Goal: Task Accomplishment & Management: Use online tool/utility

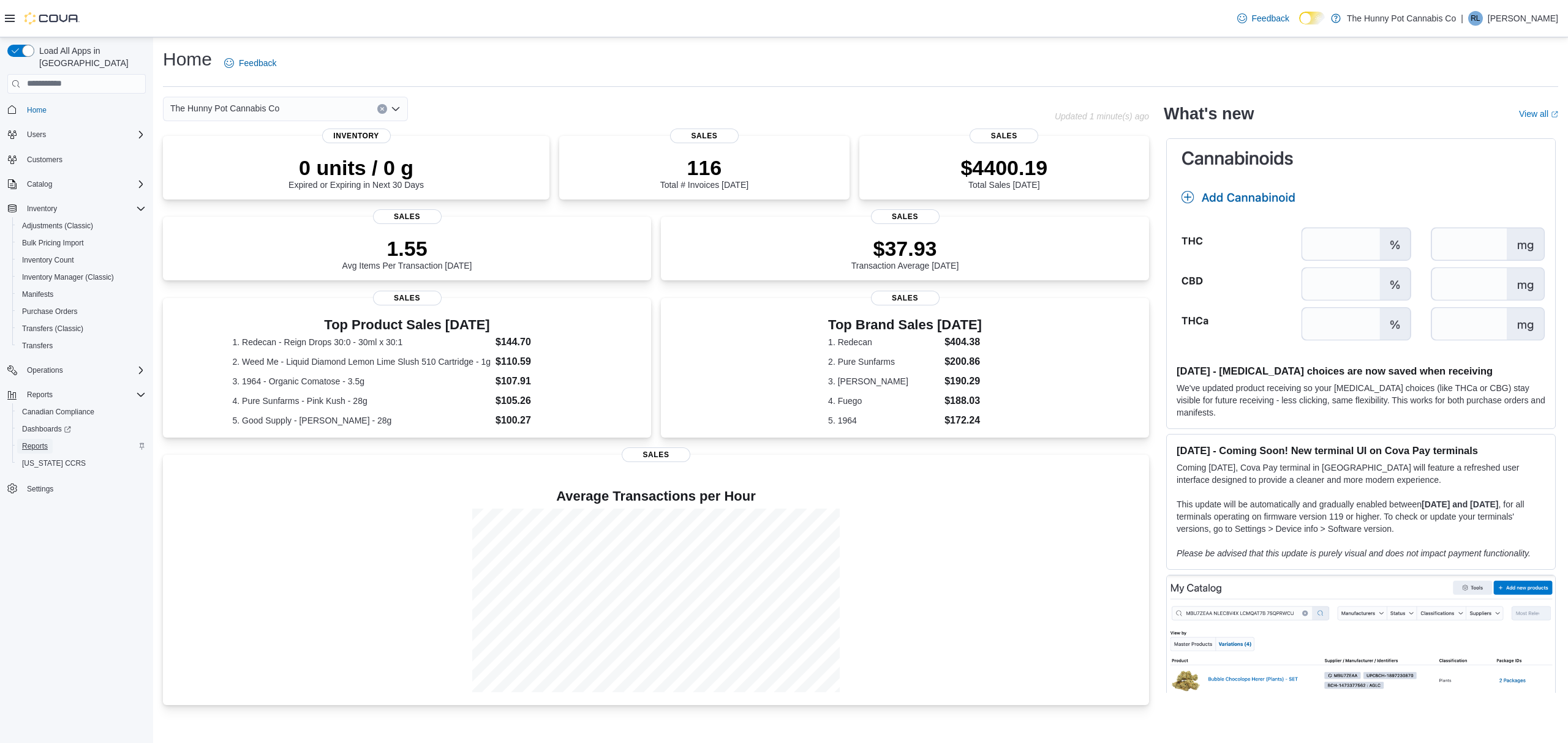
click at [28, 441] on span "Reports" at bounding box center [35, 446] width 26 height 9
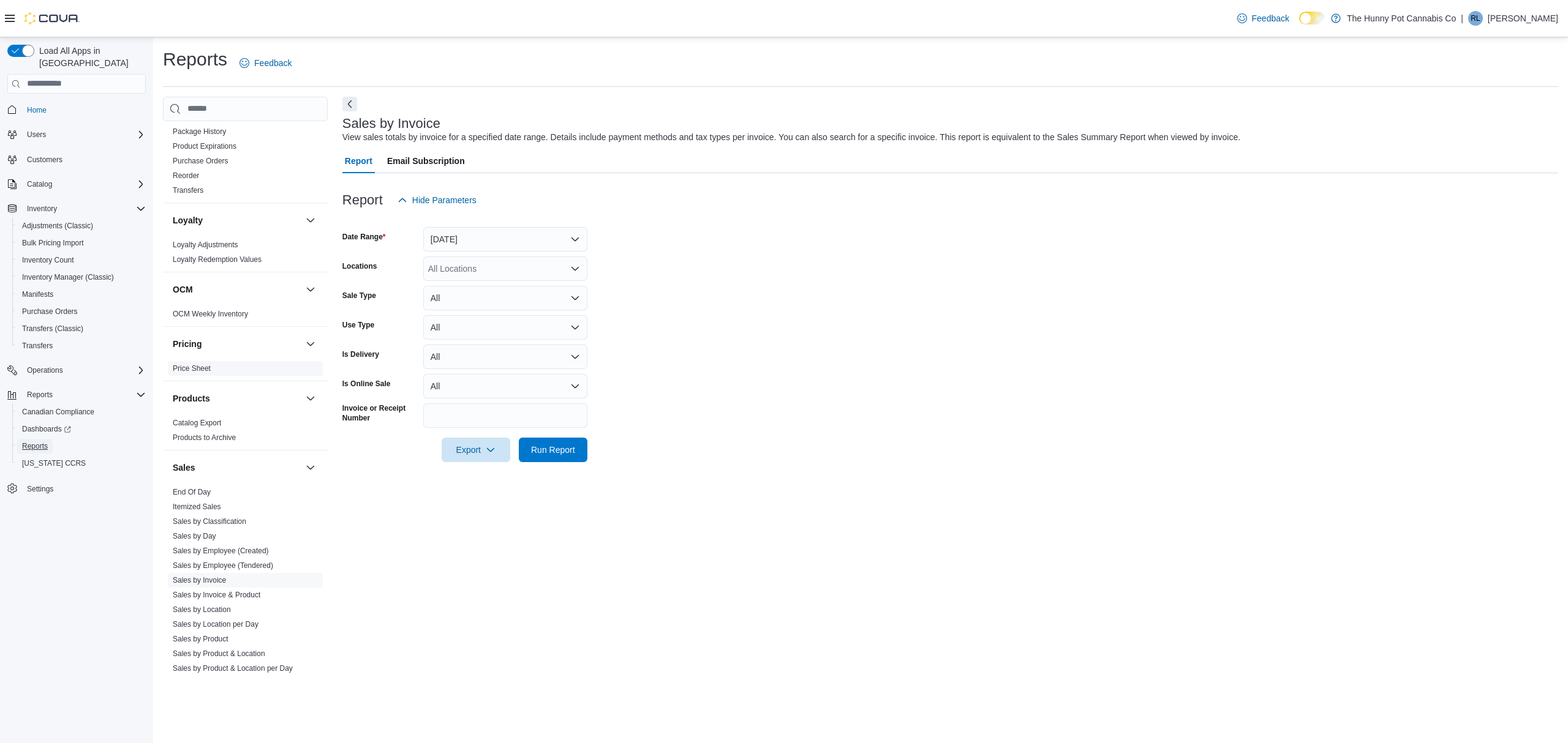
scroll to position [490, 0]
click at [201, 556] on link "Sales by Invoice" at bounding box center [200, 556] width 54 height 9
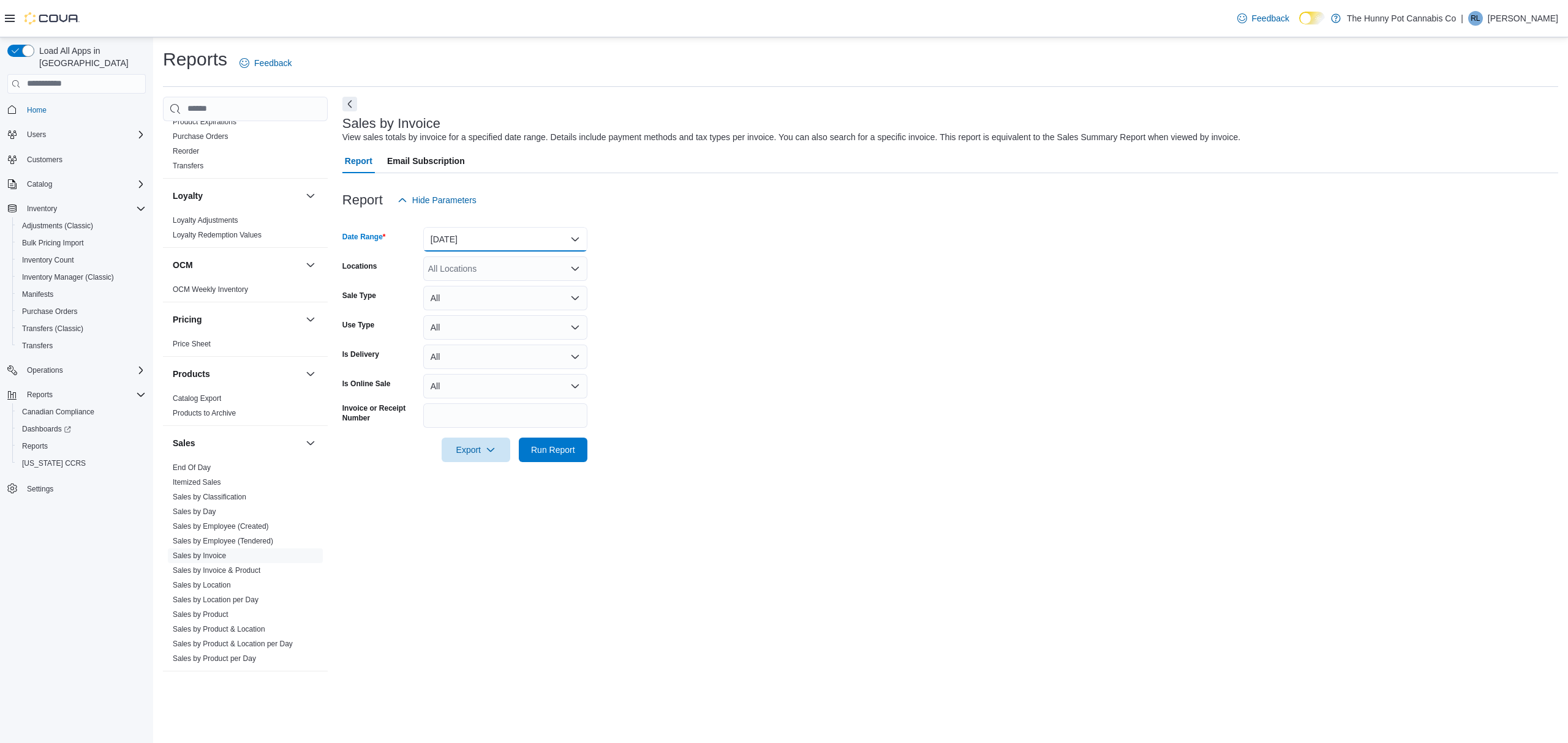
click at [528, 240] on button "Yesterday" at bounding box center [505, 239] width 165 height 25
click at [508, 268] on span "Custom Date" at bounding box center [512, 263] width 140 height 14
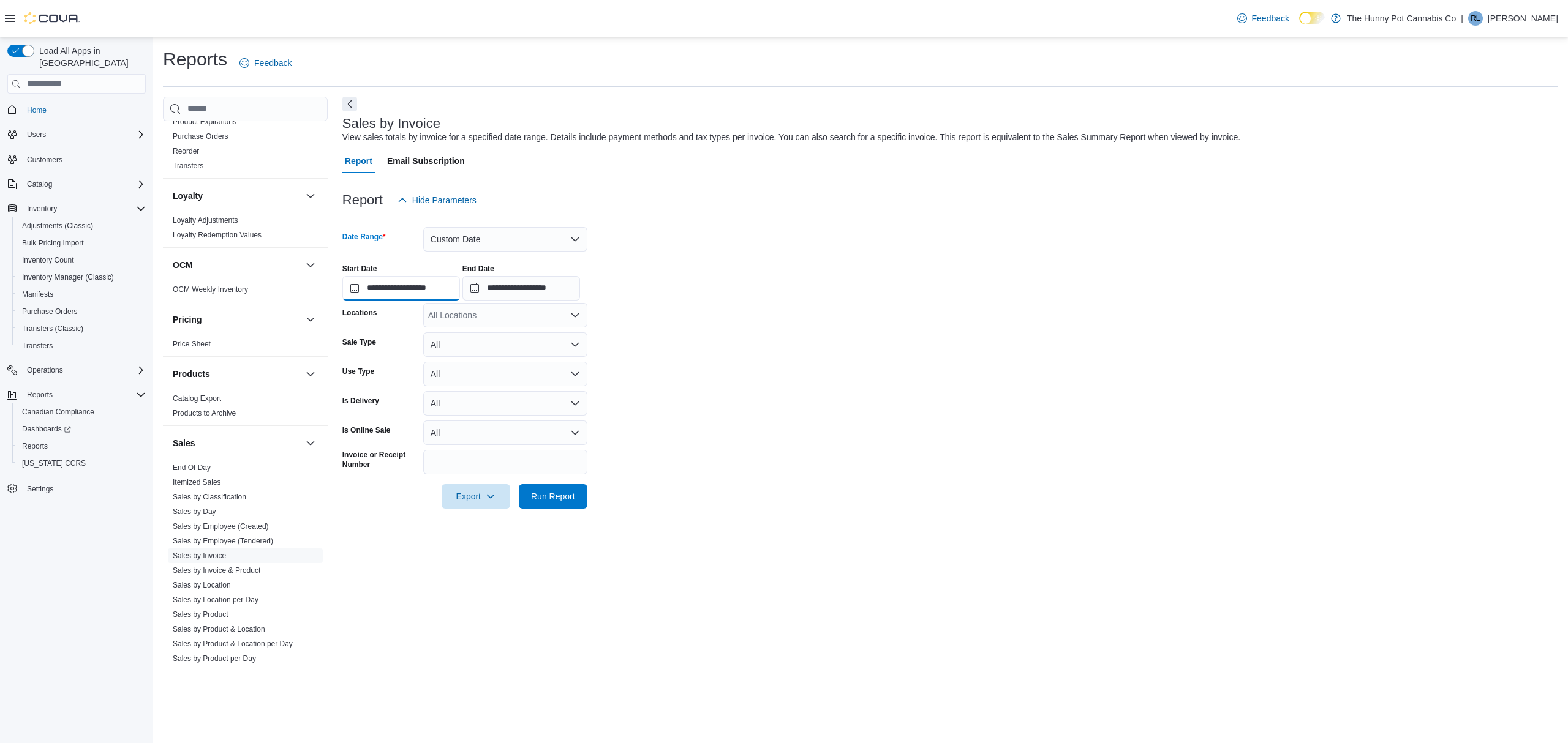
click at [424, 283] on input "**********" at bounding box center [402, 288] width 118 height 25
click at [403, 383] on div "9" at bounding box center [402, 382] width 21 height 21
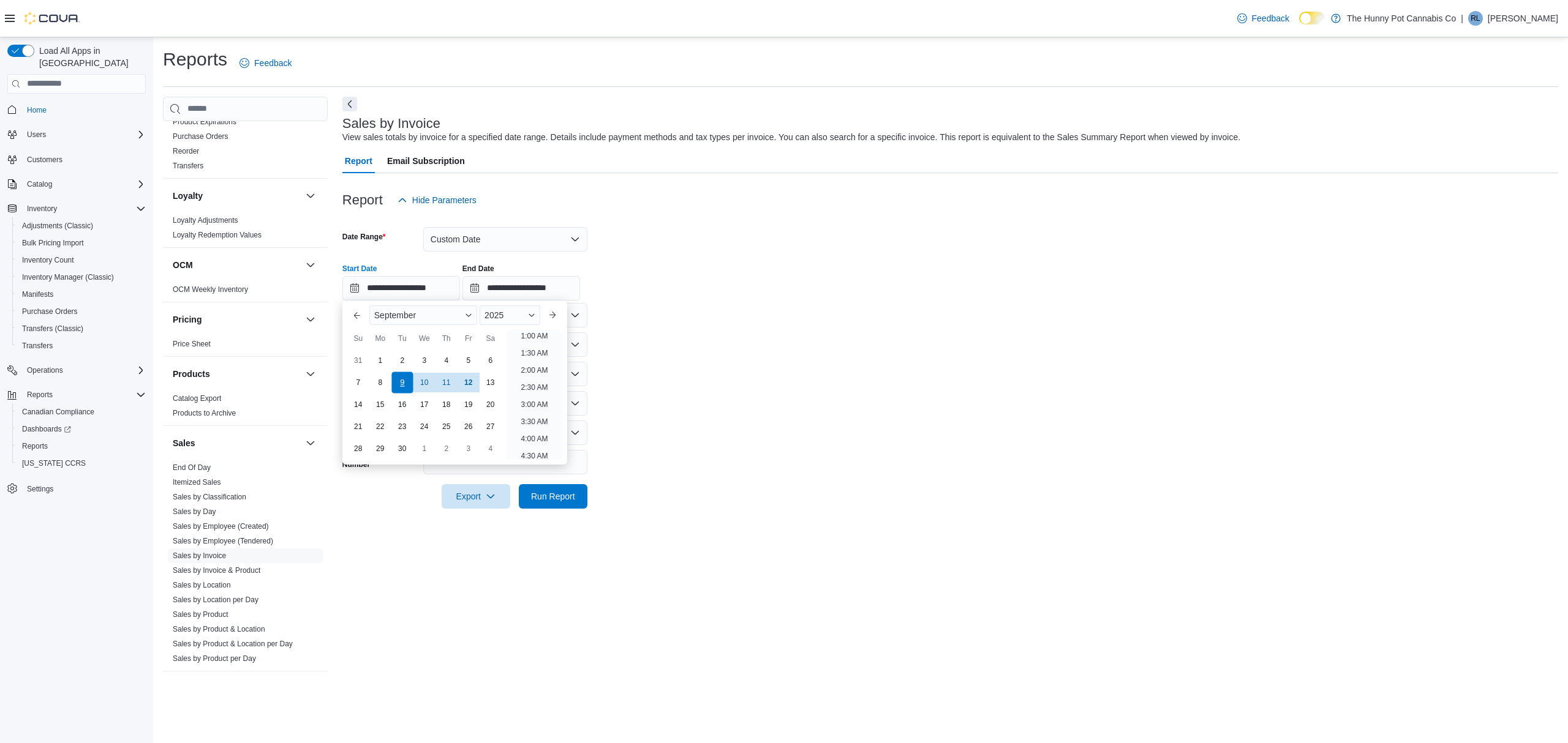
scroll to position [3, 0]
click at [403, 383] on div "9" at bounding box center [402, 382] width 21 height 21
click at [360, 310] on button "Previous Month" at bounding box center [356, 314] width 20 height 20
type input "**********"
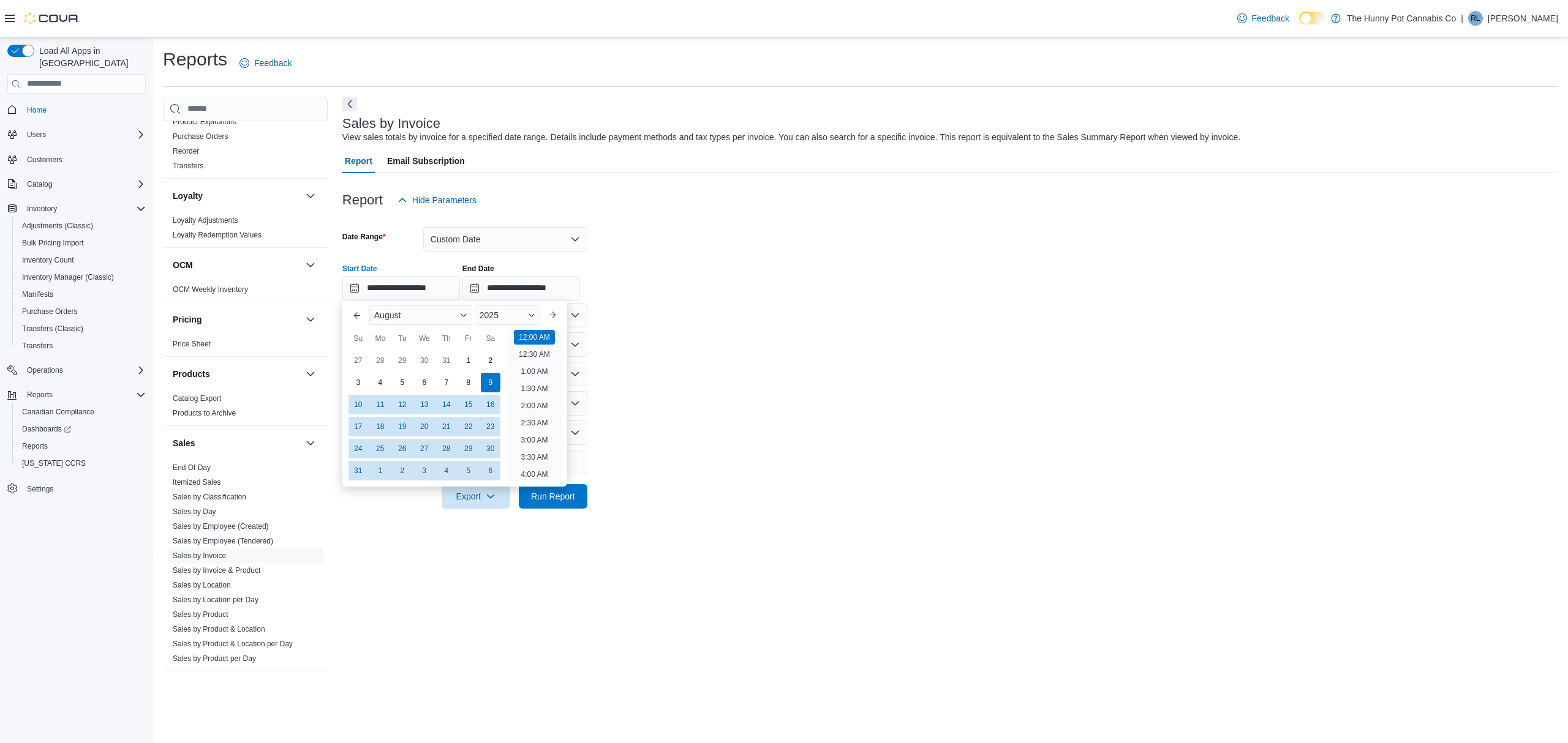
click at [506, 382] on ul "12:00 AM 12:30 AM 1:00 AM 1:30 AM 2:00 AM 2:30 AM 3:00 AM 3:30 AM 4:00 AM 4:30 …" at bounding box center [534, 406] width 55 height 152
click at [495, 381] on div "9" at bounding box center [490, 382] width 21 height 21
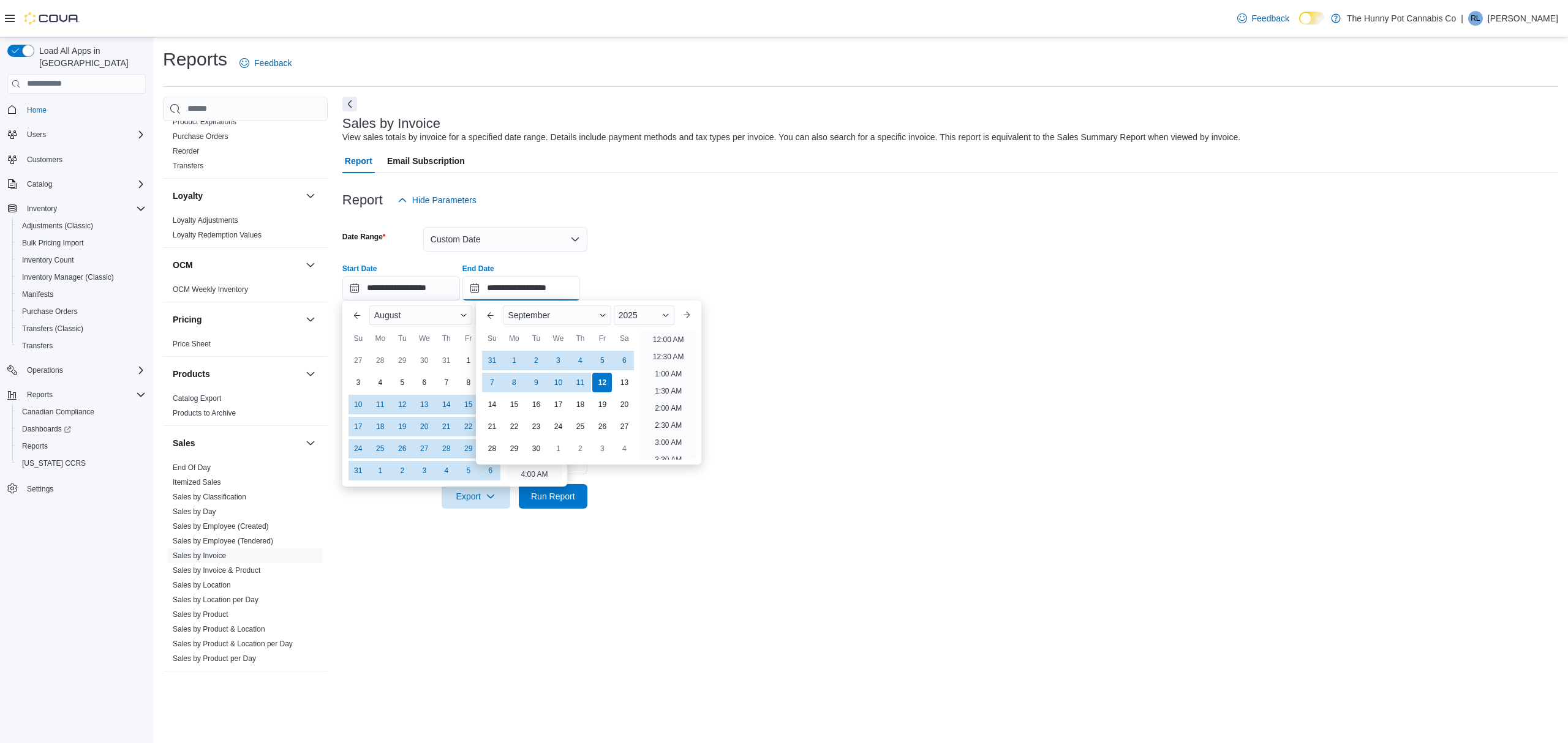
click at [500, 290] on input "**********" at bounding box center [521, 288] width 118 height 25
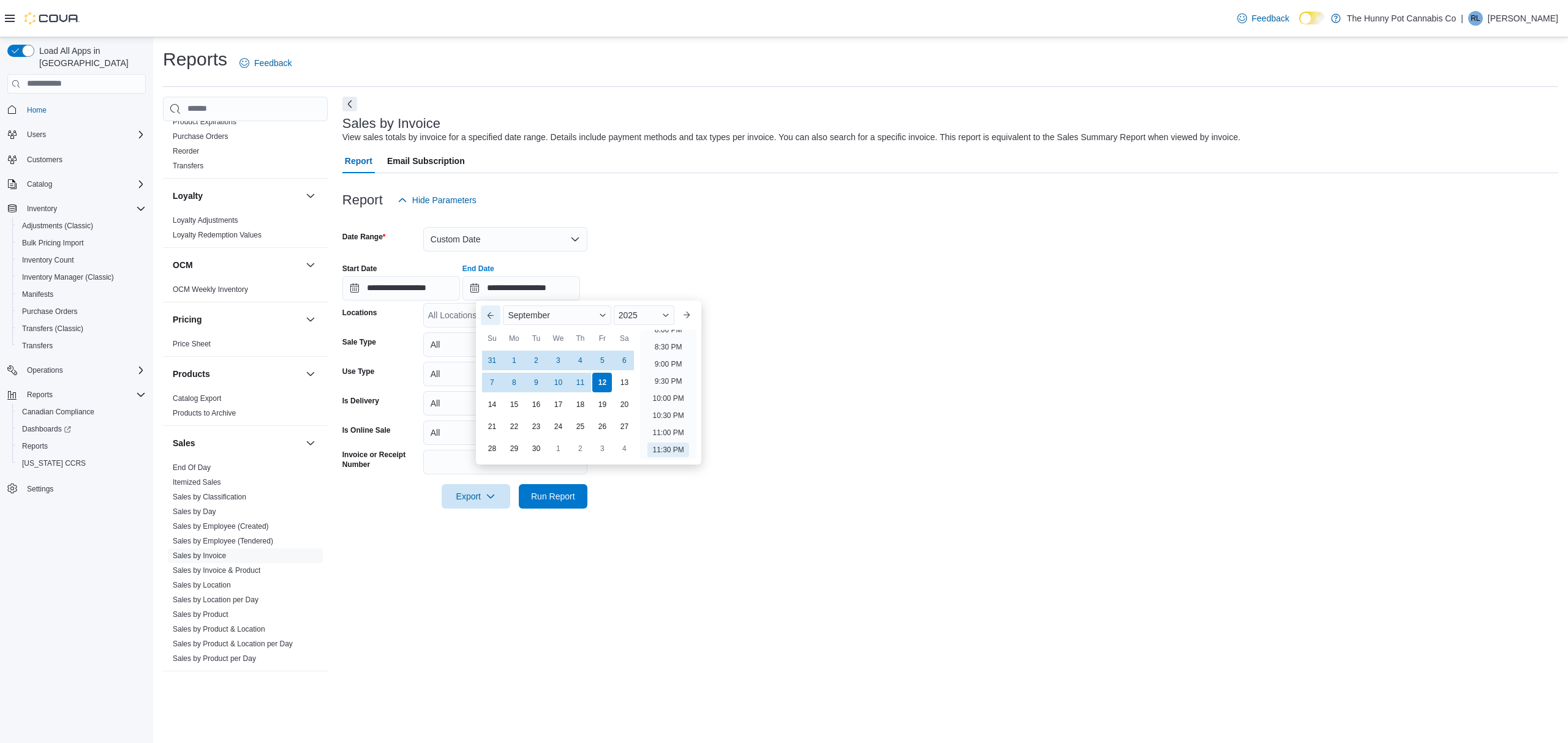
click at [489, 312] on button "Previous Month" at bounding box center [490, 314] width 20 height 20
click at [619, 383] on div "9" at bounding box center [624, 382] width 21 height 21
type input "**********"
click at [1113, 399] on form "**********" at bounding box center [951, 360] width 1216 height 297
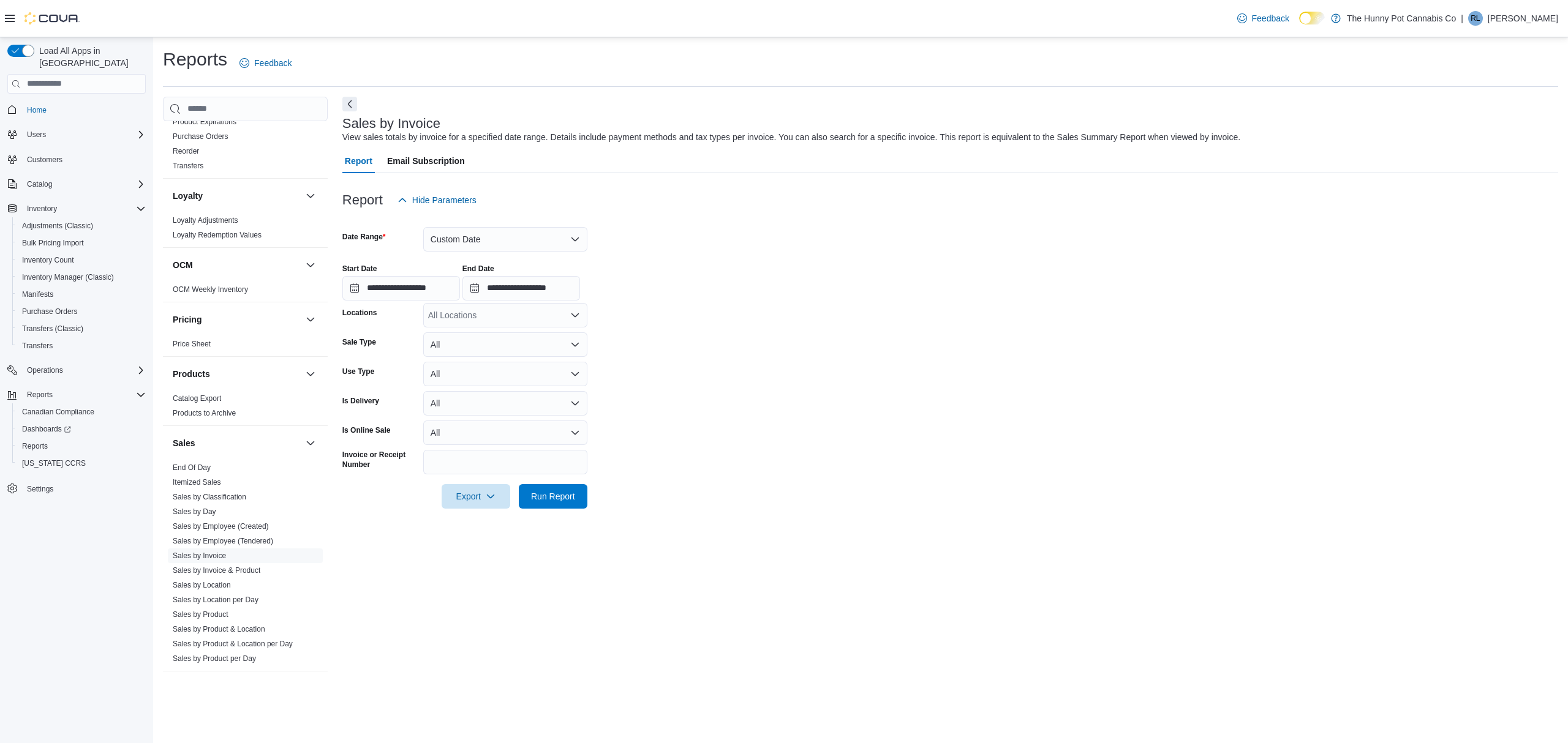
click at [529, 319] on div "All Locations" at bounding box center [505, 315] width 165 height 25
type input "****"
click at [511, 341] on span "6161 Thorold Stone Rd" at bounding box center [540, 336] width 155 height 12
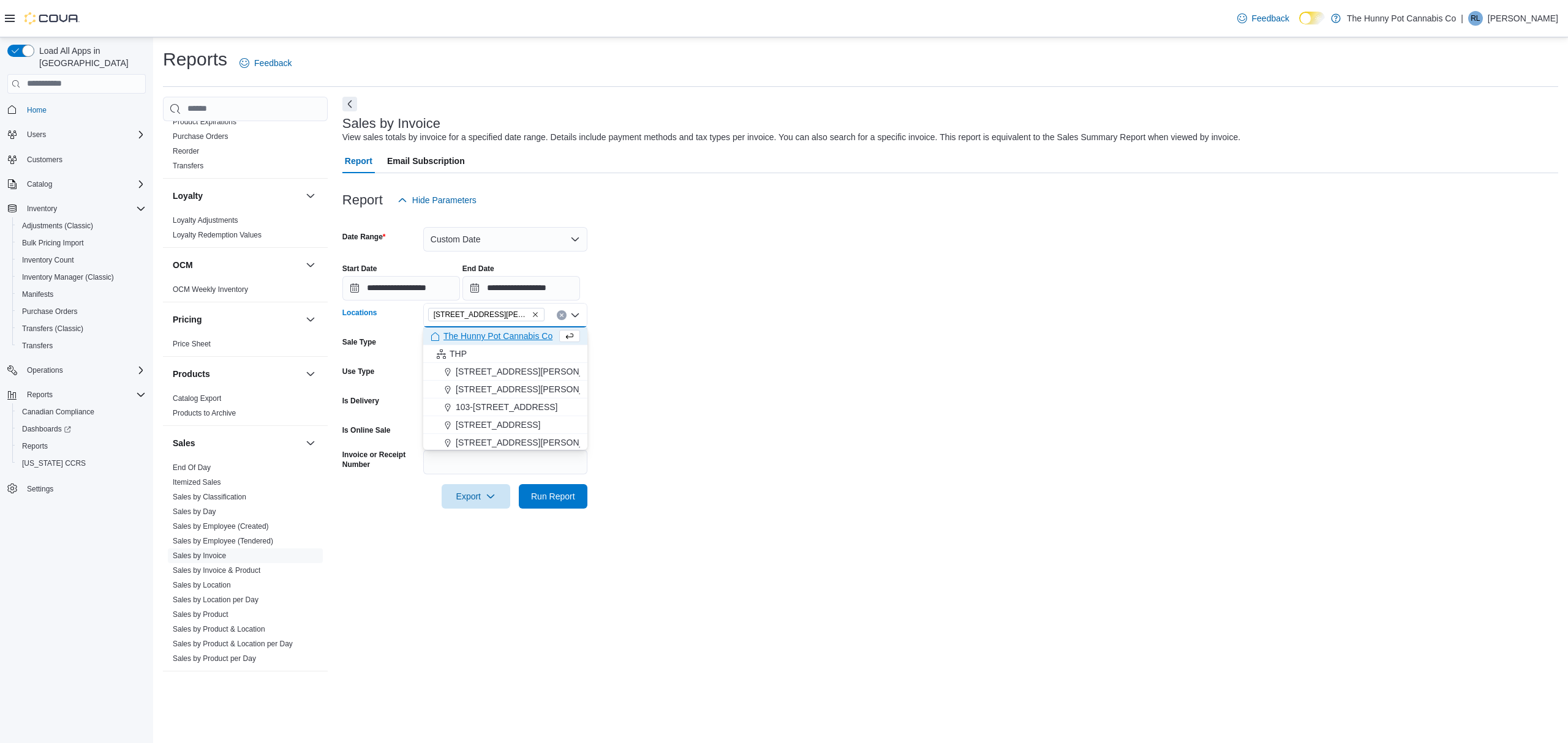
click at [836, 412] on form "**********" at bounding box center [951, 360] width 1216 height 297
click at [483, 490] on span "Export" at bounding box center [476, 496] width 54 height 25
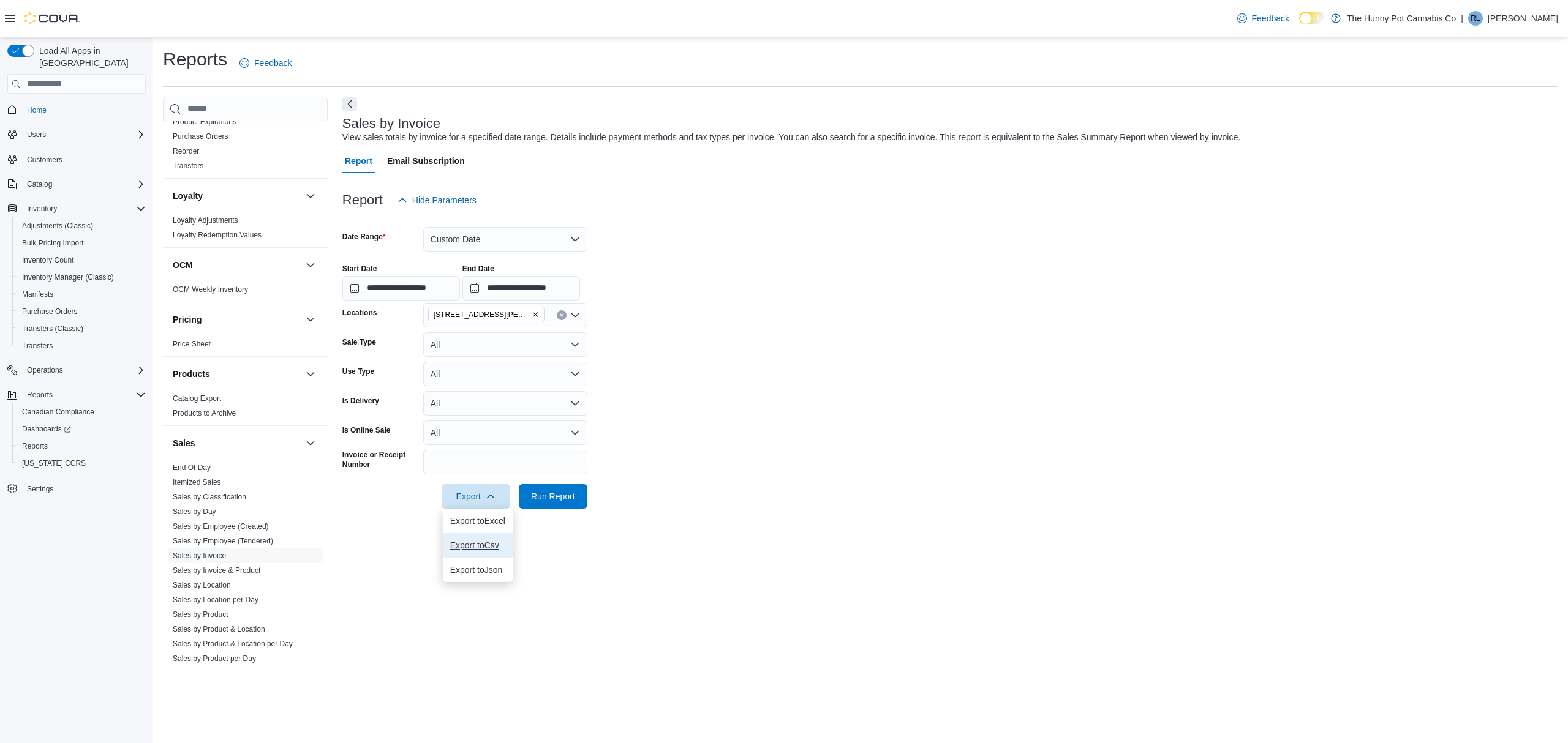
click at [489, 547] on span "Export to Csv" at bounding box center [477, 544] width 55 height 9
drag, startPoint x: 716, startPoint y: 329, endPoint x: 699, endPoint y: 328, distance: 17.0
click at [716, 329] on form "**********" at bounding box center [951, 360] width 1216 height 297
click at [446, 459] on input "Invoice or Receipt Number" at bounding box center [505, 462] width 165 height 25
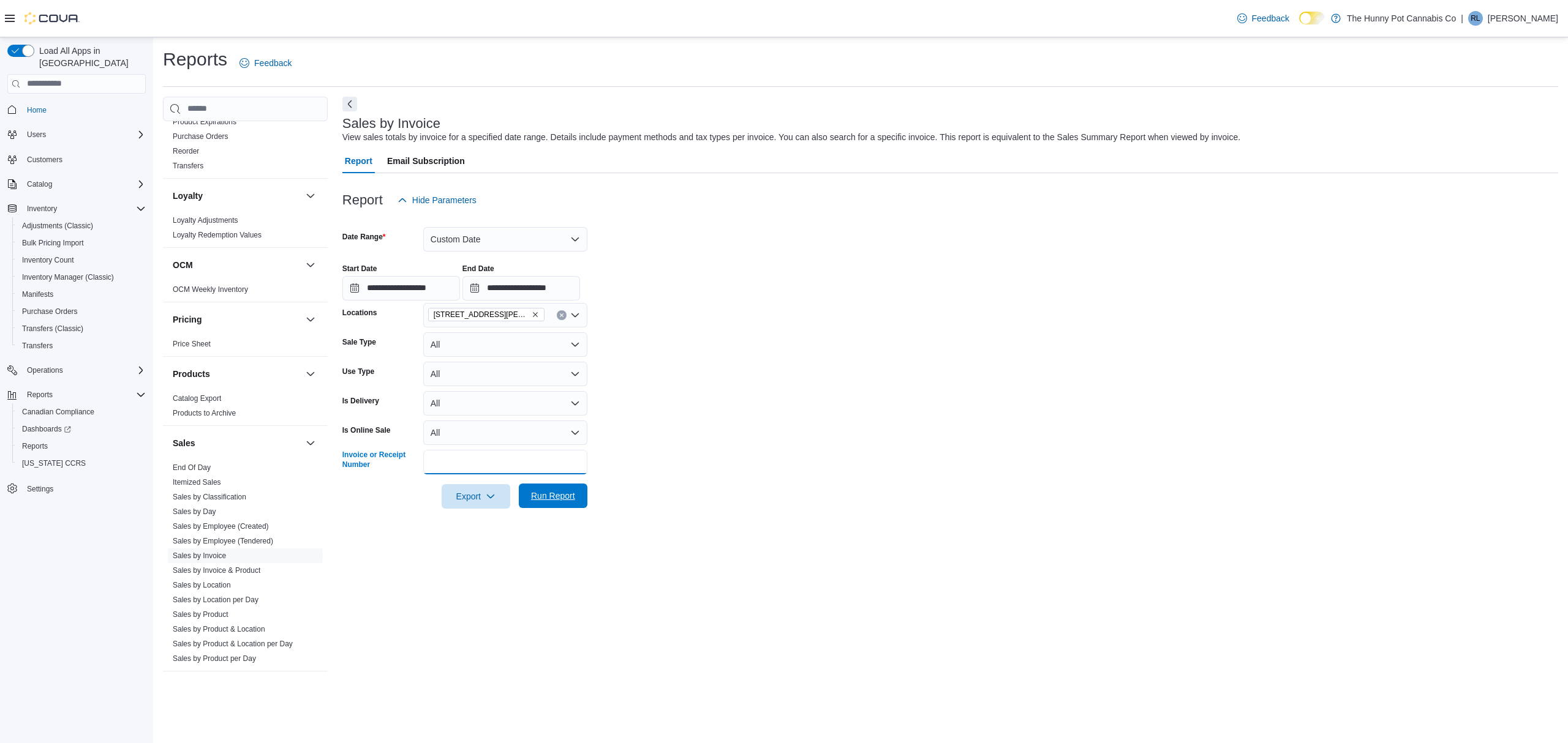
paste input "**********"
type input "**********"
click at [549, 500] on span "Run Report" at bounding box center [553, 496] width 44 height 12
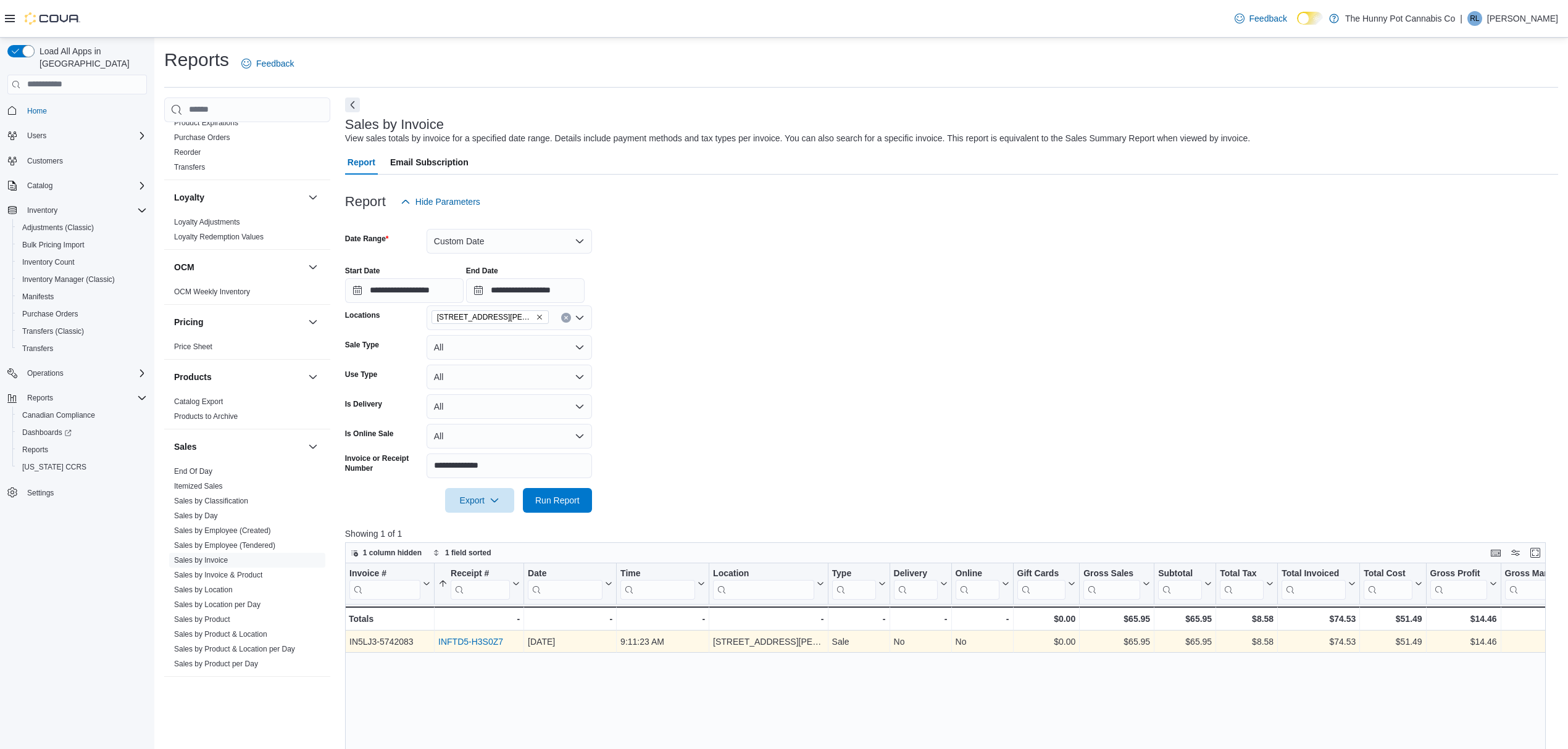
click at [461, 645] on link "INFTD5-H3S0Z7" at bounding box center [470, 641] width 64 height 9
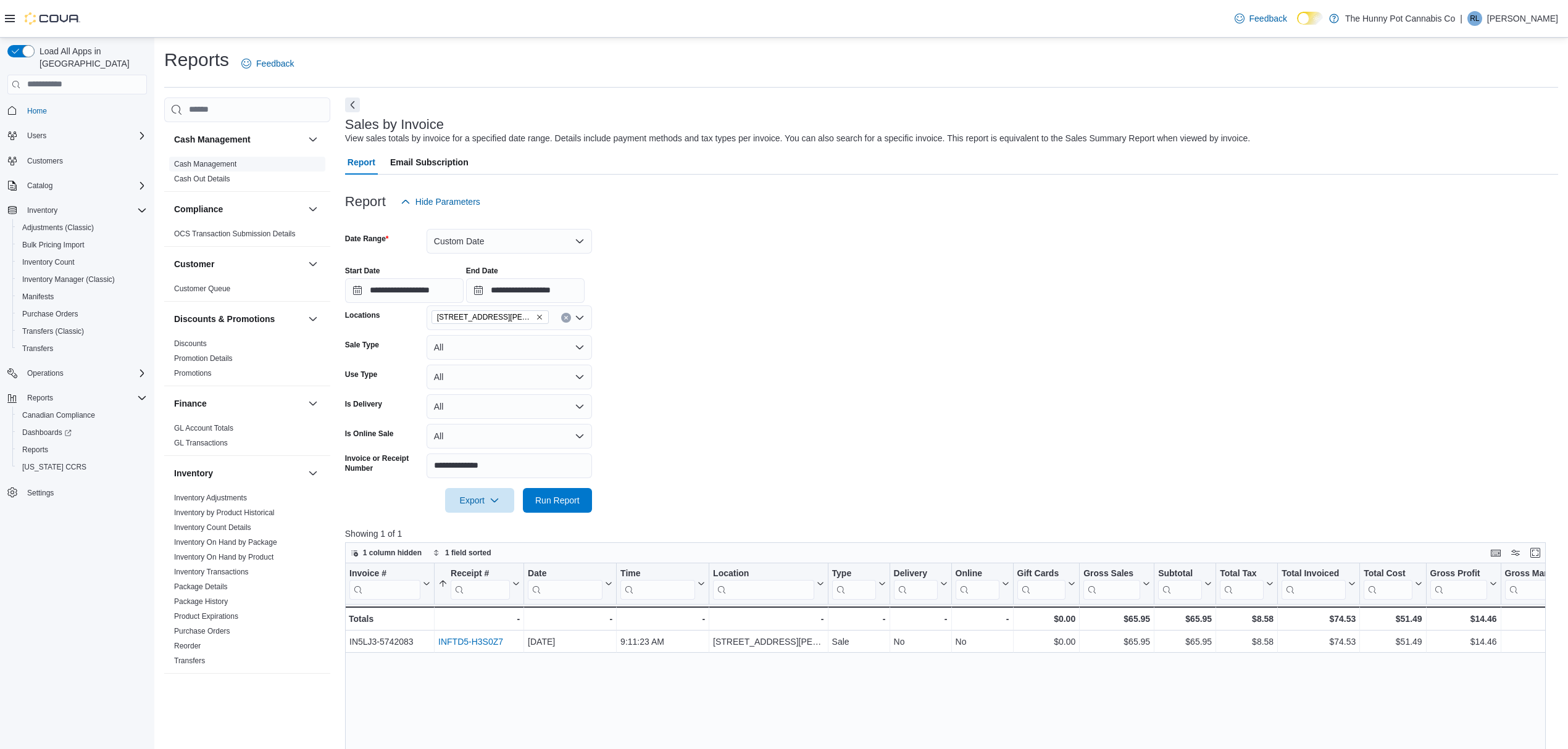
click at [216, 156] on span "Cash Management" at bounding box center [247, 163] width 156 height 15
click at [215, 161] on link "Cash Management" at bounding box center [205, 164] width 63 height 9
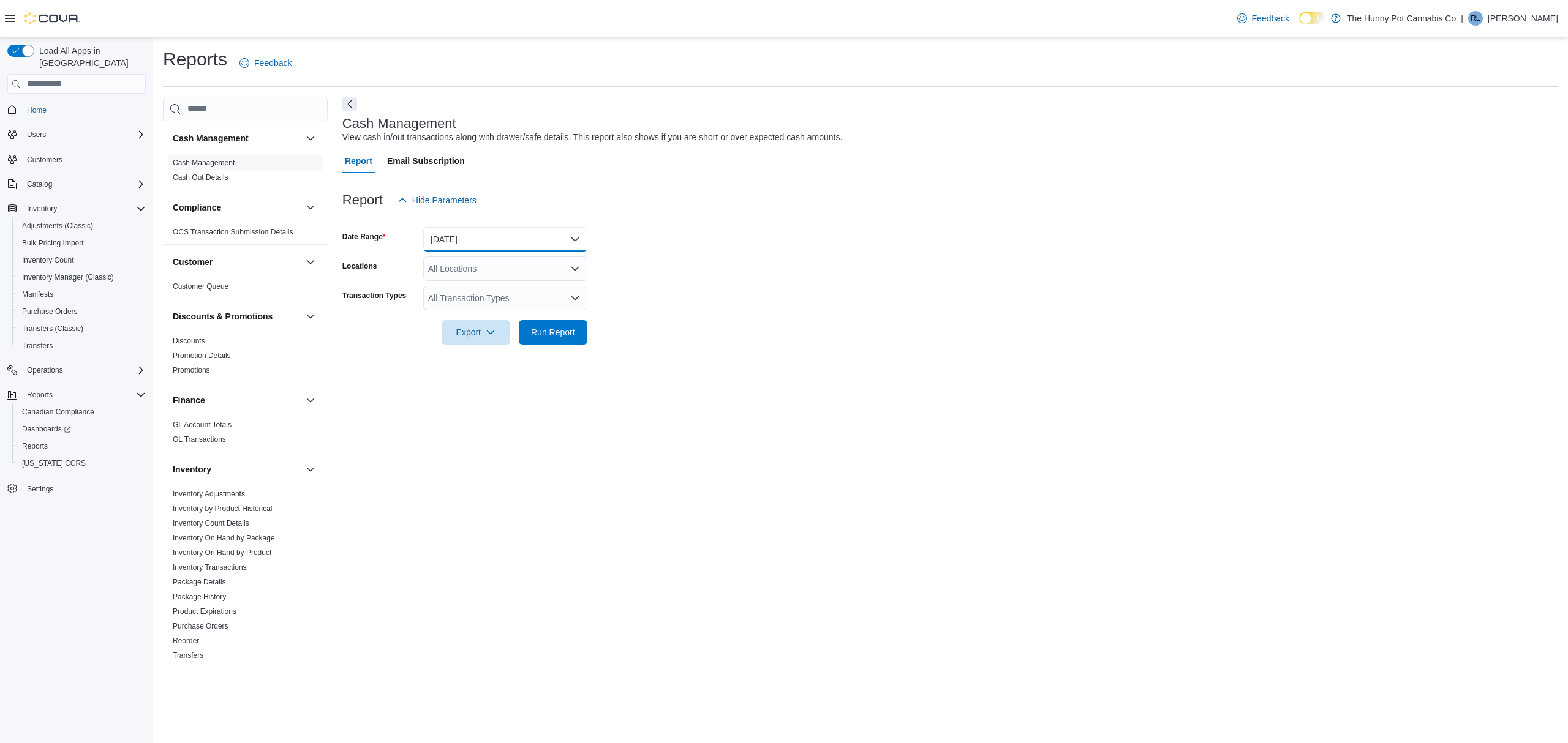
click at [444, 238] on button "Today" at bounding box center [505, 239] width 165 height 25
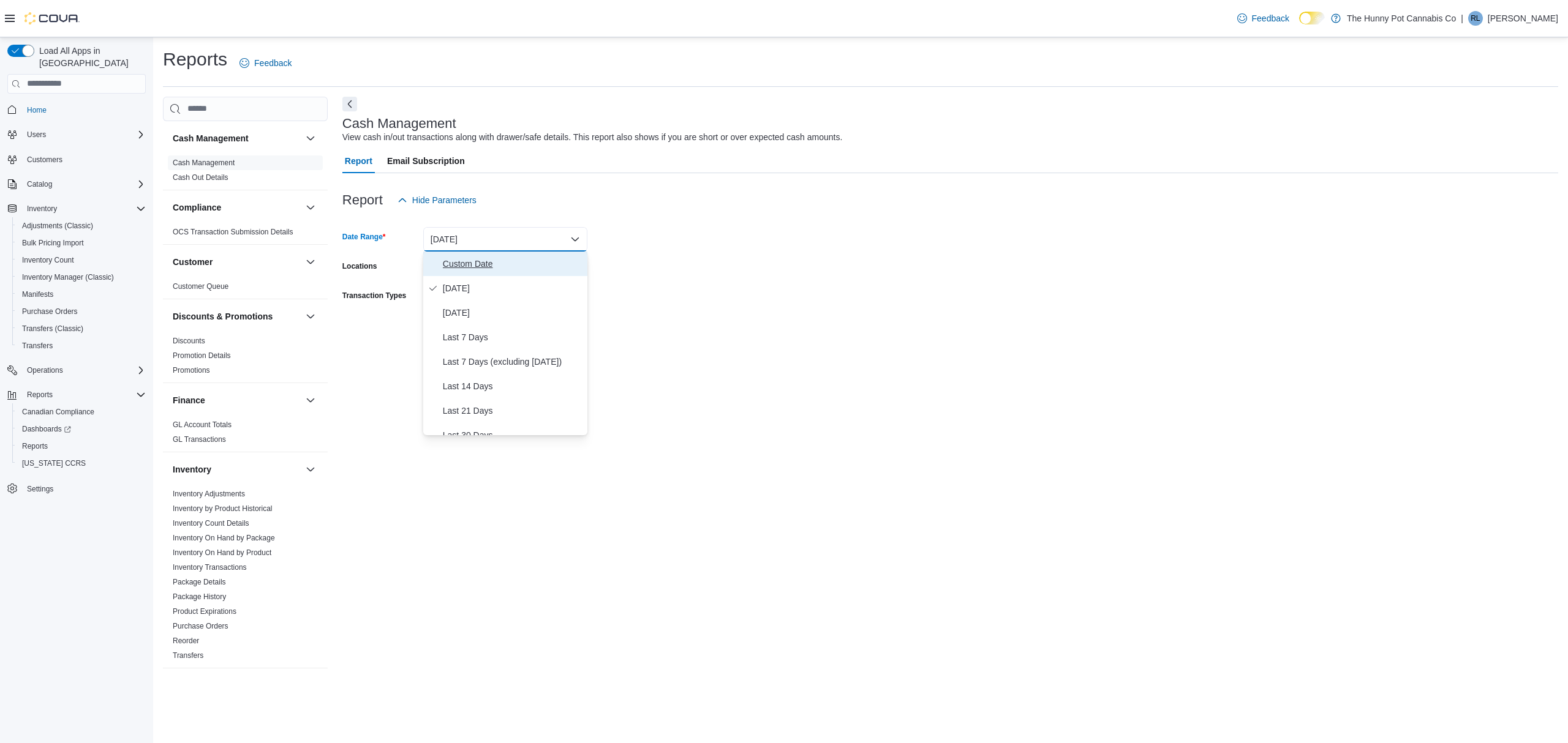
click at [454, 263] on span "Custom Date" at bounding box center [512, 263] width 140 height 14
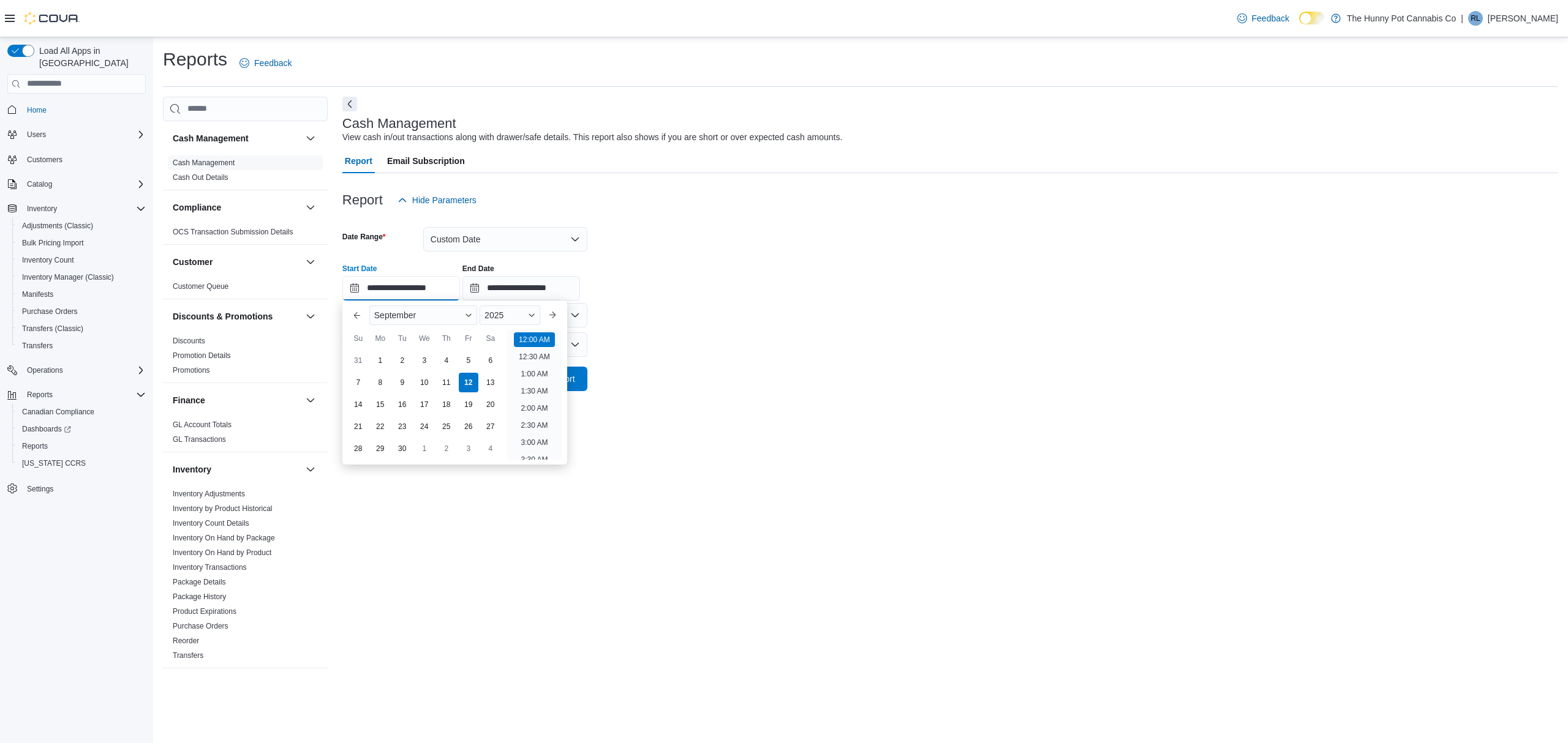
click at [414, 286] on input "**********" at bounding box center [402, 288] width 118 height 25
click at [425, 380] on div "10" at bounding box center [424, 382] width 21 height 21
type input "**********"
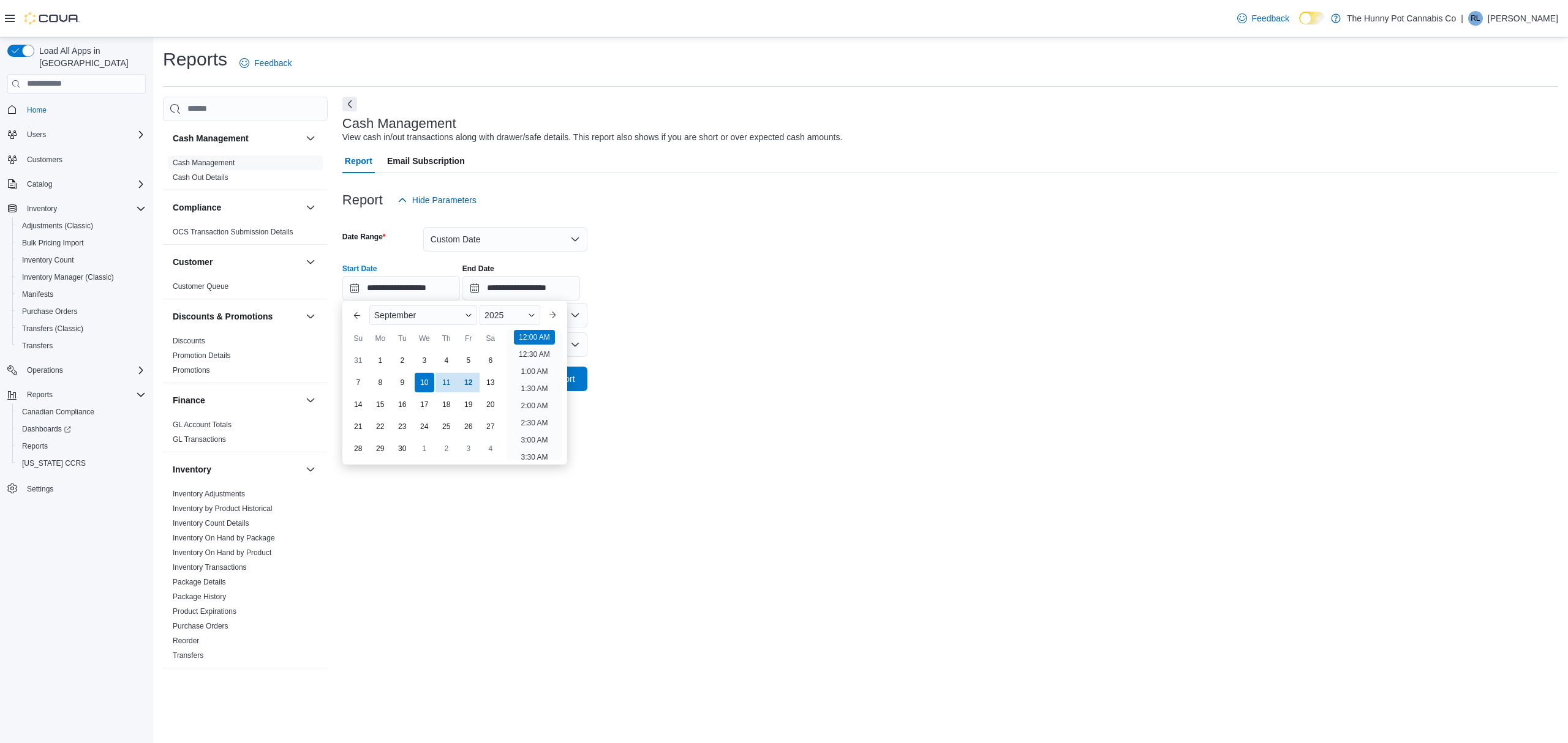
drag, startPoint x: 793, startPoint y: 385, endPoint x: 662, endPoint y: 362, distance: 133.0
click at [801, 386] on form "**********" at bounding box center [951, 302] width 1216 height 179
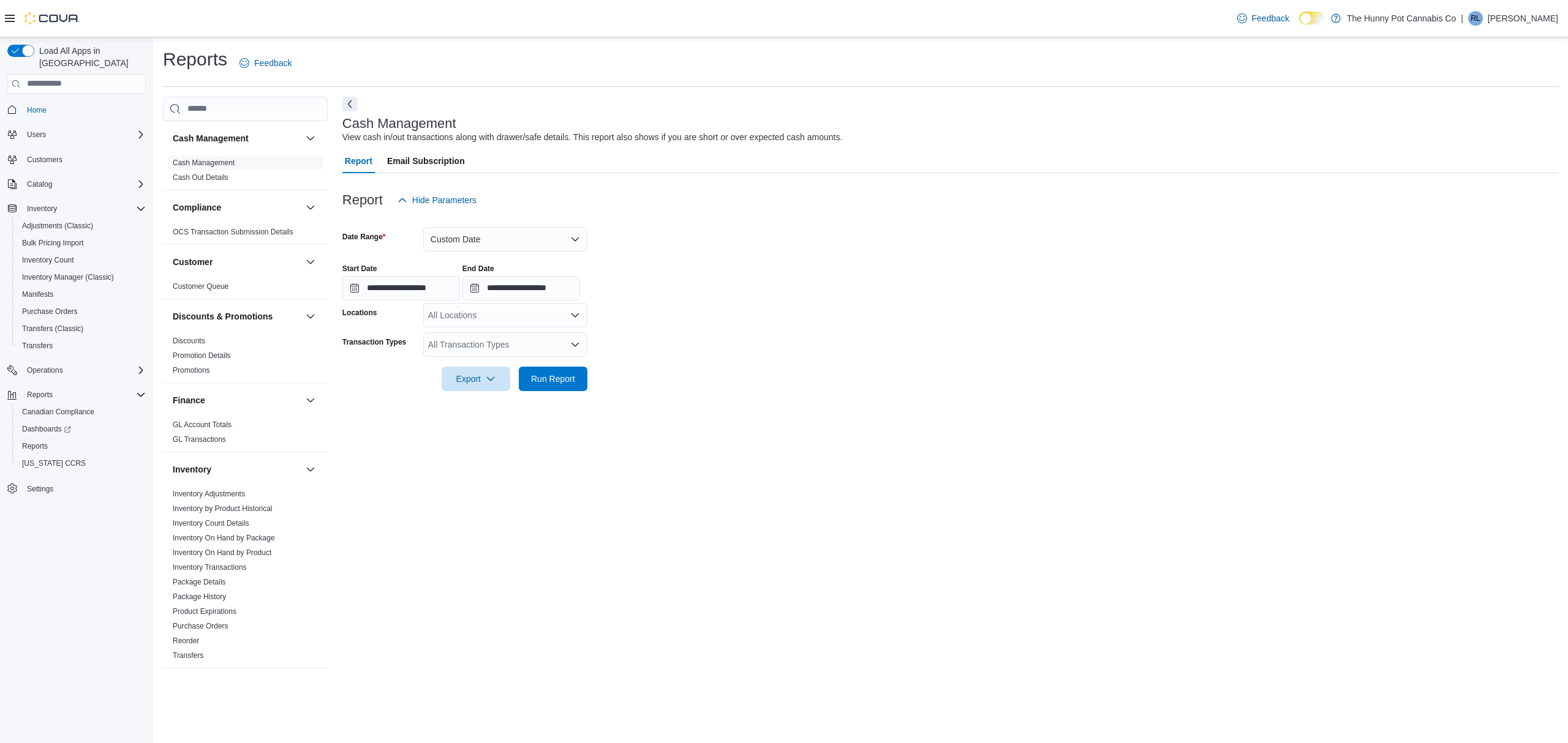
click at [490, 339] on div "All Transaction Types" at bounding box center [505, 344] width 165 height 25
type input "****"
click at [498, 364] on span "Safe Audit" at bounding box center [505, 366] width 149 height 12
click at [782, 390] on form "**********" at bounding box center [951, 302] width 1216 height 179
click at [547, 373] on span "Run Report" at bounding box center [553, 378] width 44 height 12
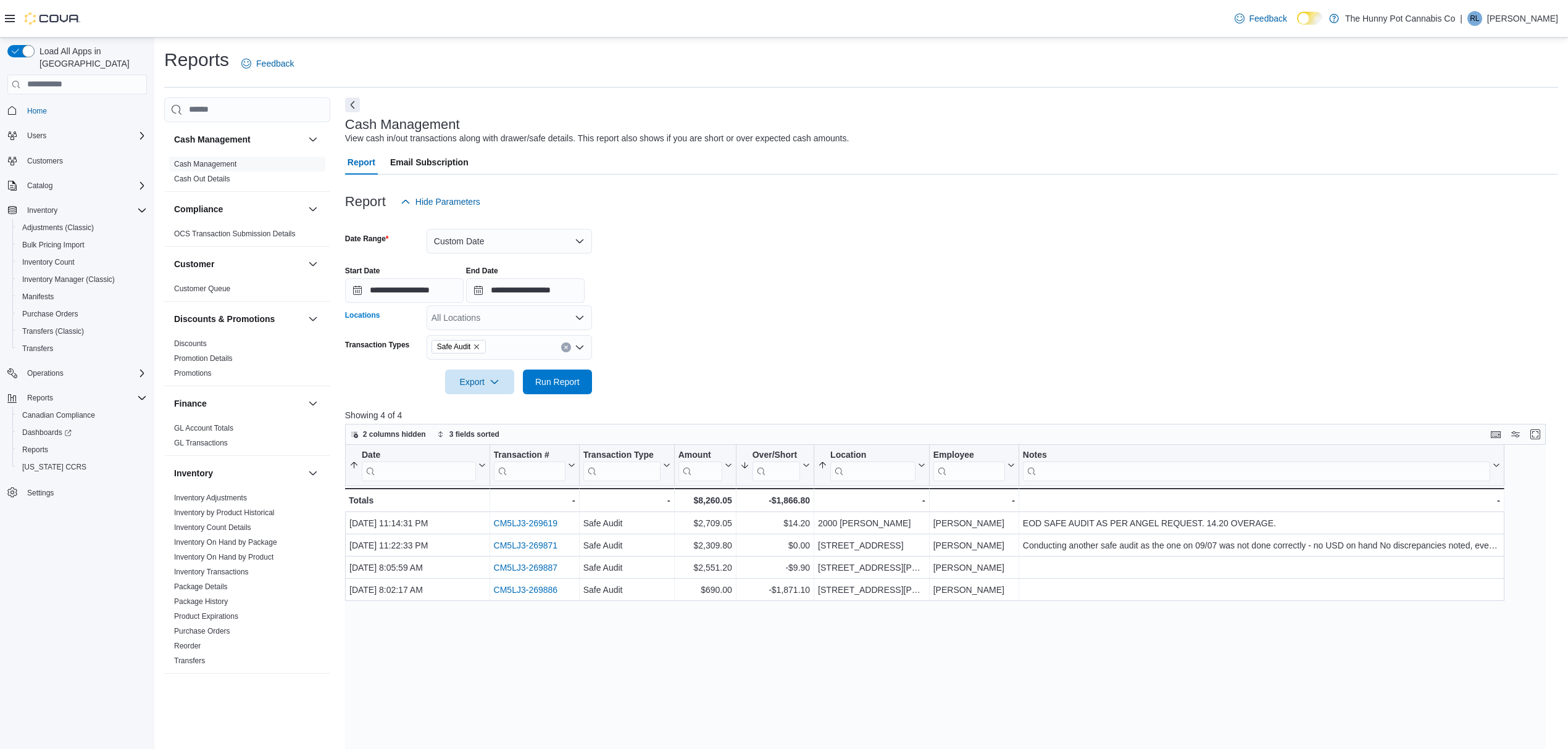
click at [467, 314] on div "All Locations" at bounding box center [509, 318] width 166 height 25
type input "**"
click at [473, 341] on span "[STREET_ADDRESS][PERSON_NAME]" at bounding box center [544, 338] width 156 height 12
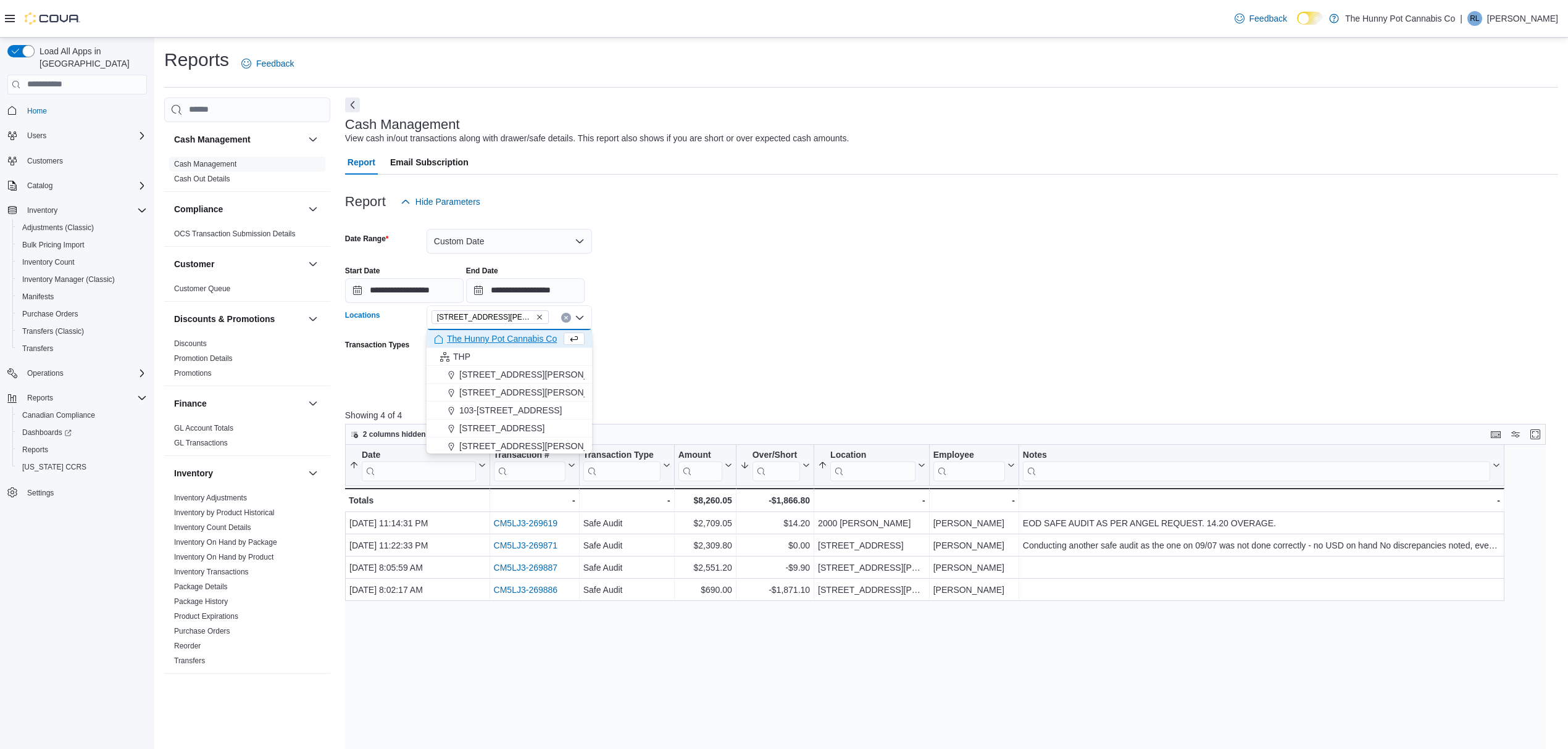
click at [823, 343] on form "**********" at bounding box center [952, 304] width 1213 height 180
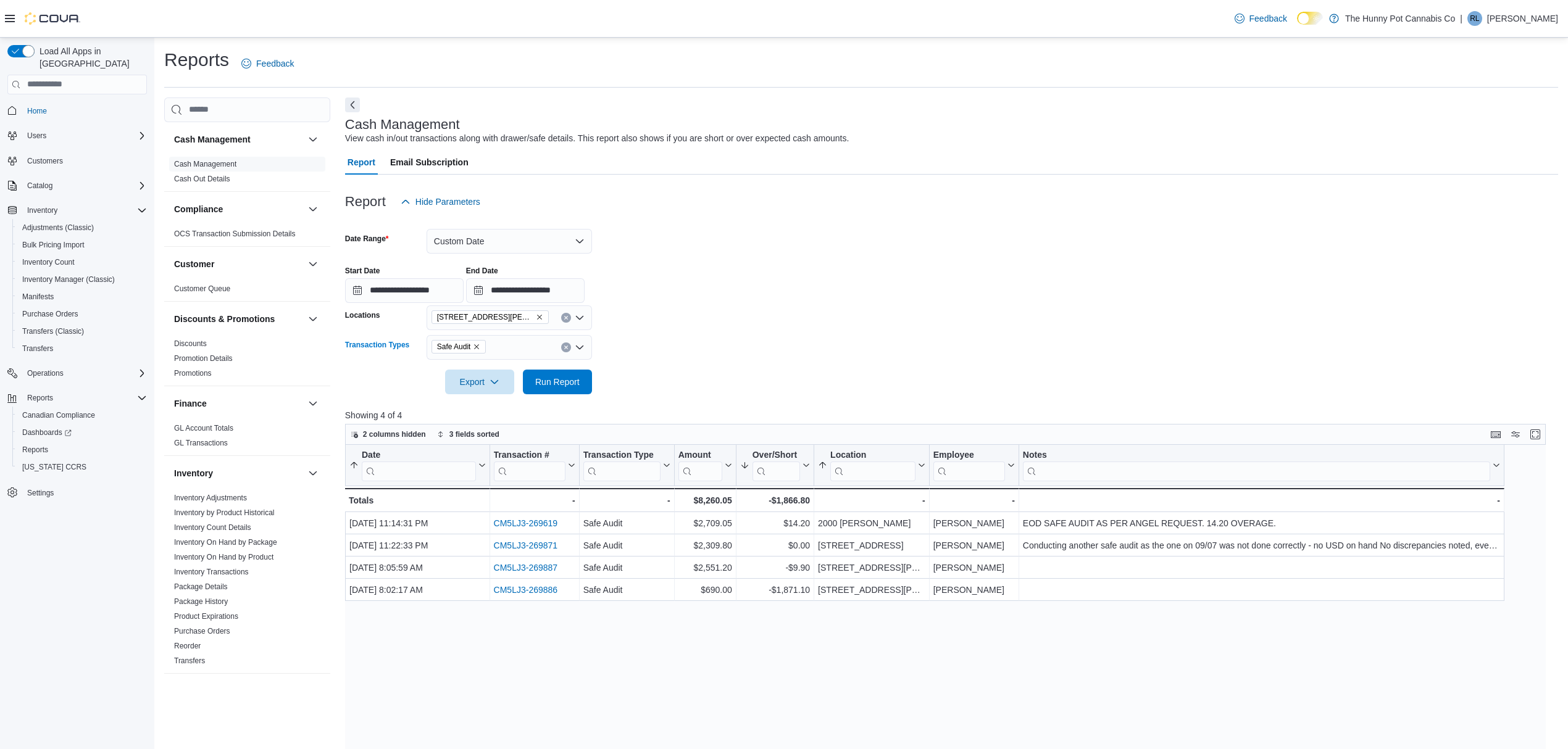
click at [567, 345] on icon "Clear input" at bounding box center [566, 347] width 3 height 3
drag, startPoint x: 695, startPoint y: 344, endPoint x: 512, endPoint y: 331, distance: 183.5
click at [692, 344] on form "**********" at bounding box center [952, 304] width 1213 height 180
click at [418, 294] on input "**********" at bounding box center [405, 290] width 119 height 25
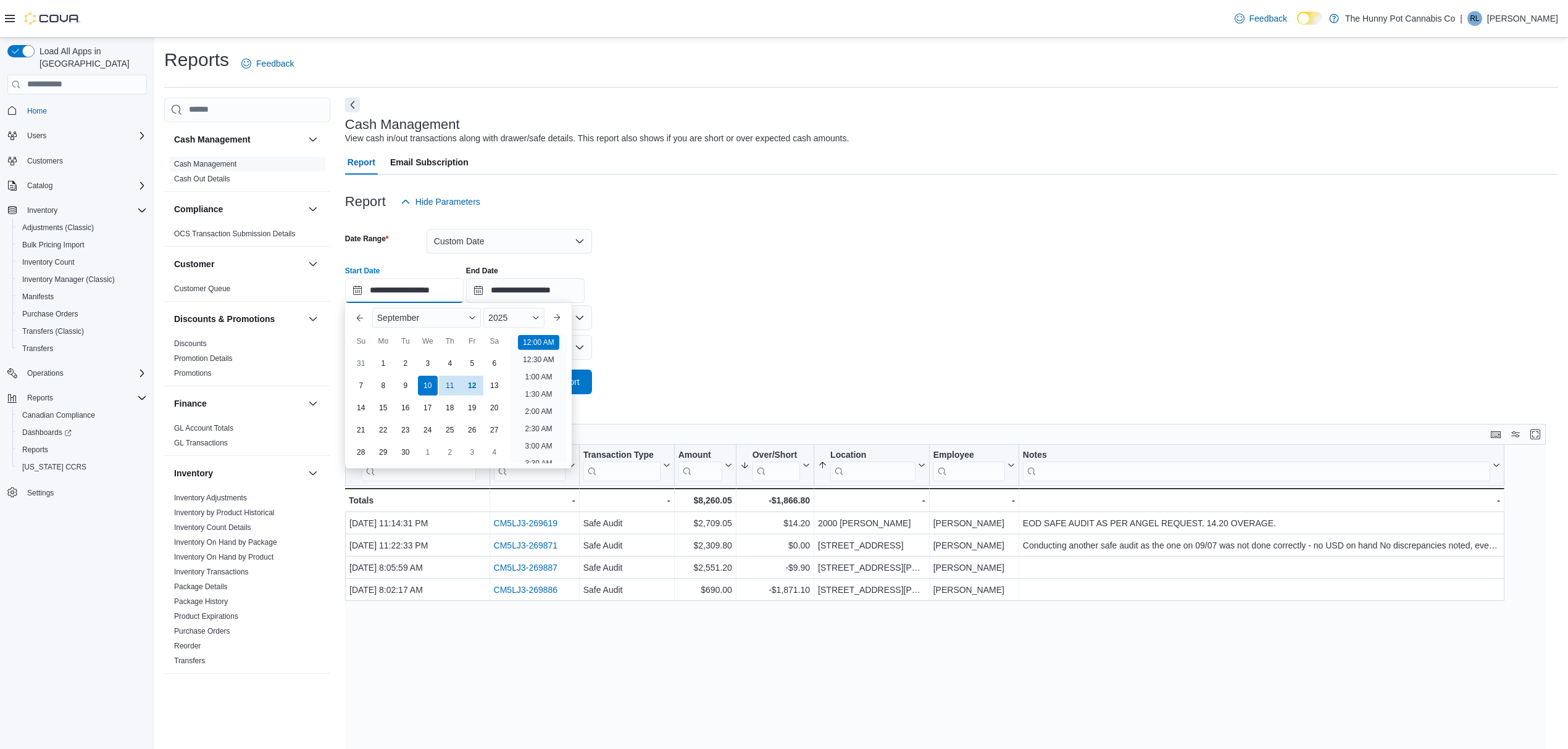
scroll to position [39, 0]
click at [430, 383] on div "10" at bounding box center [427, 385] width 21 height 21
click at [524, 282] on input "**********" at bounding box center [525, 290] width 119 height 25
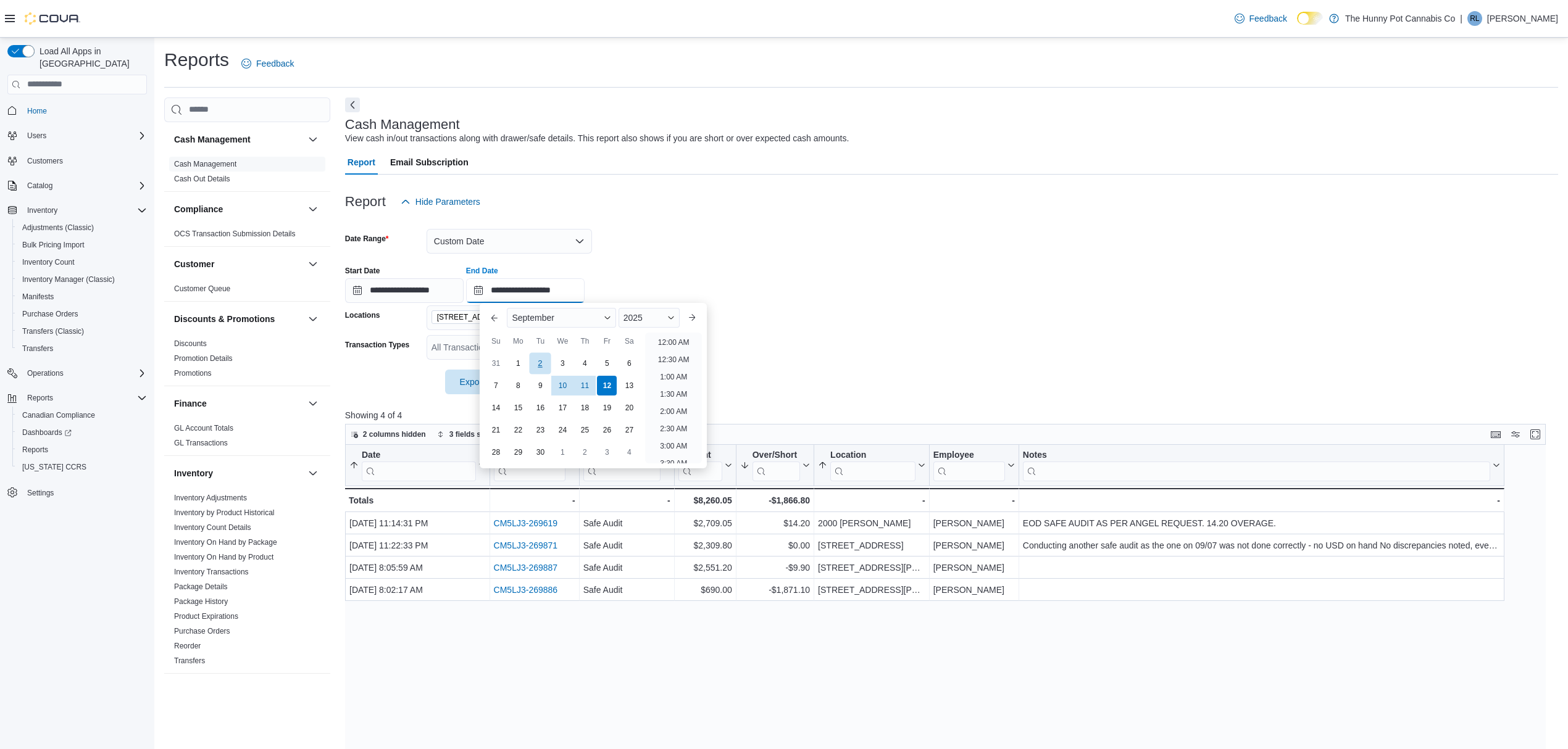
scroll to position [701, 0]
click at [560, 387] on div "10" at bounding box center [562, 385] width 21 height 21
type input "**********"
drag, startPoint x: 887, startPoint y: 333, endPoint x: 763, endPoint y: 345, distance: 124.6
click at [892, 332] on form "**********" at bounding box center [952, 304] width 1213 height 180
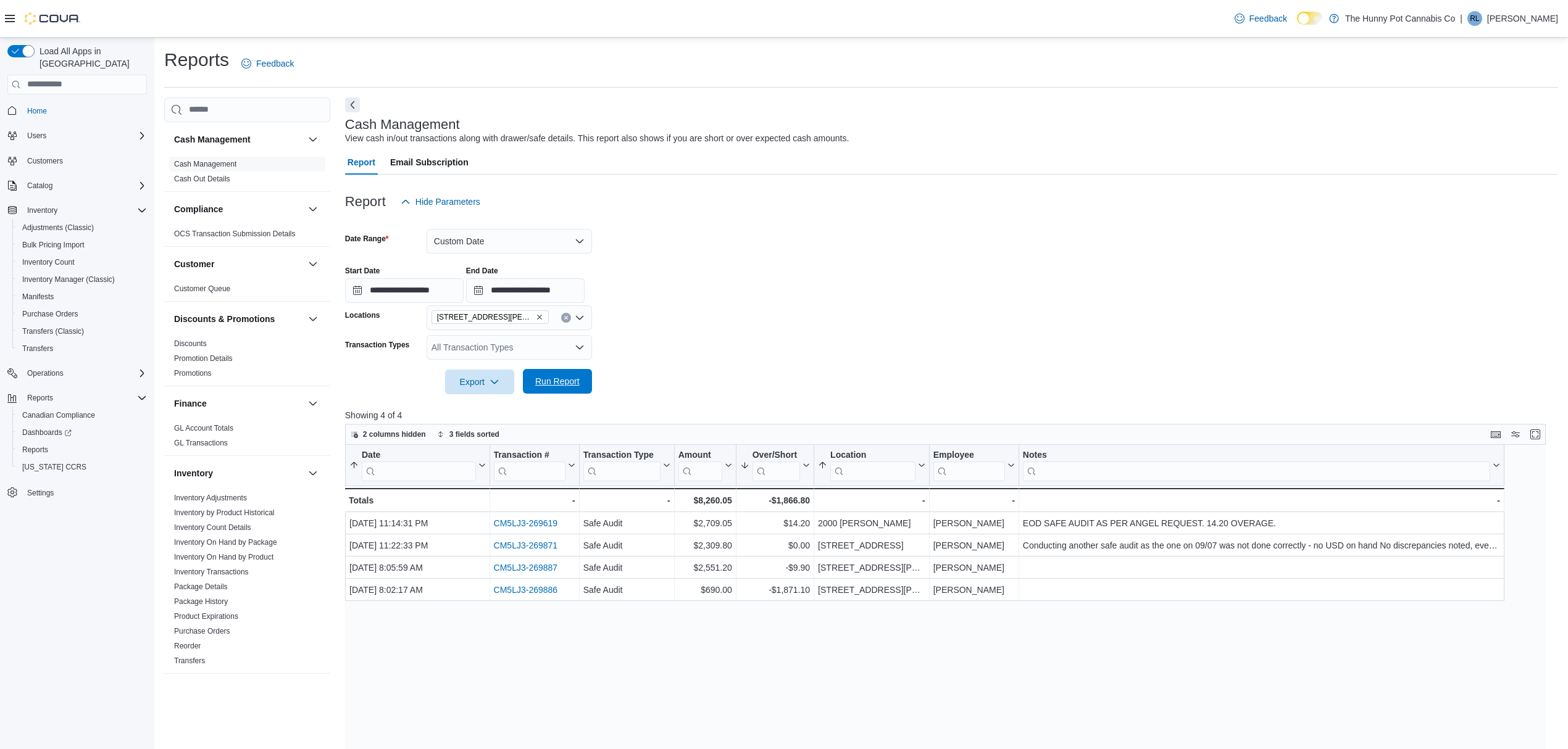
click at [577, 386] on span "Run Report" at bounding box center [558, 381] width 45 height 12
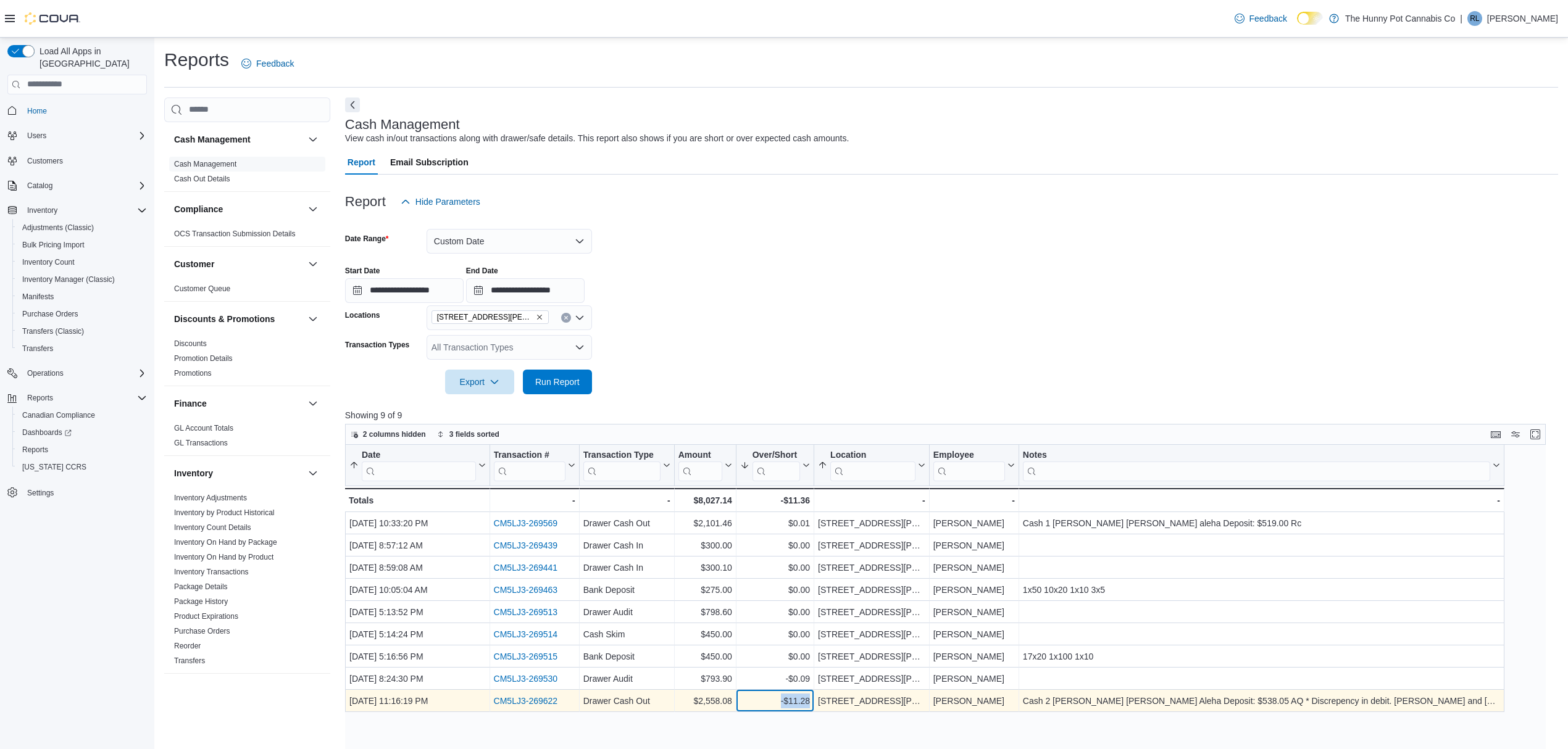
drag, startPoint x: 782, startPoint y: 703, endPoint x: 816, endPoint y: 700, distance: 34.1
click at [816, 700] on div "Sep 10, 2025, 11:16:19 PM - Date, column 1, row 9 CM5LJ3-269622 - Transaction #…" at bounding box center [924, 701] width 1159 height 22
click at [536, 700] on link "CM5LJ3-269622" at bounding box center [525, 700] width 64 height 9
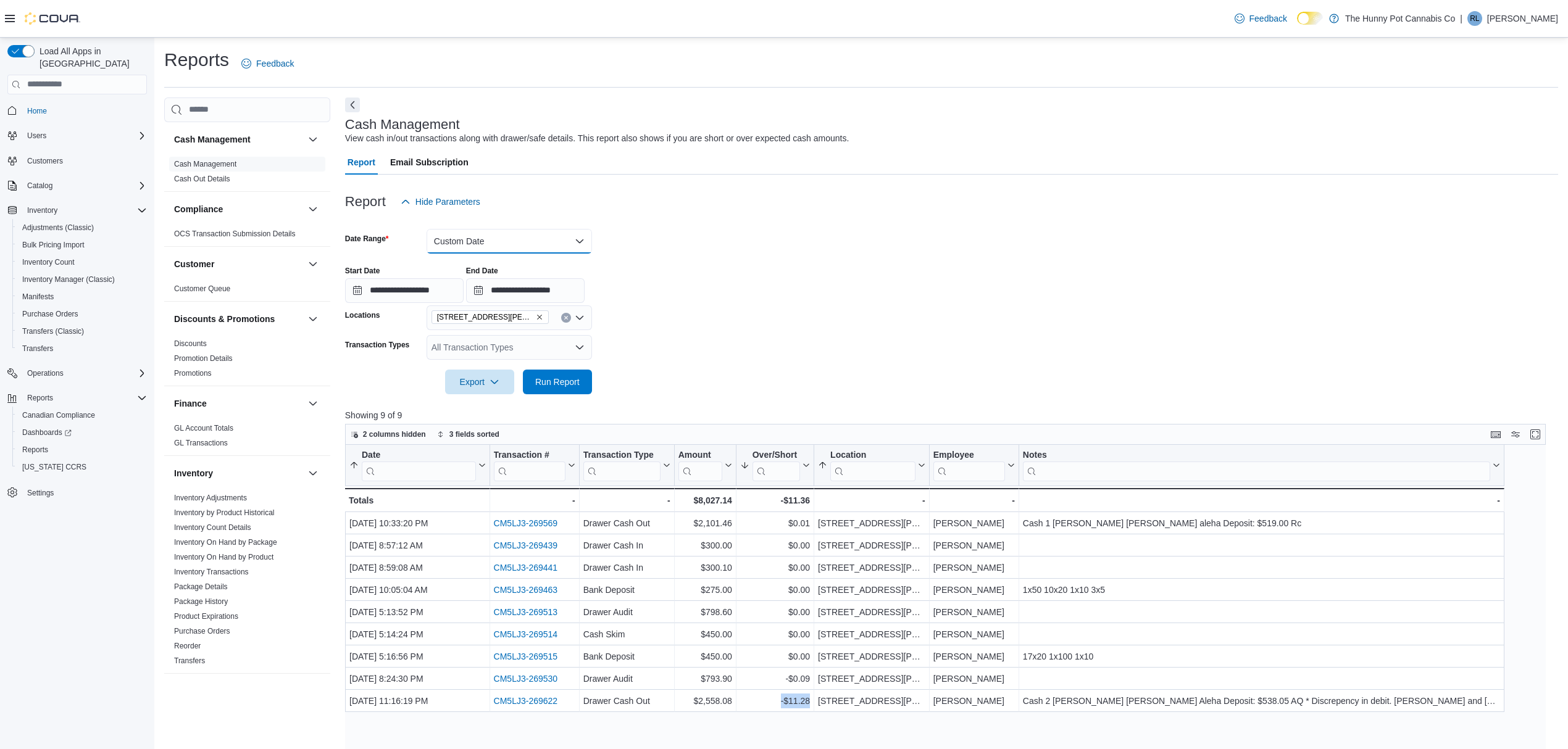
click at [448, 246] on button "Custom Date" at bounding box center [509, 241] width 166 height 25
click at [463, 308] on span "Yesterday" at bounding box center [516, 314] width 141 height 15
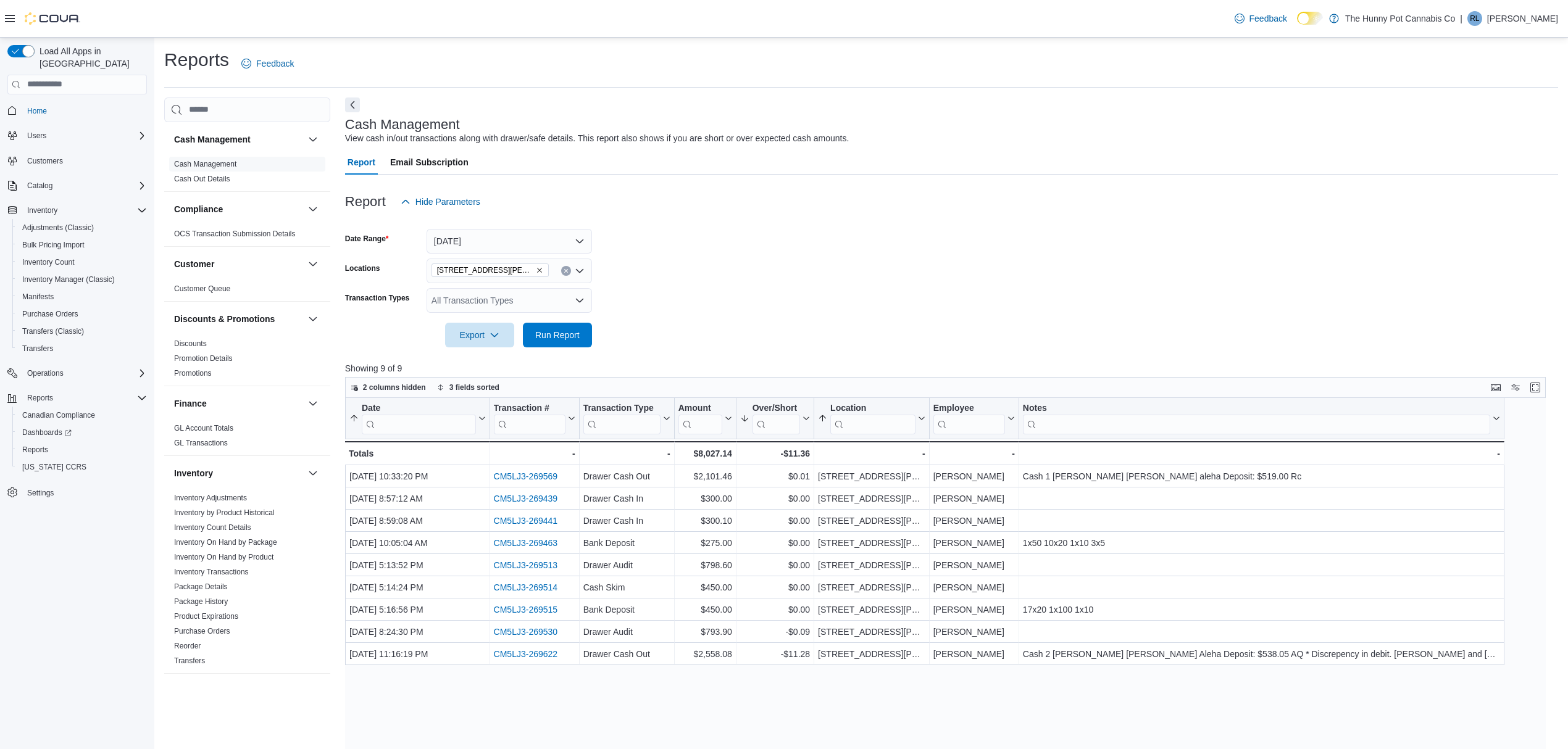
click at [758, 333] on form "Date Range Yesterday Locations 3850 Sheppard Ave E Transaction Types All Transa…" at bounding box center [952, 280] width 1213 height 133
click at [567, 269] on icon "Clear input" at bounding box center [566, 271] width 3 height 3
drag, startPoint x: 746, startPoint y: 282, endPoint x: 680, endPoint y: 283, distance: 66.0
click at [744, 282] on form "Date Range Yesterday Locations All Locations Combo box. Selected. Combo box inp…" at bounding box center [952, 280] width 1213 height 133
click at [534, 301] on div "All Transaction Types" at bounding box center [509, 301] width 166 height 25
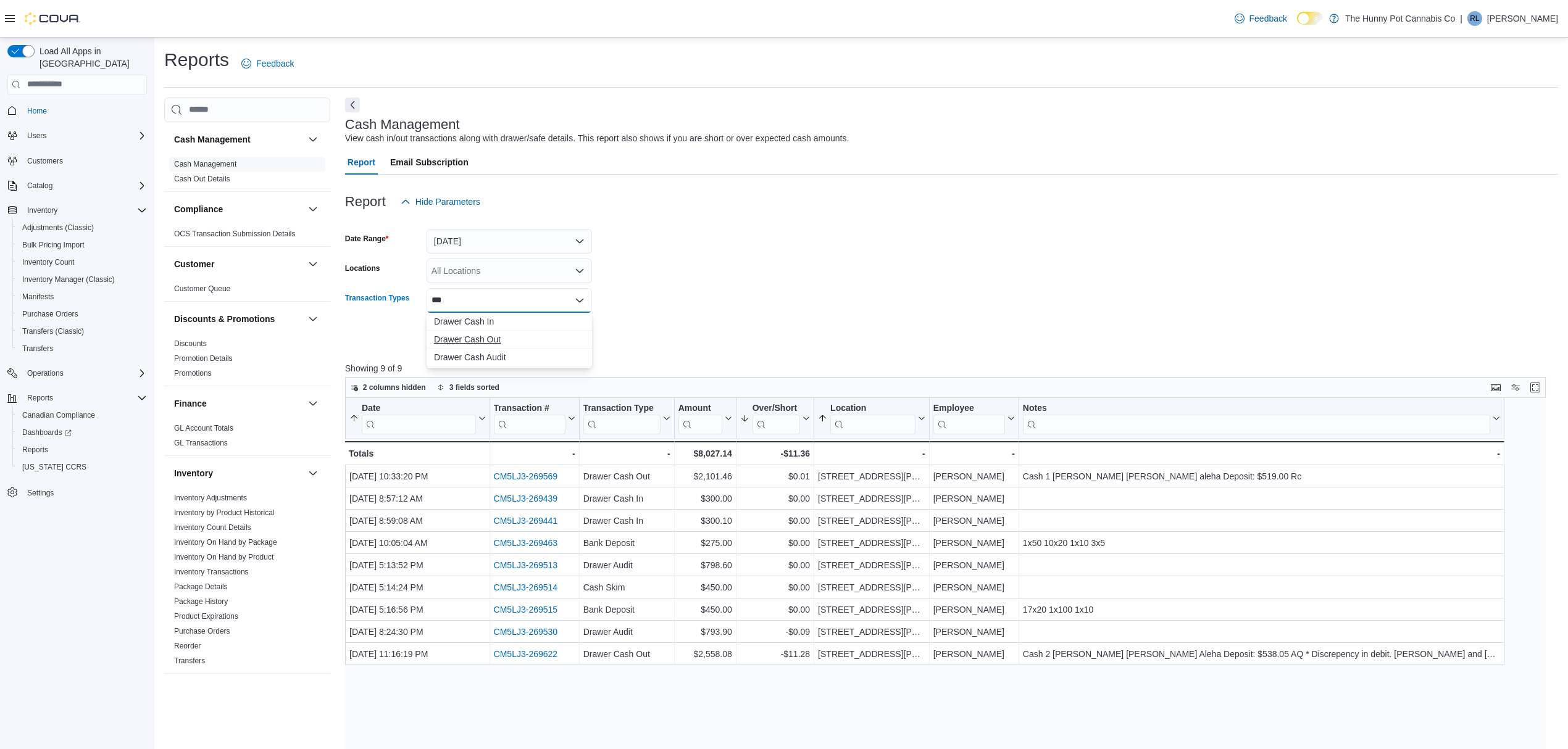
type input "***"
click at [499, 338] on span "Drawer Cash Out" at bounding box center [509, 339] width 150 height 12
drag, startPoint x: 817, startPoint y: 354, endPoint x: 635, endPoint y: 337, distance: 182.8
click at [811, 354] on div at bounding box center [952, 354] width 1213 height 15
click at [562, 338] on span "Run Report" at bounding box center [558, 334] width 45 height 12
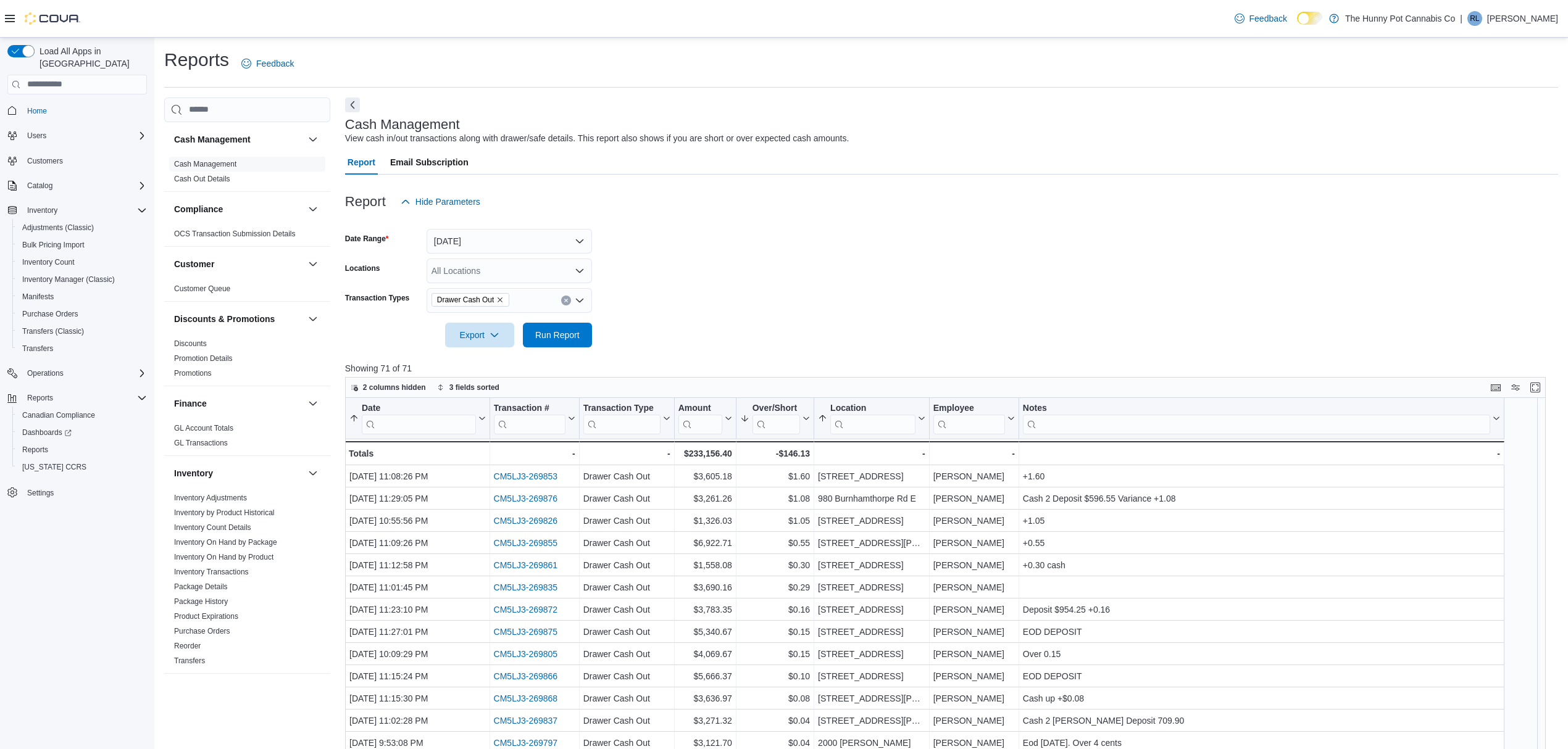
click at [892, 317] on div at bounding box center [952, 317] width 1213 height 9
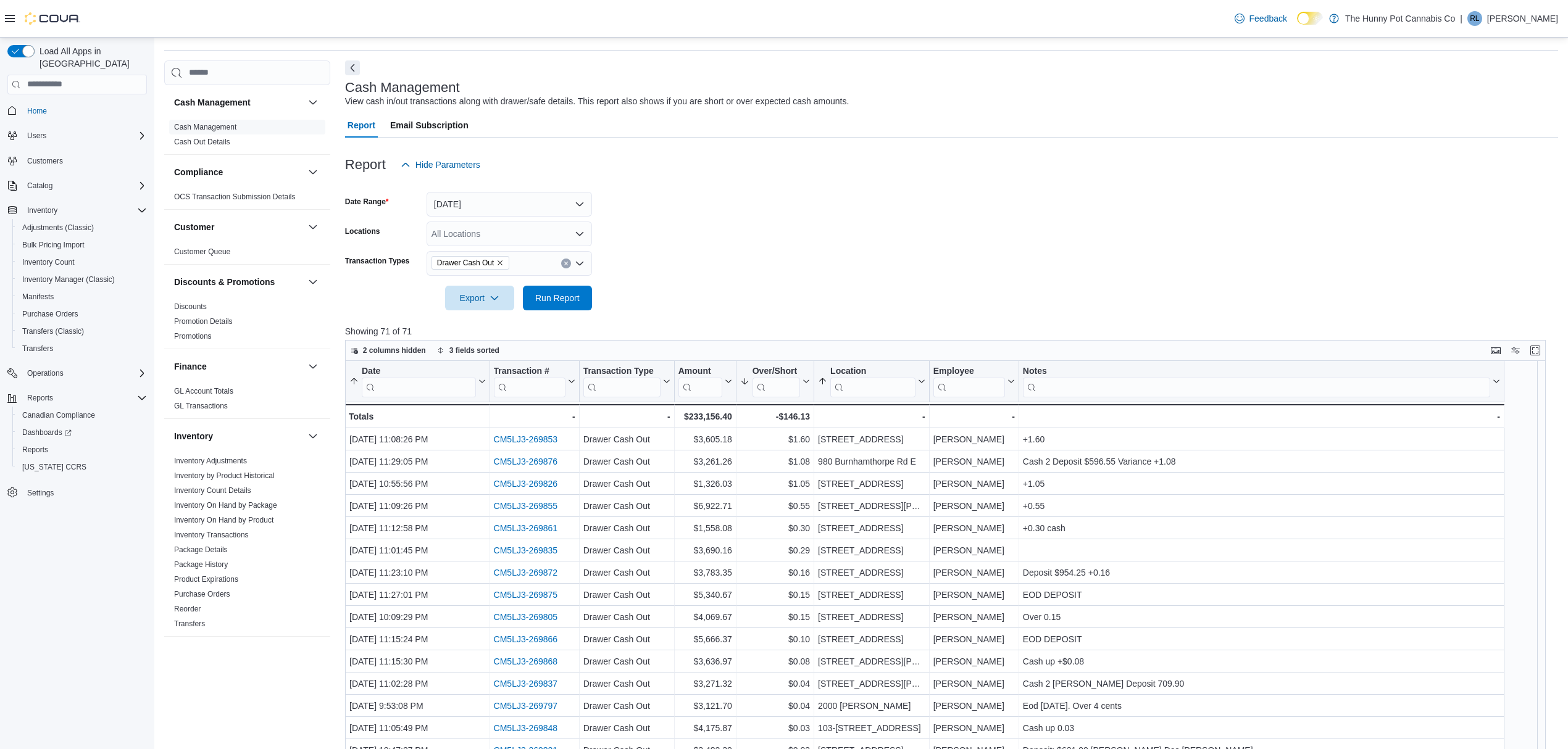
scroll to position [82, 0]
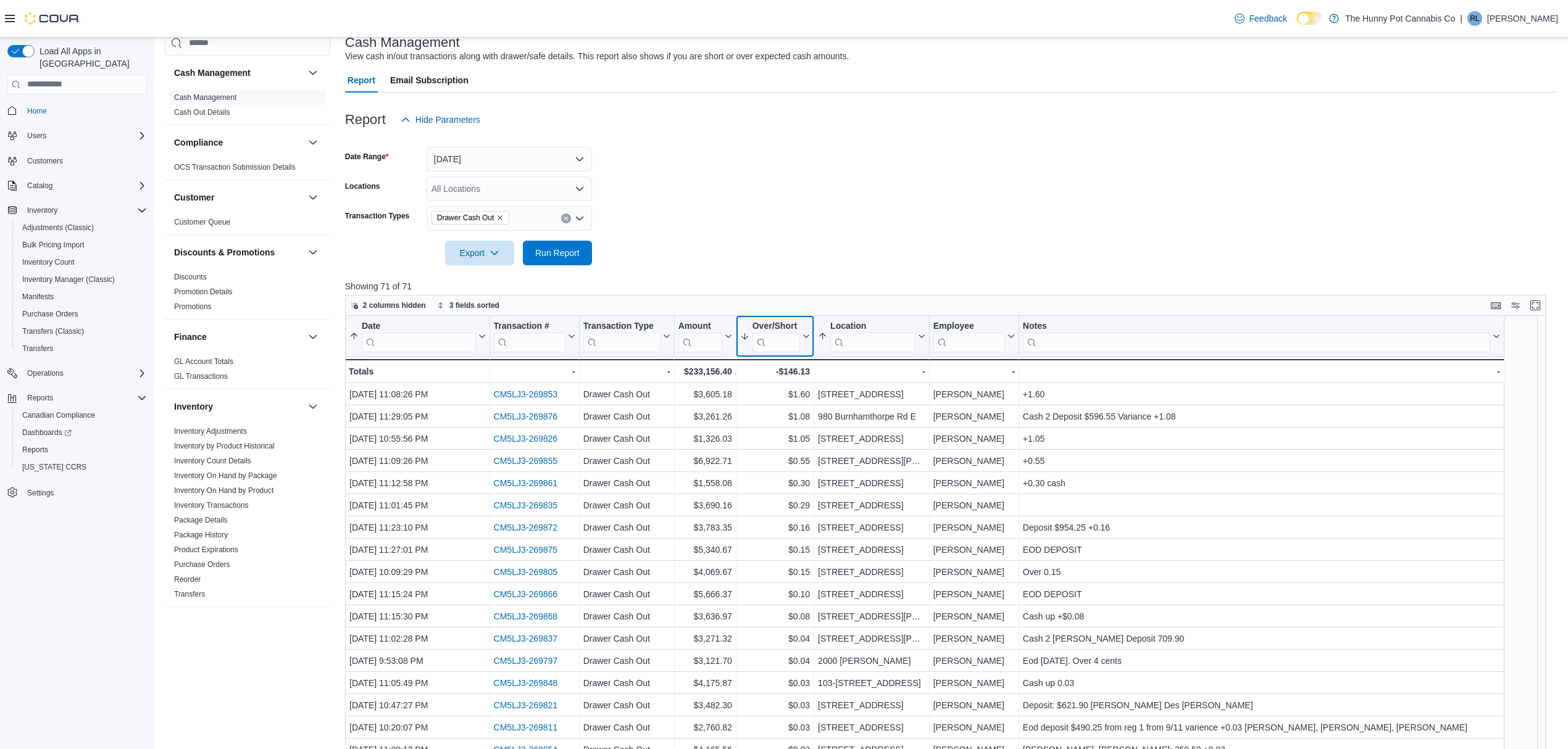
click at [806, 336] on icon at bounding box center [804, 336] width 9 height 8
click at [790, 383] on span "Sort Low-High" at bounding box center [783, 383] width 47 height 9
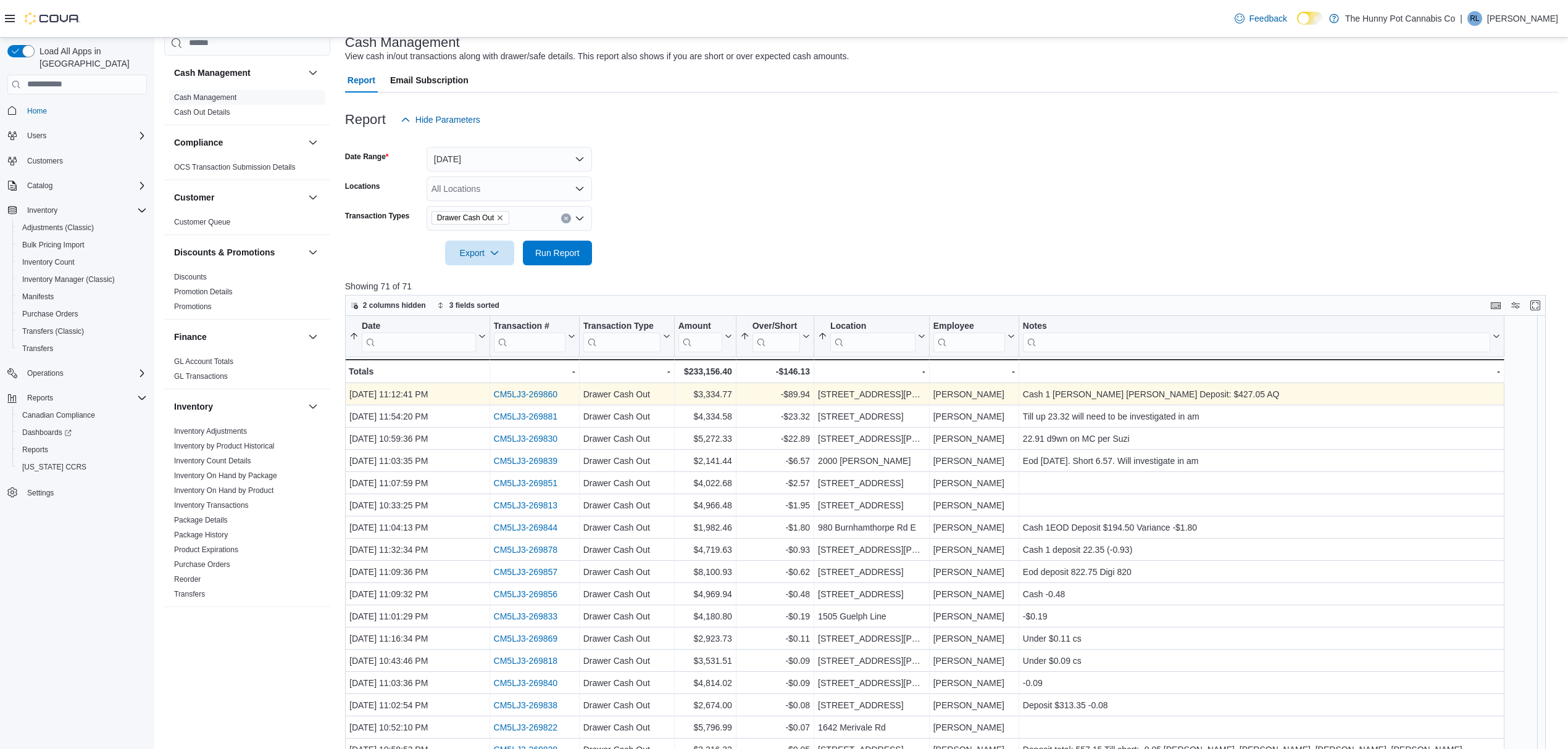
drag, startPoint x: 523, startPoint y: 388, endPoint x: 532, endPoint y: 393, distance: 10.3
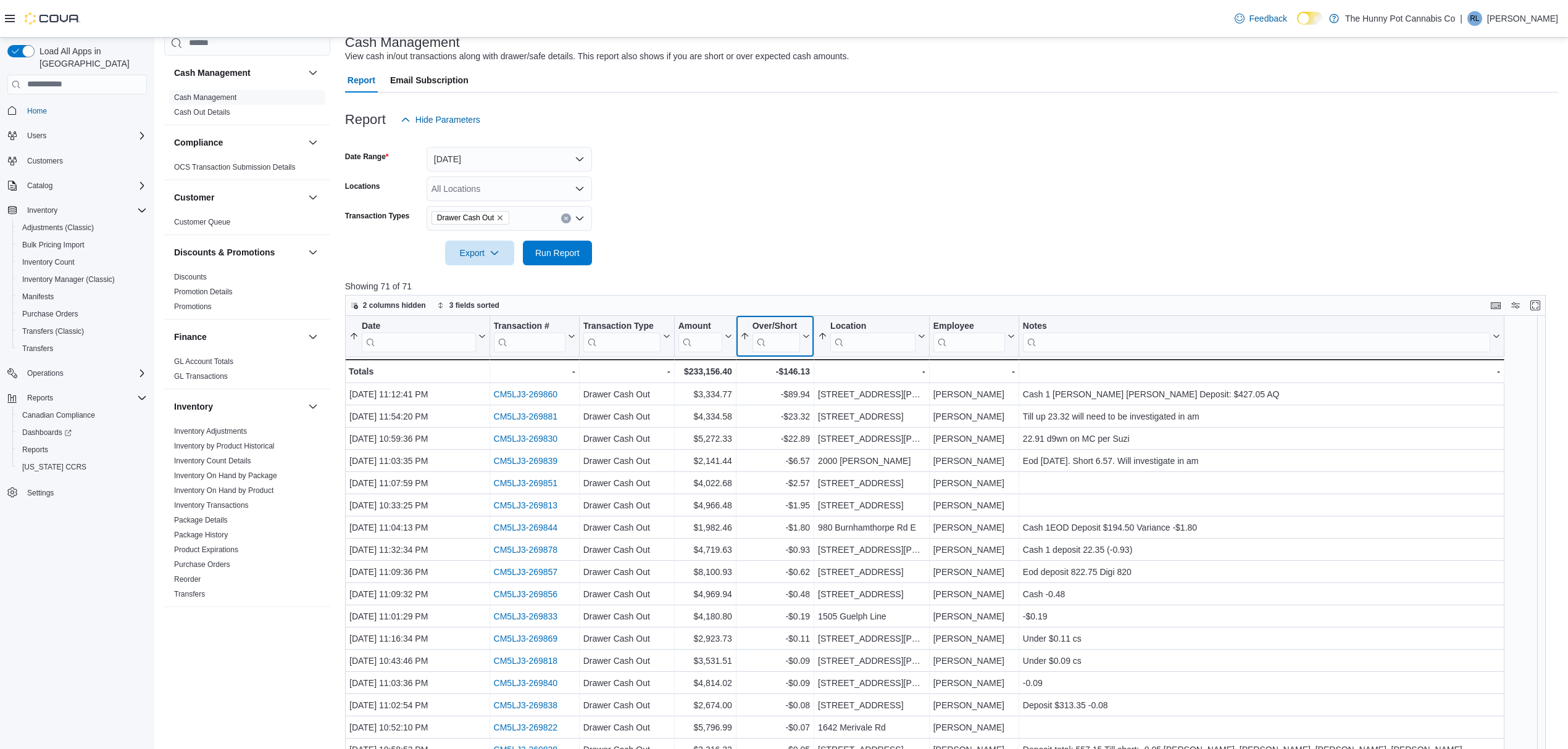
click at [802, 334] on icon at bounding box center [804, 336] width 9 height 8
click at [766, 396] on span "Sort High-Low" at bounding box center [783, 398] width 47 height 9
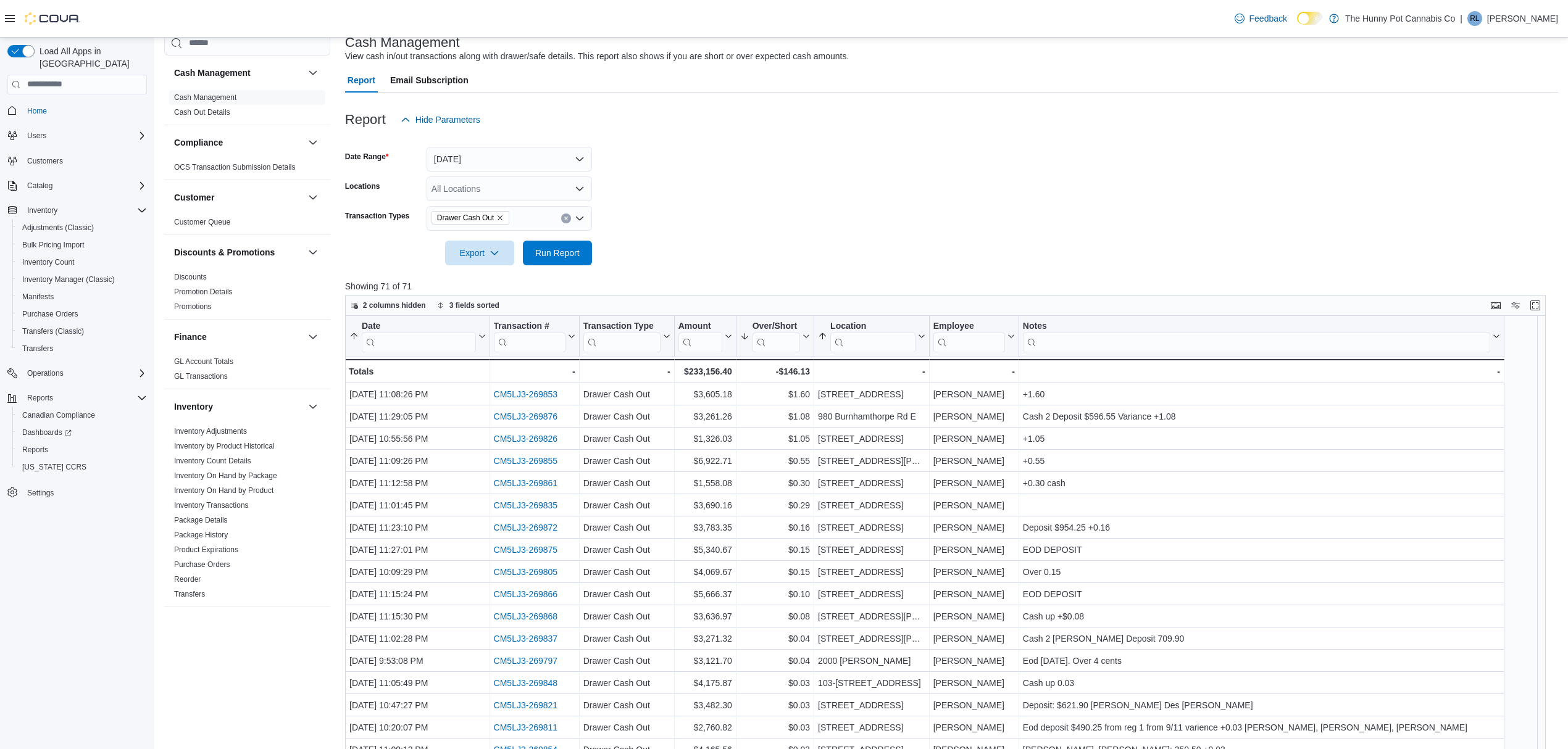
click at [742, 210] on form "Date Range Yesterday Locations All Locations Transaction Types Drawer Cash Out …" at bounding box center [952, 198] width 1213 height 133
click at [207, 110] on link "Cash Out Details" at bounding box center [202, 113] width 56 height 9
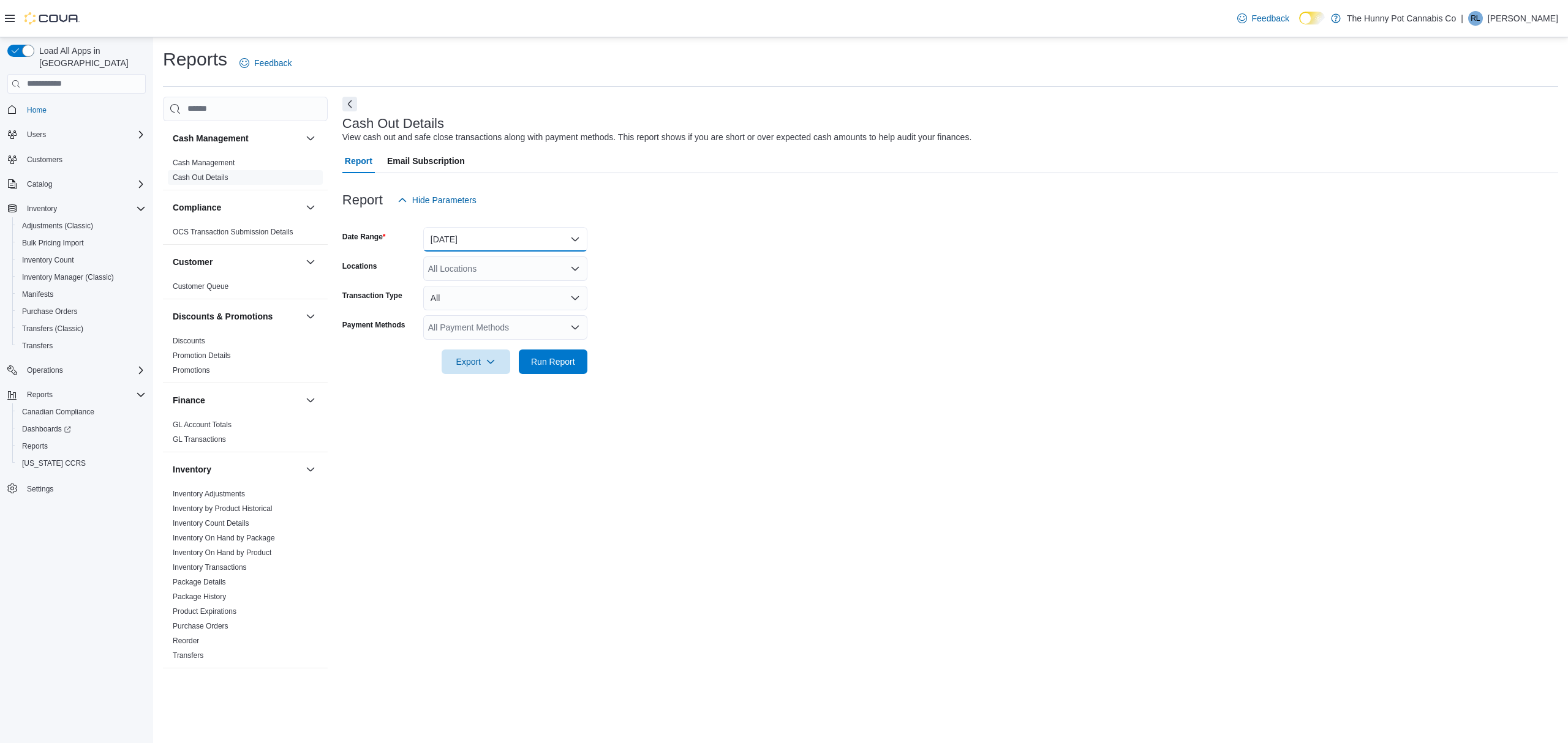
click at [477, 241] on button "Today" at bounding box center [505, 239] width 165 height 25
click at [477, 252] on button "Custom Date" at bounding box center [505, 263] width 165 height 25
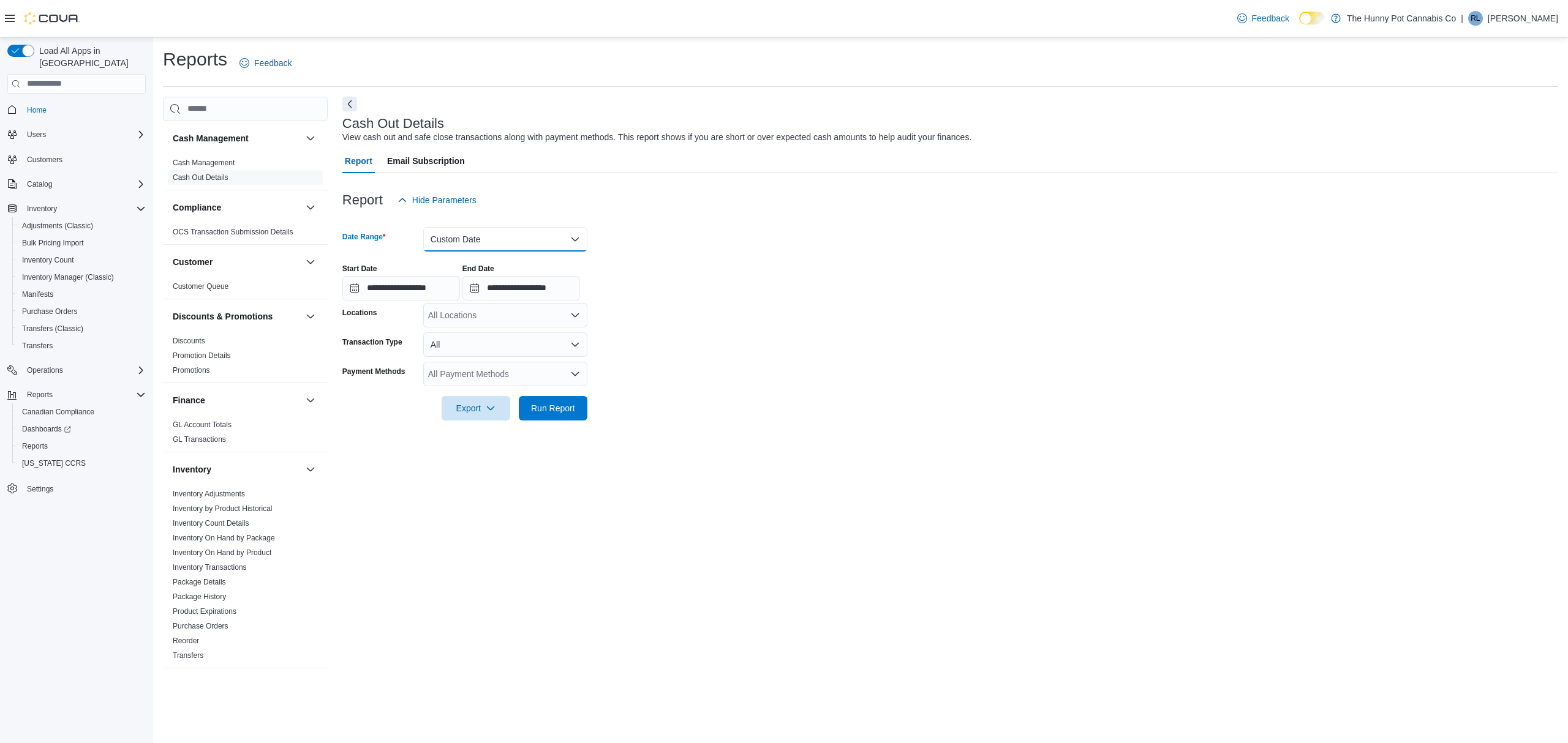
click at [473, 243] on button "Custom Date" at bounding box center [505, 239] width 165 height 25
click at [471, 294] on span "Today" at bounding box center [512, 288] width 140 height 14
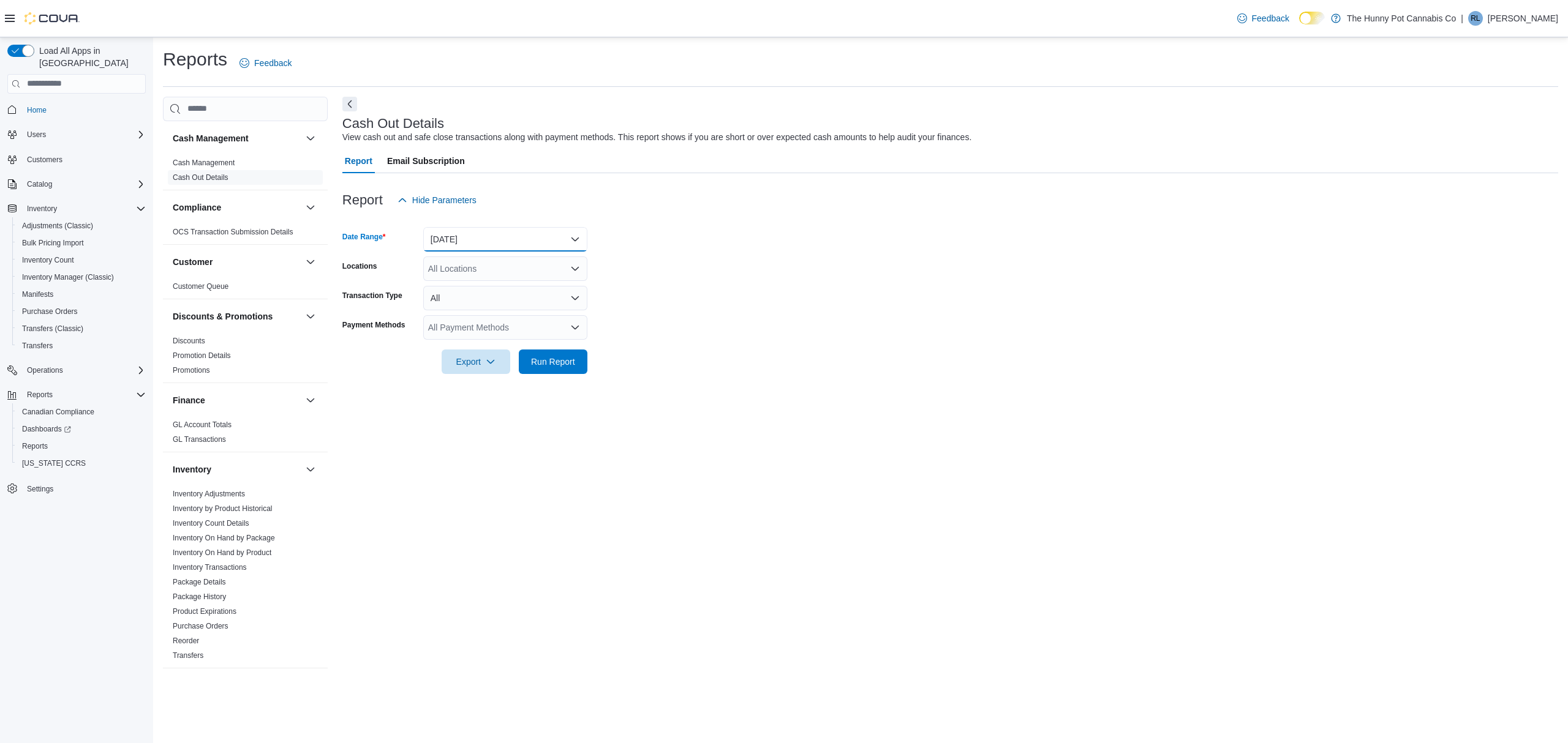
click at [480, 238] on button "Today" at bounding box center [505, 239] width 165 height 25
click at [471, 307] on span "Yesterday" at bounding box center [512, 312] width 140 height 14
click at [486, 331] on div "All Payment Methods" at bounding box center [505, 327] width 165 height 25
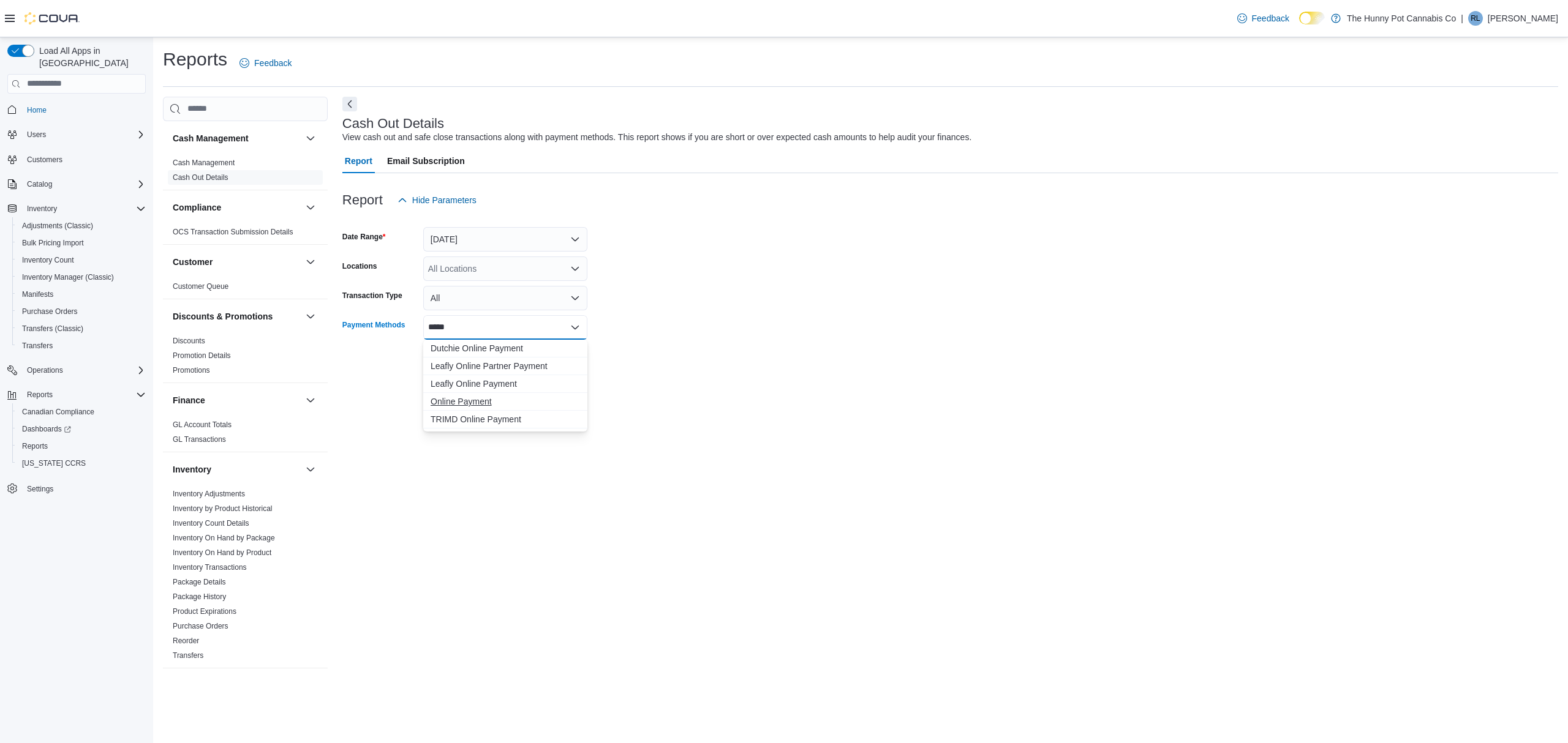
type input "*****"
click at [482, 405] on span "Online Payment" at bounding box center [505, 401] width 149 height 12
drag, startPoint x: 697, startPoint y: 388, endPoint x: 684, endPoint y: 387, distance: 13.0
click at [694, 388] on div at bounding box center [951, 381] width 1216 height 14
click at [518, 355] on div "Export Run Report" at bounding box center [465, 361] width 245 height 25
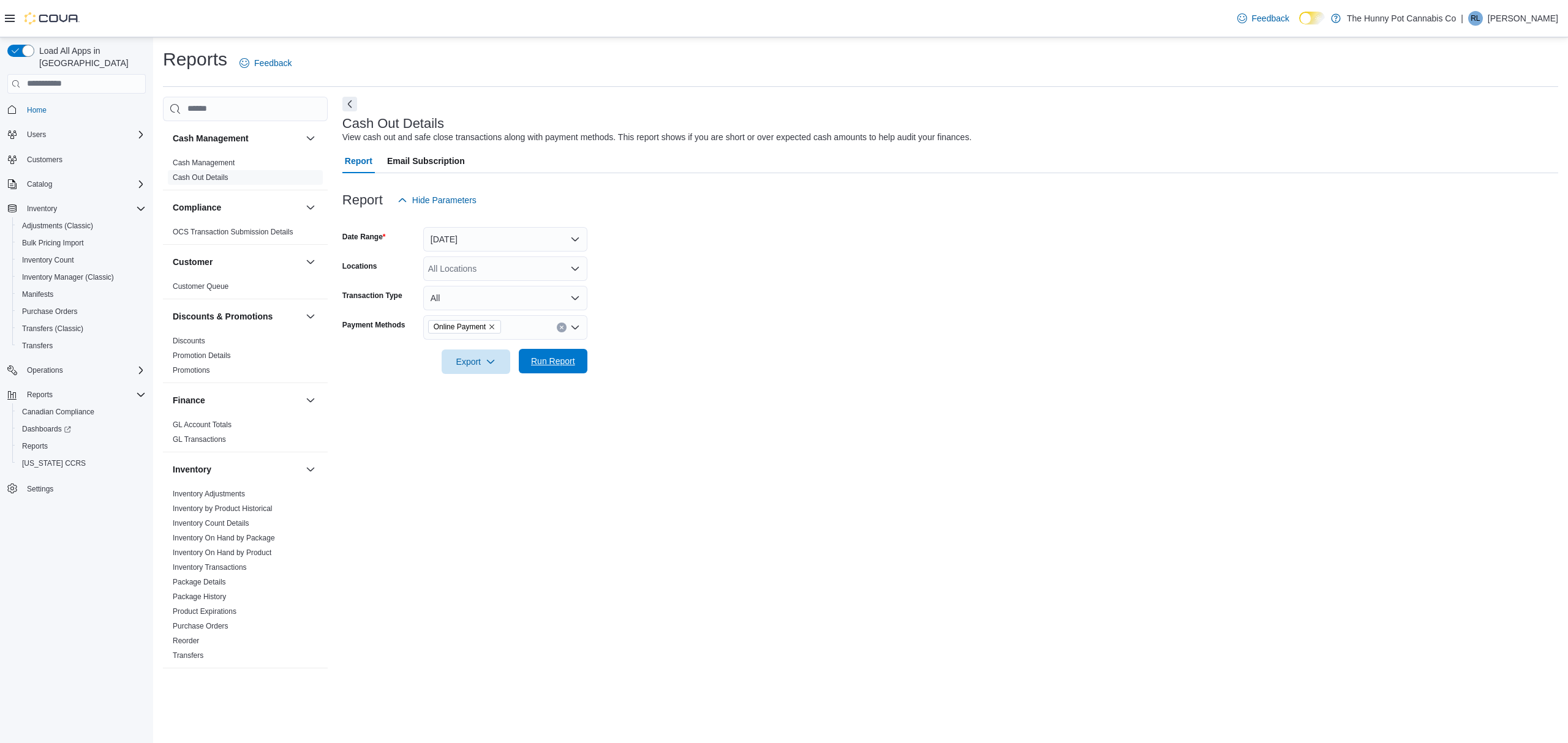
click at [529, 356] on span "Run Report" at bounding box center [553, 360] width 54 height 25
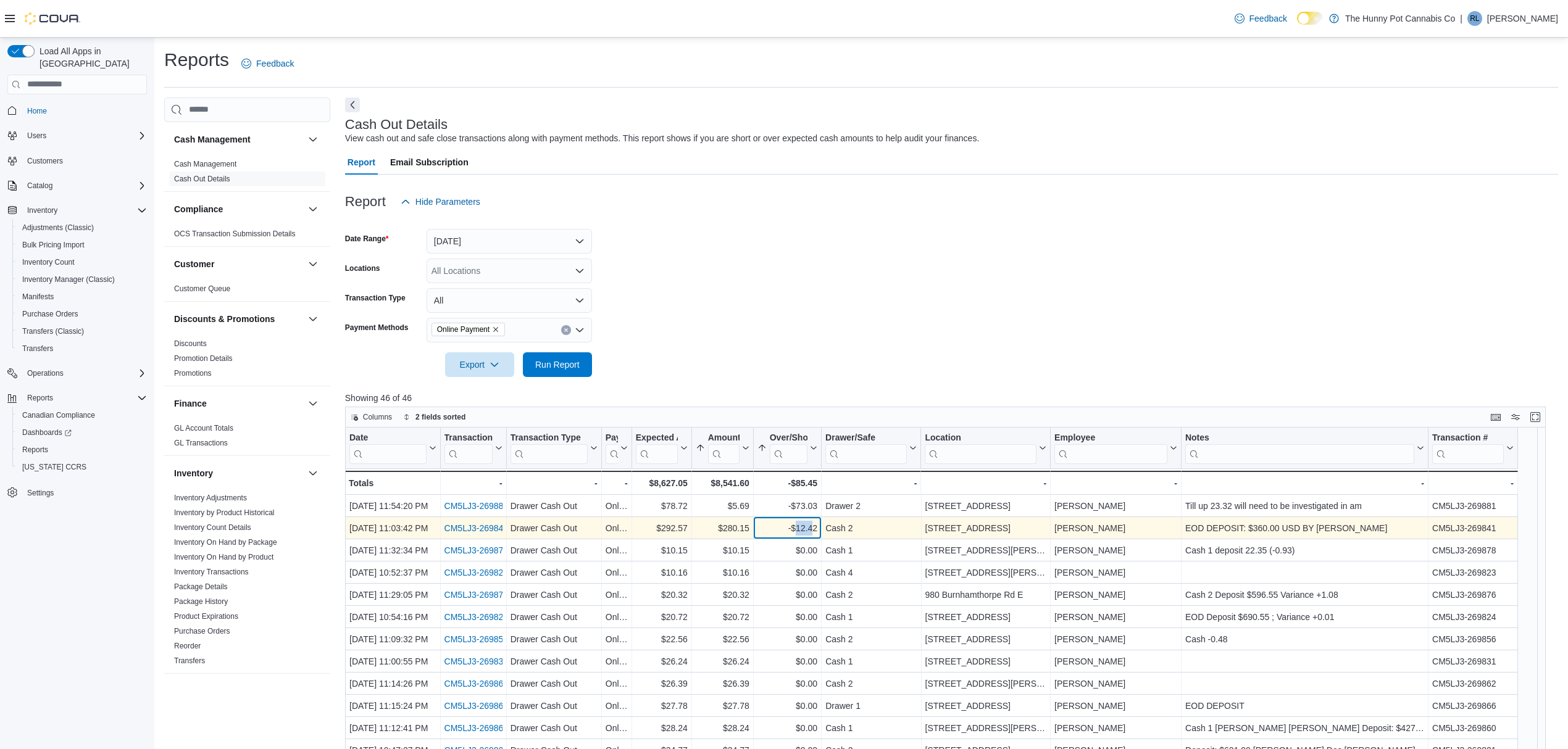
drag, startPoint x: 810, startPoint y: 523, endPoint x: 797, endPoint y: 523, distance: 13.0
click at [797, 523] on div "-$12.42" at bounding box center [788, 527] width 60 height 15
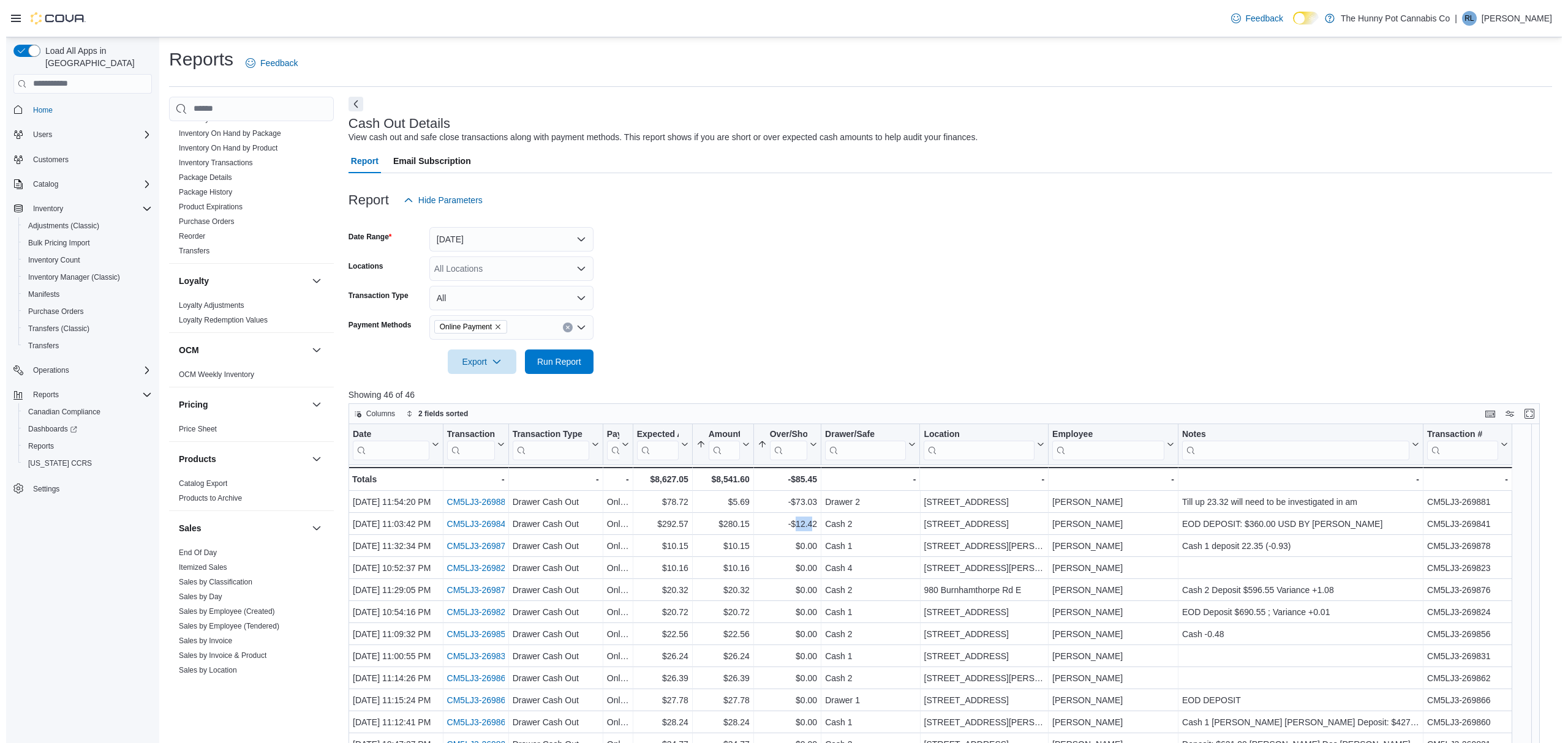
scroll to position [407, 0]
click at [199, 636] on link "Sales by Invoice" at bounding box center [200, 638] width 54 height 9
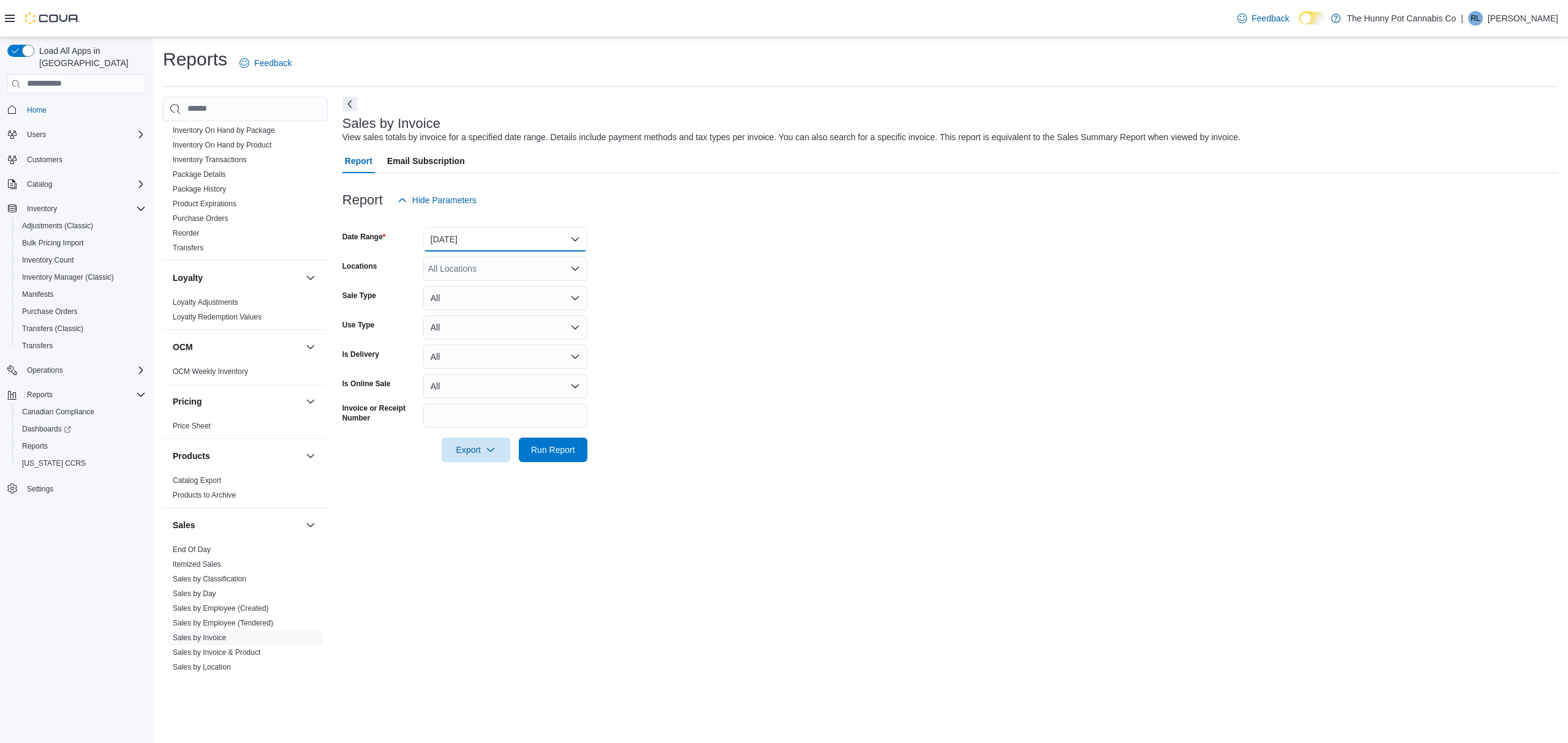
click at [512, 236] on button "Yesterday" at bounding box center [505, 239] width 165 height 25
click at [699, 280] on form "Date Range Yesterday Locations All Locations Sale Type All Use Type All Is Deli…" at bounding box center [951, 337] width 1216 height 250
click at [477, 270] on div "All Locations" at bounding box center [505, 268] width 165 height 25
type input "***"
click at [472, 291] on span "495 Welland Ave" at bounding box center [498, 290] width 84 height 12
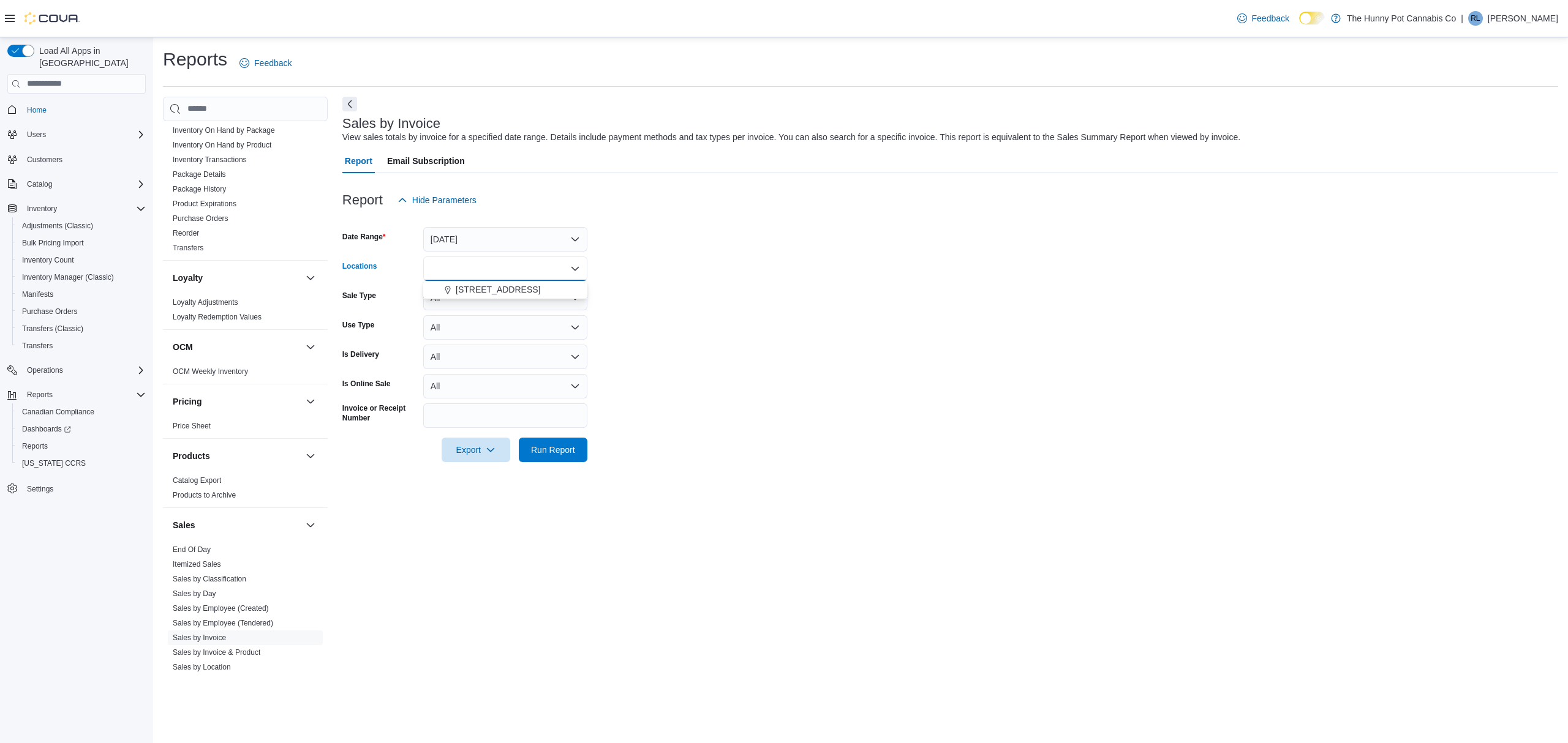
click at [958, 359] on form "Date Range Yesterday Locations Combo box. Selected. 495. Selected. Combo box in…" at bounding box center [951, 337] width 1216 height 250
click at [484, 448] on span "Export" at bounding box center [476, 449] width 54 height 25
click at [484, 497] on span "Export to Csv" at bounding box center [477, 498] width 55 height 9
click at [508, 268] on icon "Remove 495 Welland Ave from selection in this group" at bounding box center [512, 268] width 8 height 8
type input "****"
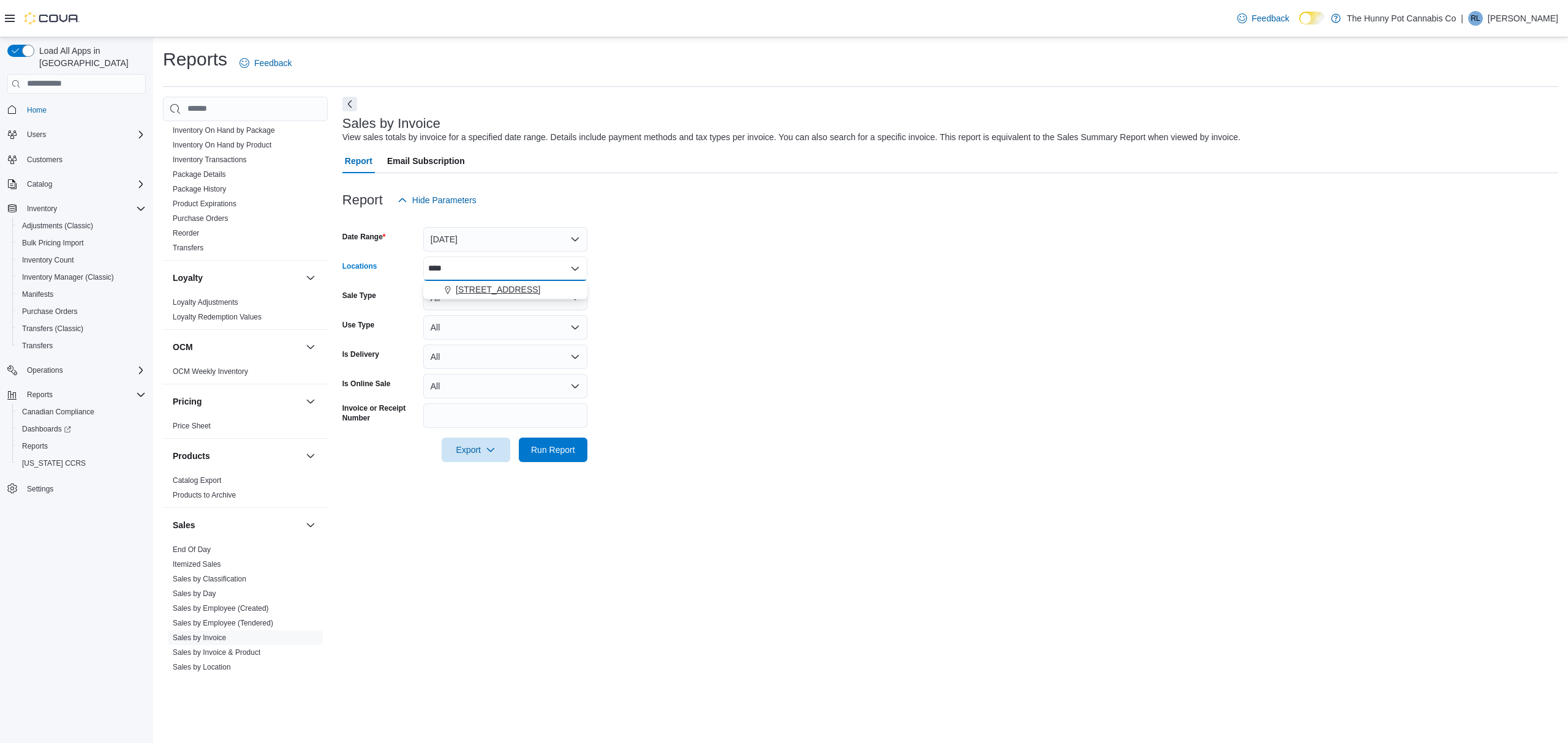
click at [482, 285] on span "1166 Yonge St" at bounding box center [498, 290] width 84 height 12
drag, startPoint x: 908, startPoint y: 371, endPoint x: 729, endPoint y: 538, distance: 244.8
click at [907, 373] on form "Date Range Yesterday Locations 1166 Yonge St Combo box. Selected. 1166 Yonge St…" at bounding box center [951, 337] width 1216 height 250
click at [489, 456] on span "Export" at bounding box center [476, 449] width 54 height 25
click at [485, 502] on span "Export to Csv" at bounding box center [477, 498] width 55 height 9
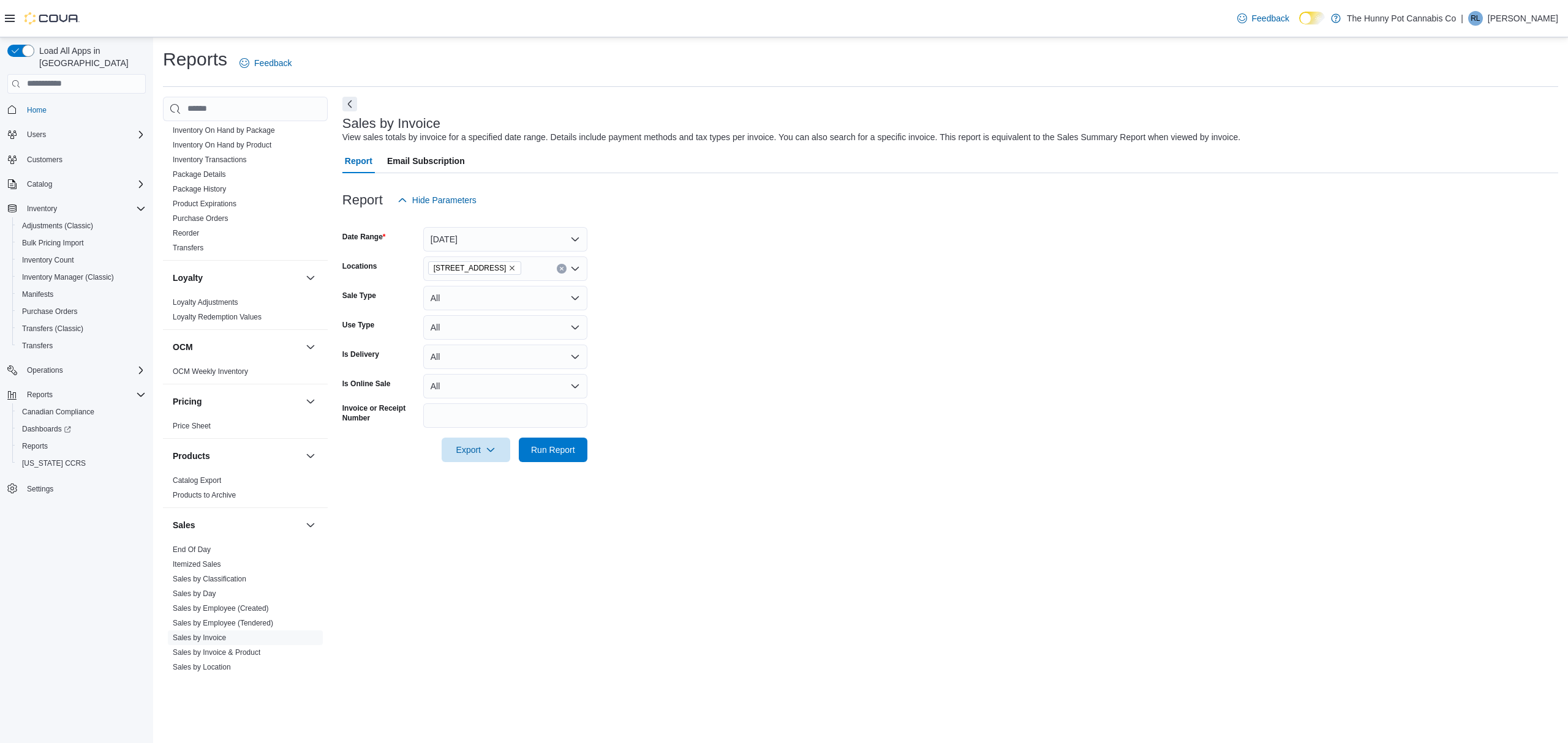
click at [1344, 257] on form "Date Range Yesterday Locations 1166 Yonge St Sale Type All Use Type All Is Deli…" at bounding box center [951, 337] width 1216 height 250
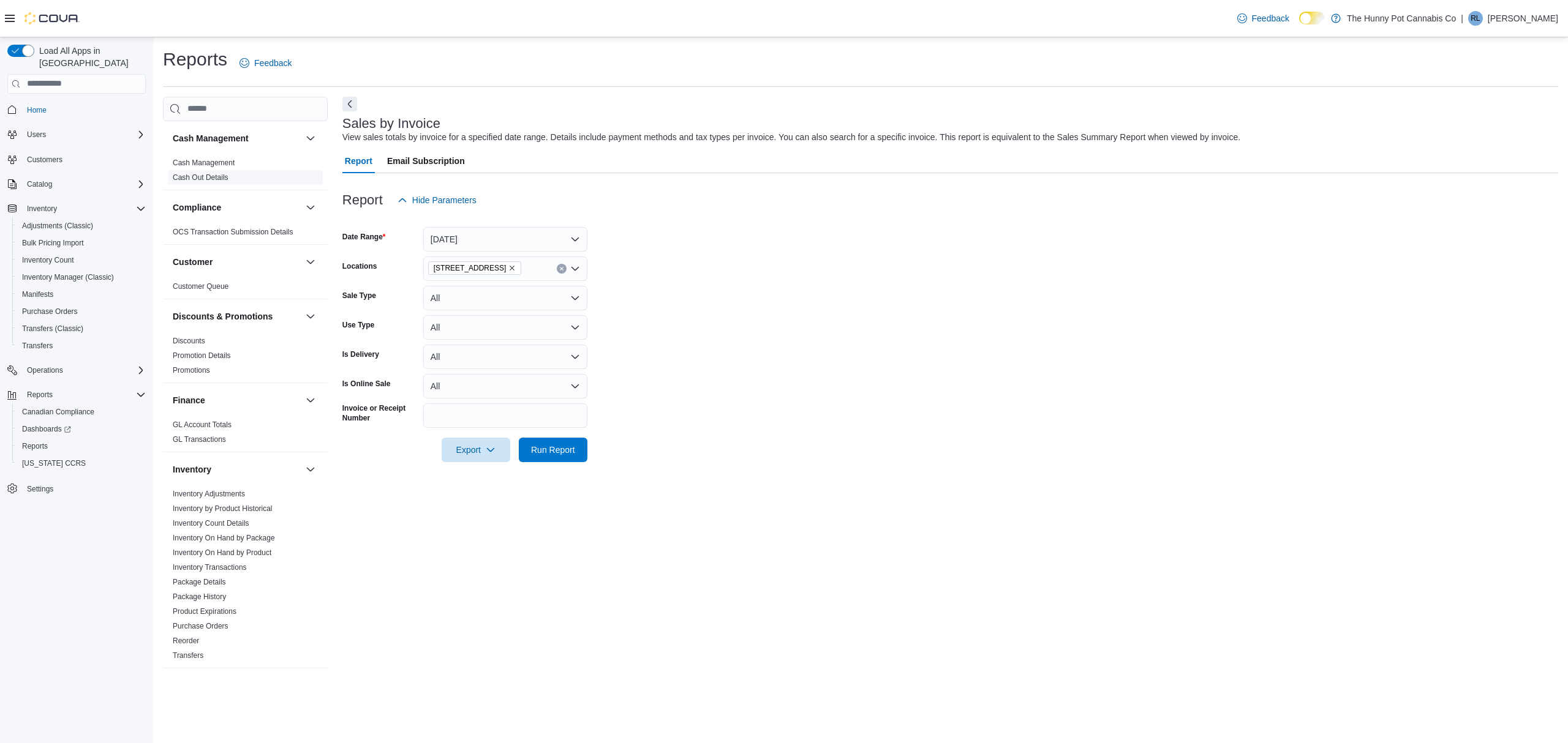
drag, startPoint x: 211, startPoint y: 164, endPoint x: 234, endPoint y: 174, distance: 25.1
click at [211, 164] on link "Cash Management" at bounding box center [204, 163] width 62 height 9
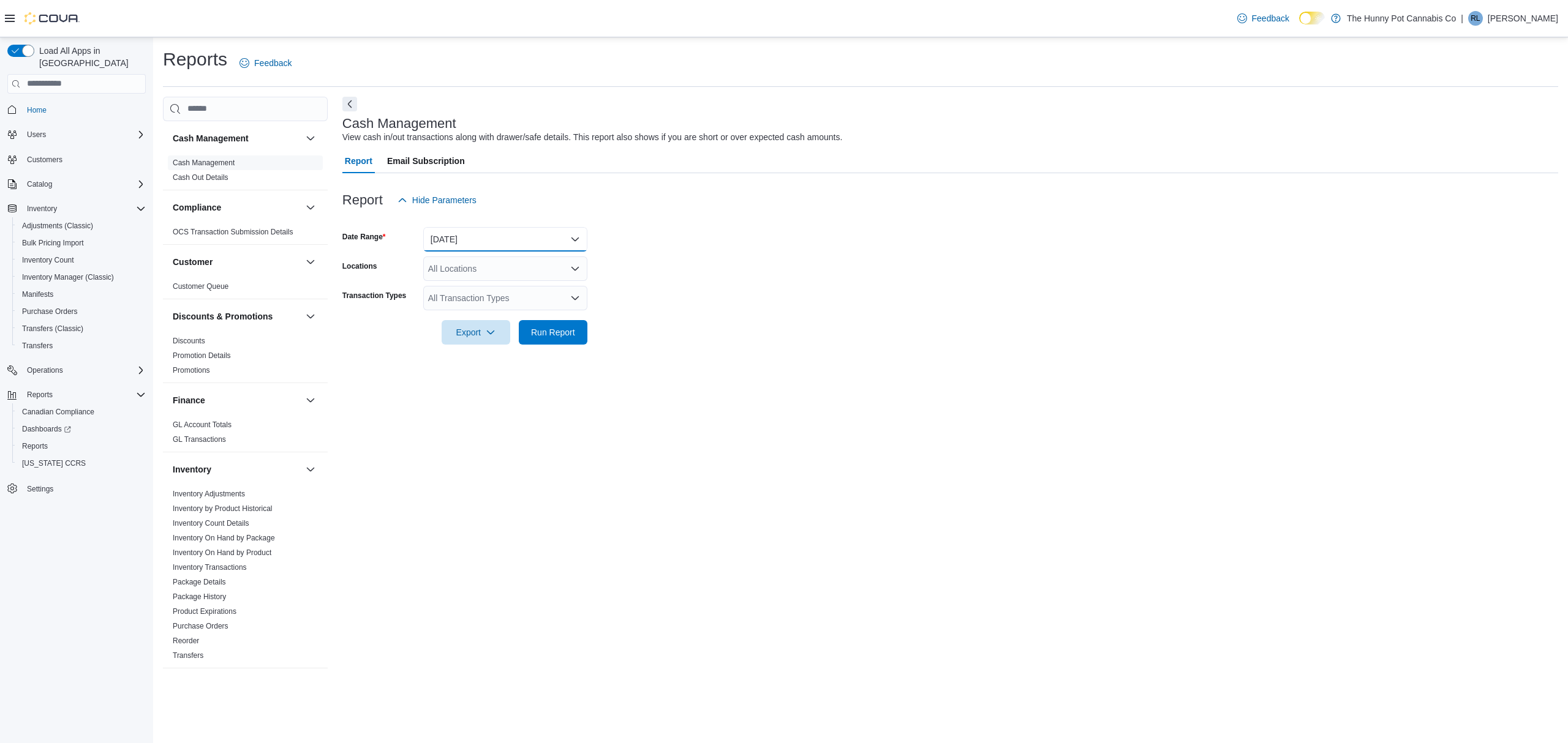
click at [500, 239] on button "Today" at bounding box center [505, 239] width 165 height 25
click at [471, 308] on span "Yesterday" at bounding box center [512, 312] width 140 height 14
click at [460, 274] on div "All Locations" at bounding box center [505, 268] width 165 height 25
type input "***"
click at [449, 284] on span "Choose from the following options" at bounding box center [448, 290] width 13 height 12
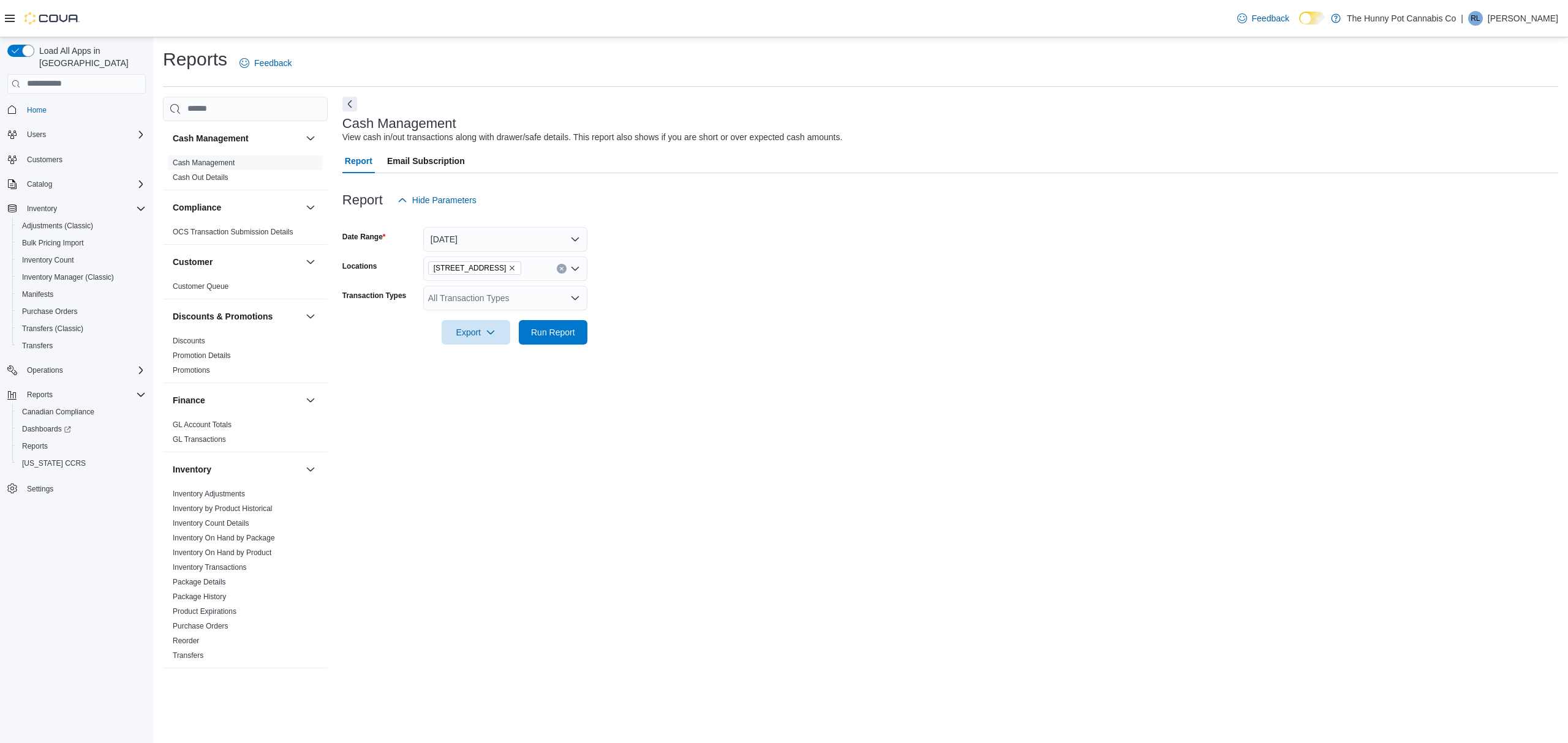
drag, startPoint x: 804, startPoint y: 356, endPoint x: 794, endPoint y: 358, distance: 10.2
click at [800, 358] on div at bounding box center [951, 351] width 1216 height 14
click at [505, 292] on div "All Transaction Types" at bounding box center [505, 298] width 165 height 25
type input "*"
click at [473, 382] on button "Drawer Cash Out" at bounding box center [505, 390] width 165 height 18
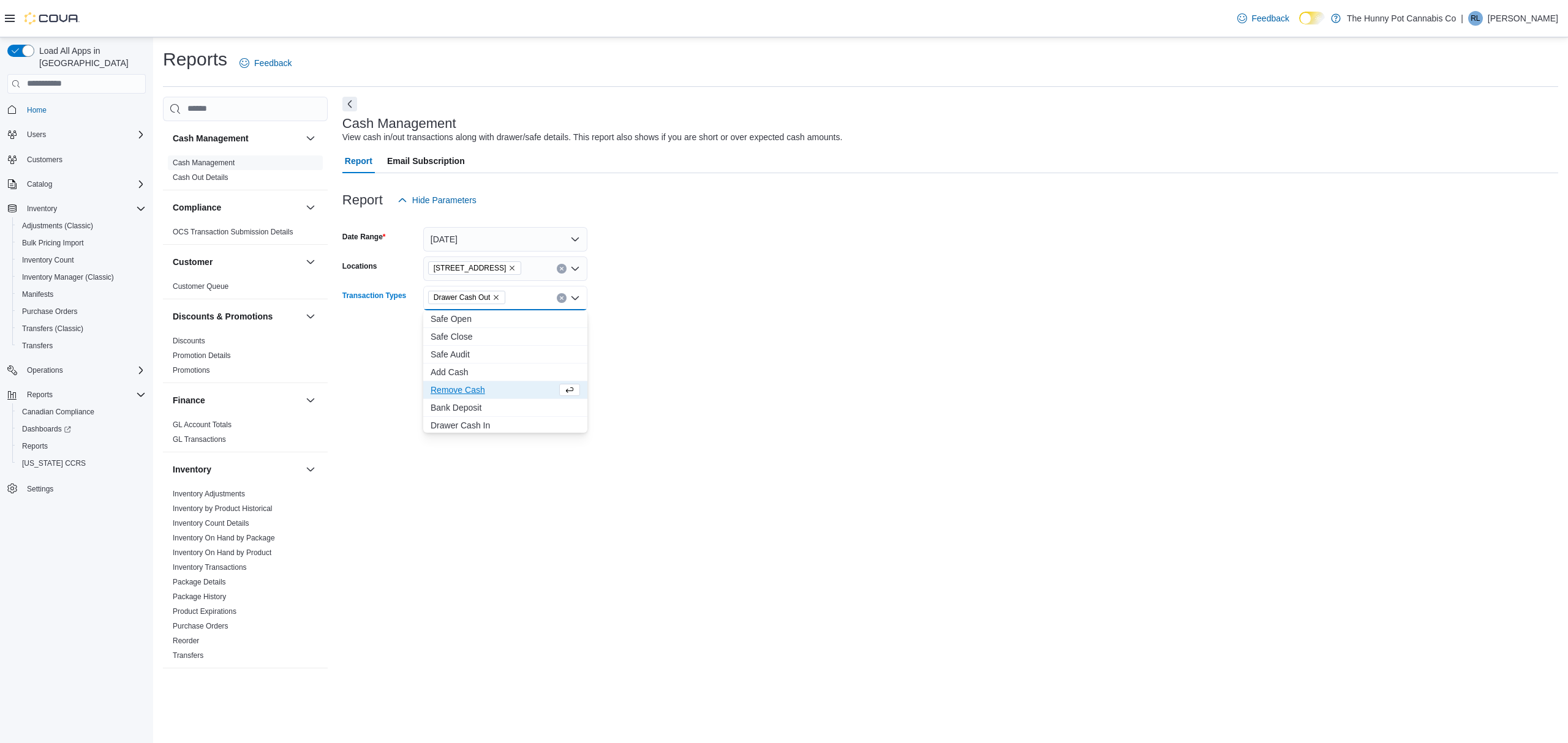
click at [800, 437] on div "Cash Management View cash in/out transactions along with drawer/safe details. T…" at bounding box center [951, 388] width 1216 height 582
click at [559, 331] on span "Run Report" at bounding box center [553, 331] width 44 height 12
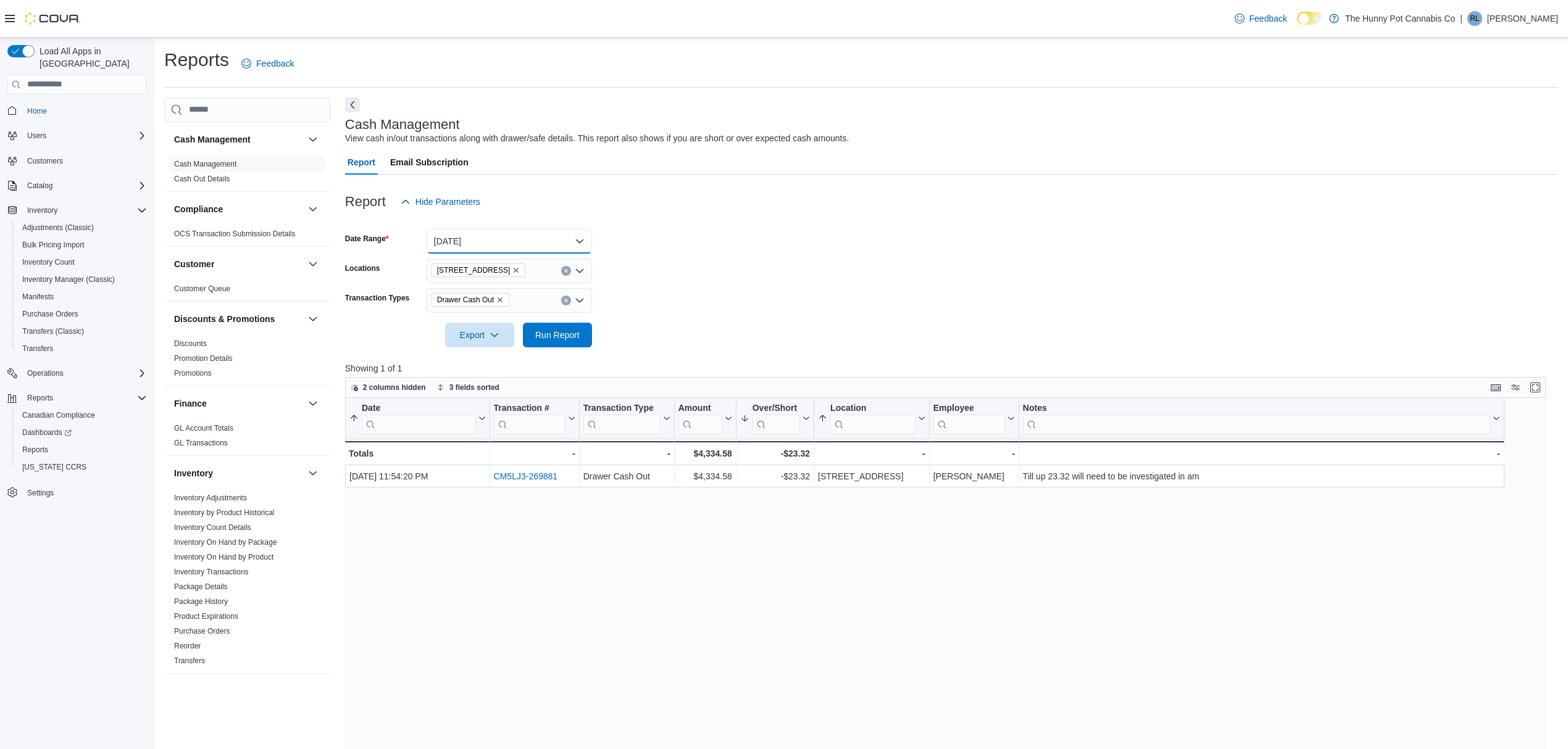
click at [502, 243] on button "Yesterday" at bounding box center [509, 241] width 166 height 25
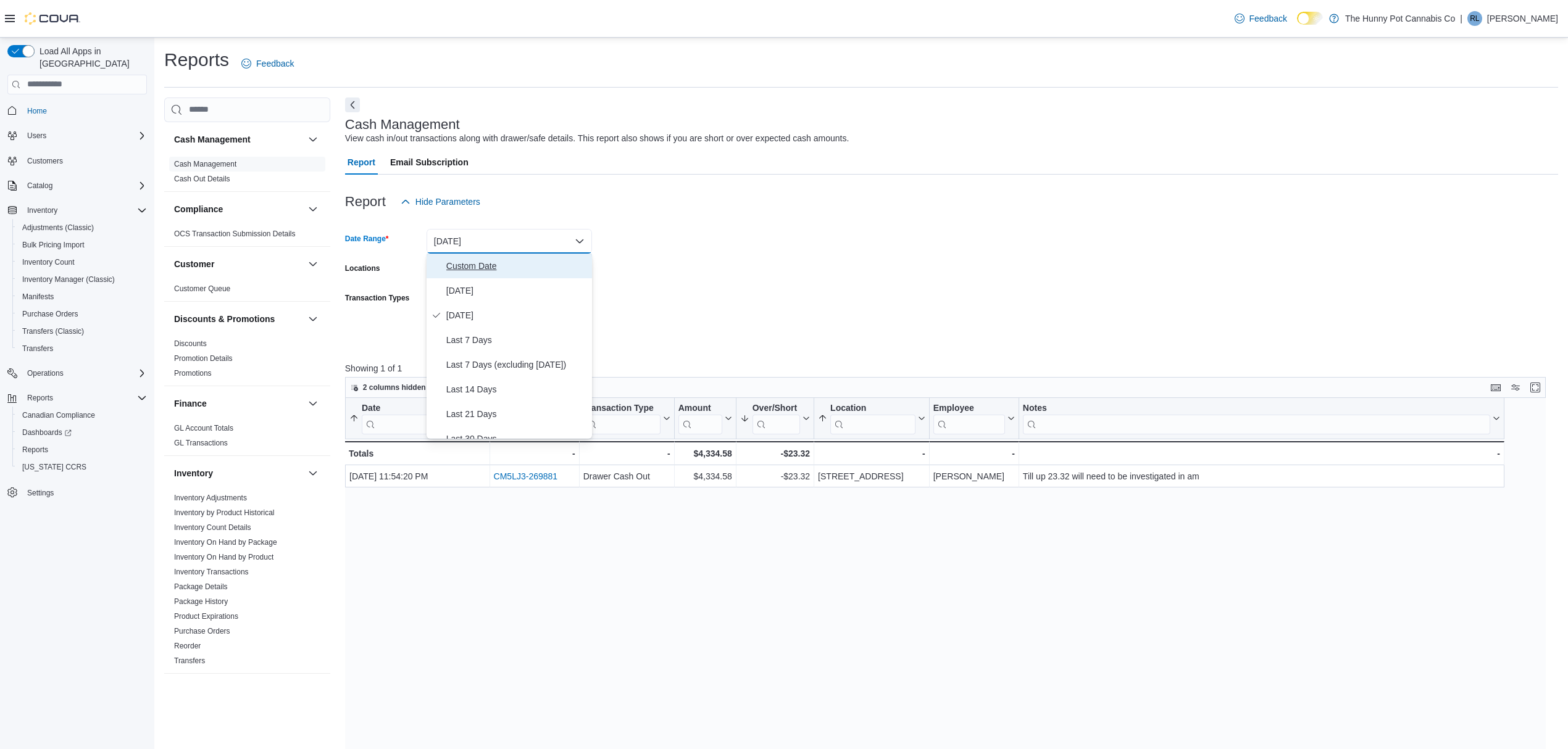
click at [472, 271] on span "Custom Date" at bounding box center [516, 265] width 141 height 15
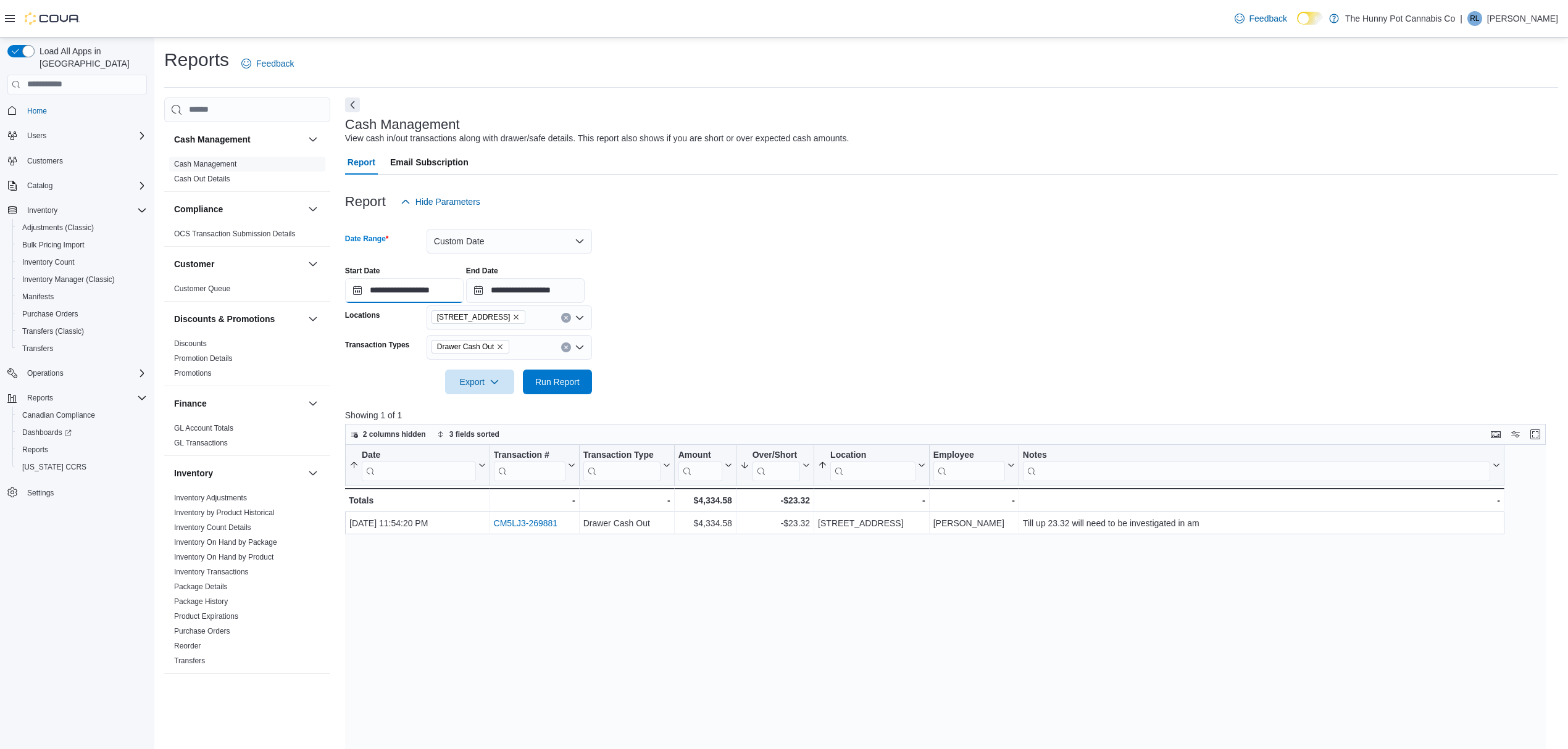
click at [427, 289] on input "**********" at bounding box center [405, 290] width 119 height 25
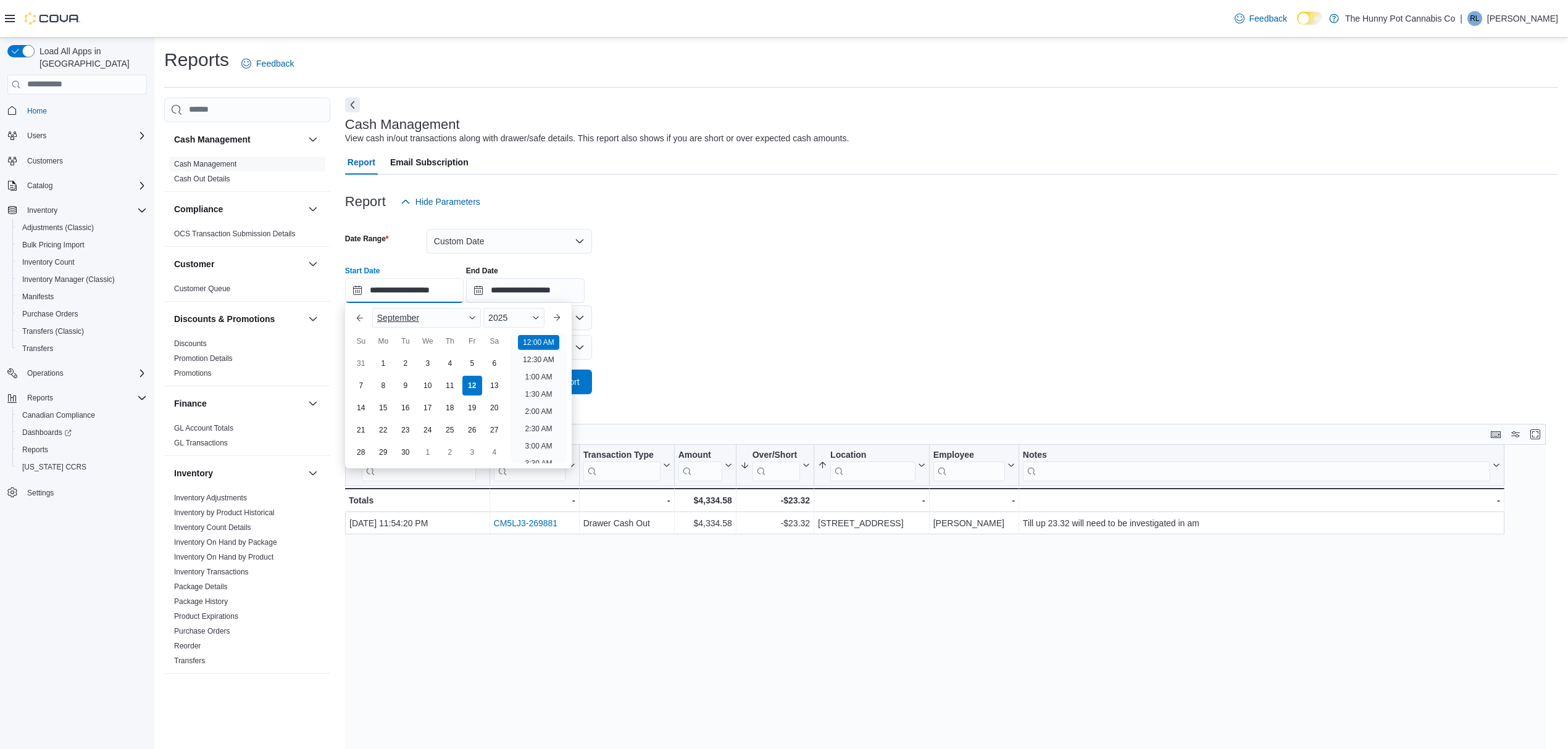
scroll to position [39, 0]
click at [444, 386] on div "11" at bounding box center [449, 385] width 21 height 21
type input "**********"
click at [756, 396] on div at bounding box center [952, 401] width 1213 height 15
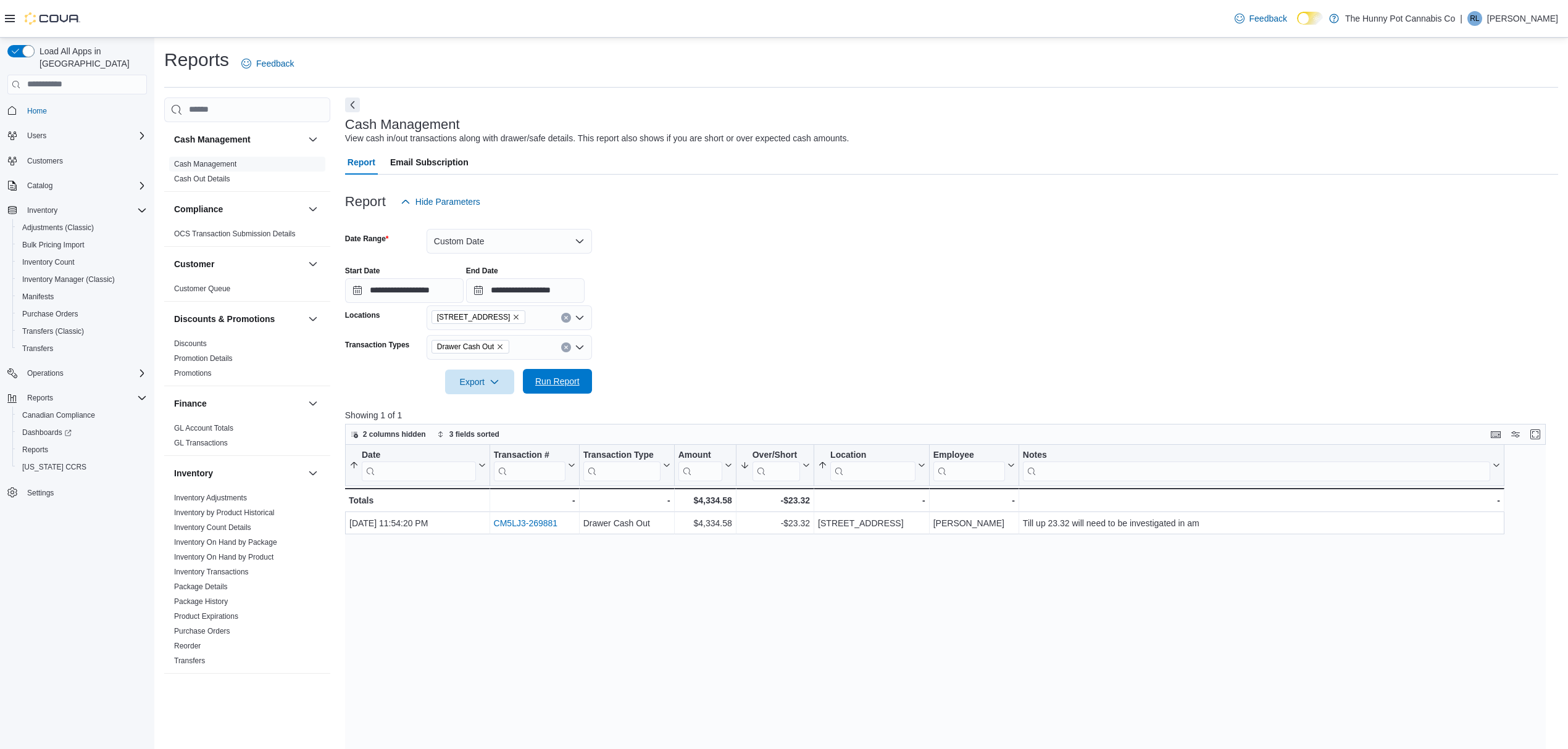
click at [570, 390] on span "Run Report" at bounding box center [557, 381] width 54 height 25
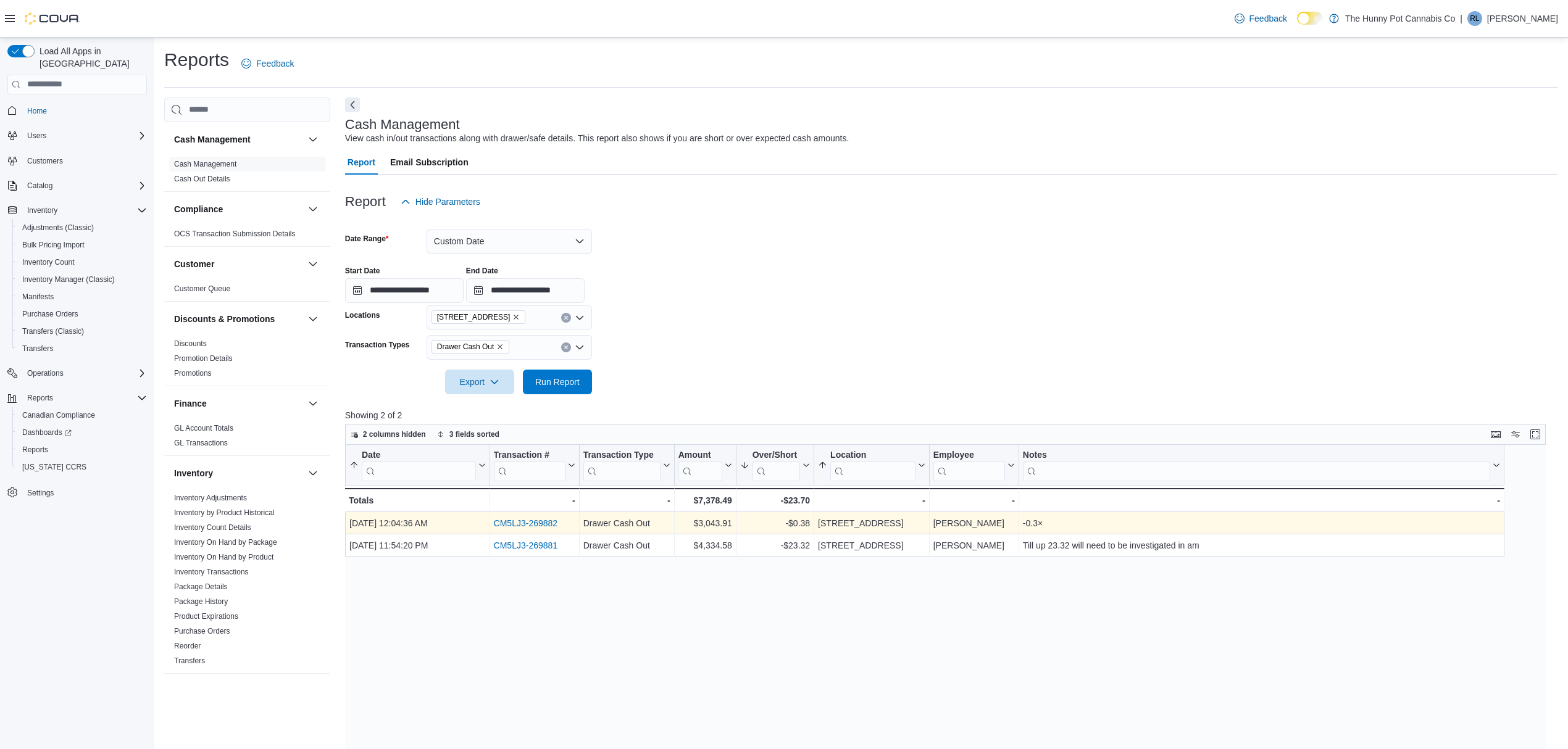
drag, startPoint x: 537, startPoint y: 525, endPoint x: 564, endPoint y: 533, distance: 28.2
click at [564, 533] on div "CM5LJ3-269882 - Transaction # URL, column 2, row 1" at bounding box center [534, 523] width 89 height 22
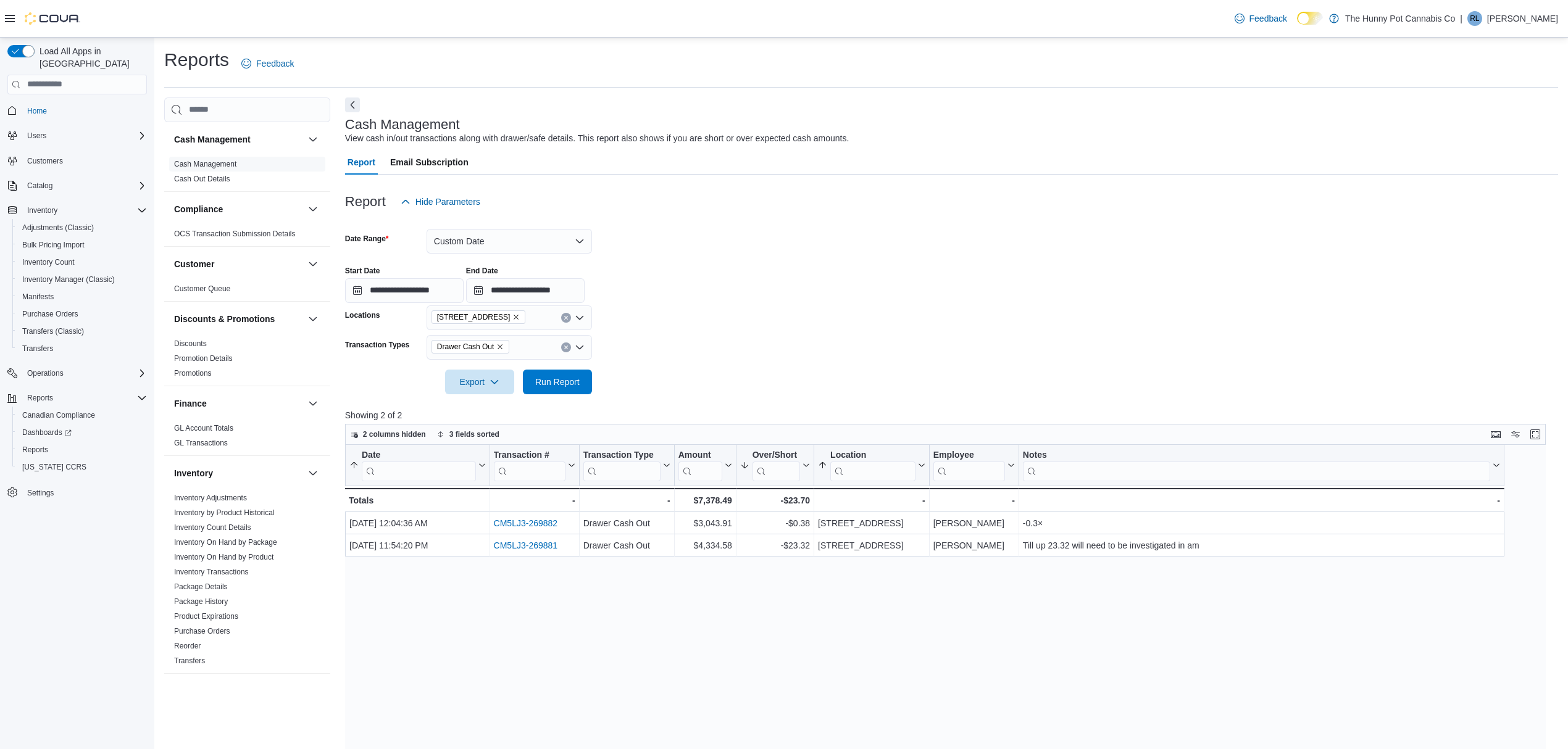
scroll to position [570, 0]
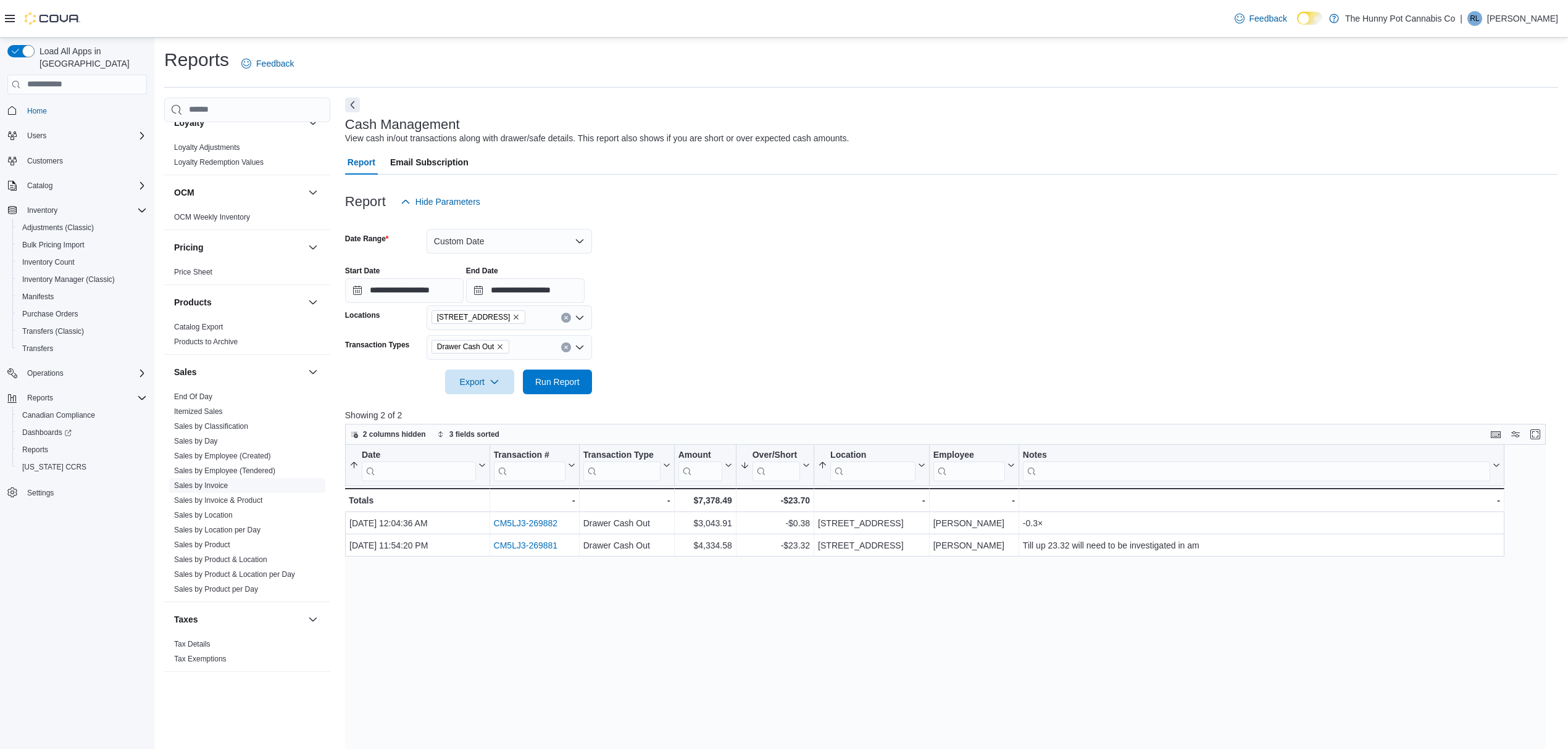
click at [218, 488] on link "Sales by Invoice" at bounding box center [201, 485] width 54 height 9
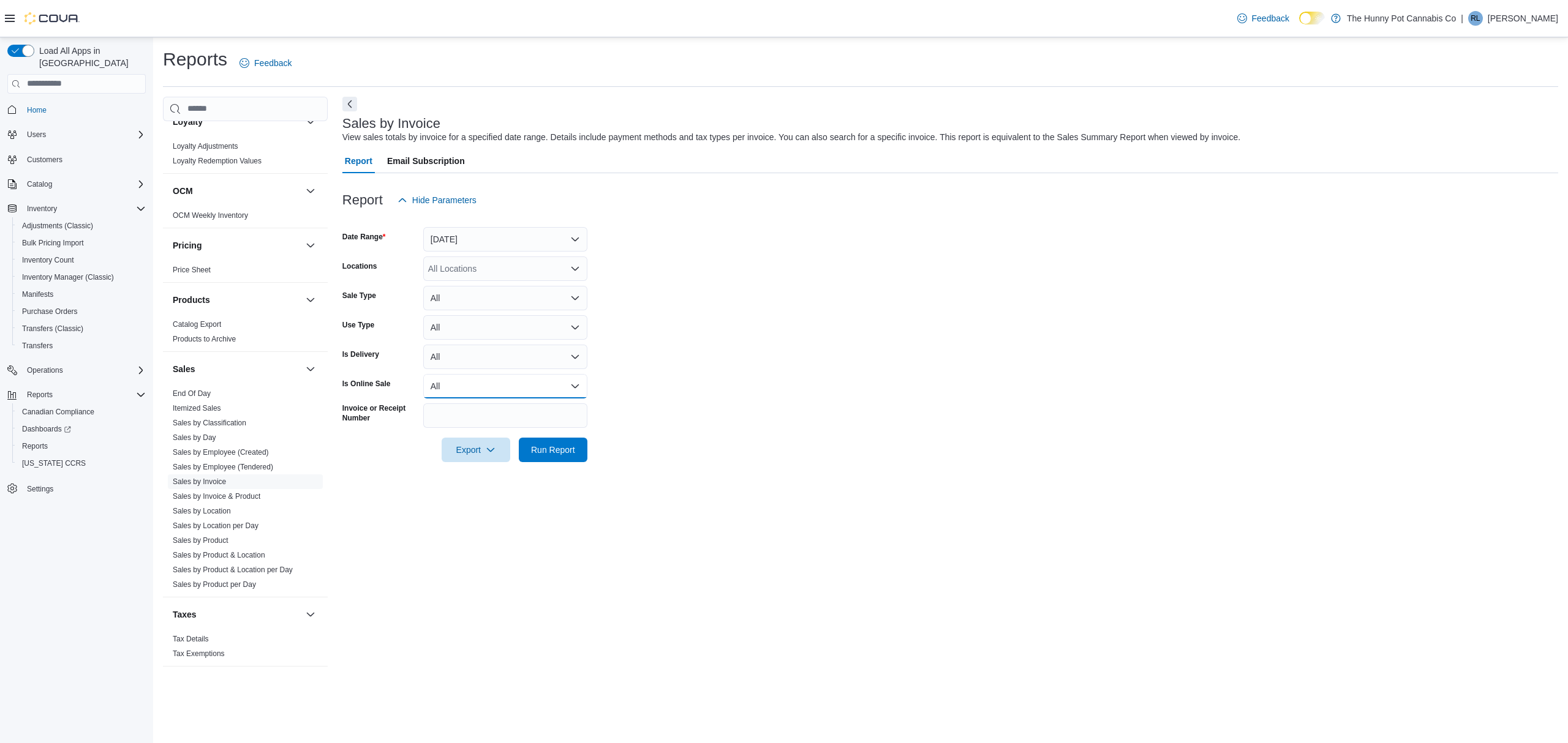
drag, startPoint x: 536, startPoint y: 397, endPoint x: 524, endPoint y: 409, distance: 17.0
click at [525, 407] on form "Date Range Yesterday Locations All Locations Sale Type All Use Type All Is Deli…" at bounding box center [951, 337] width 1216 height 250
click at [521, 414] on input "Invoice or Receipt Number" at bounding box center [505, 415] width 165 height 25
paste input "**********"
type input "**********"
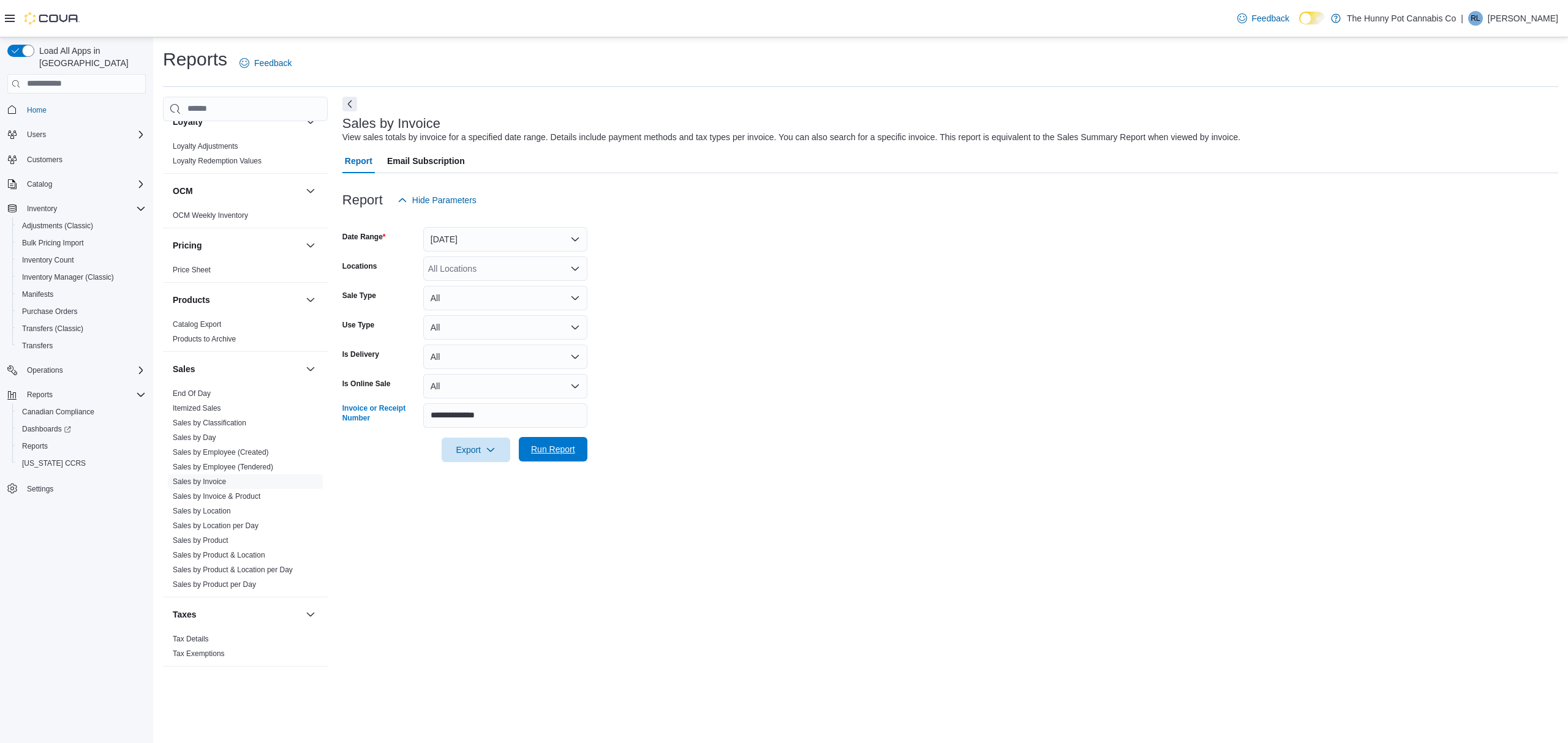
click at [547, 444] on span "Run Report" at bounding box center [553, 449] width 44 height 12
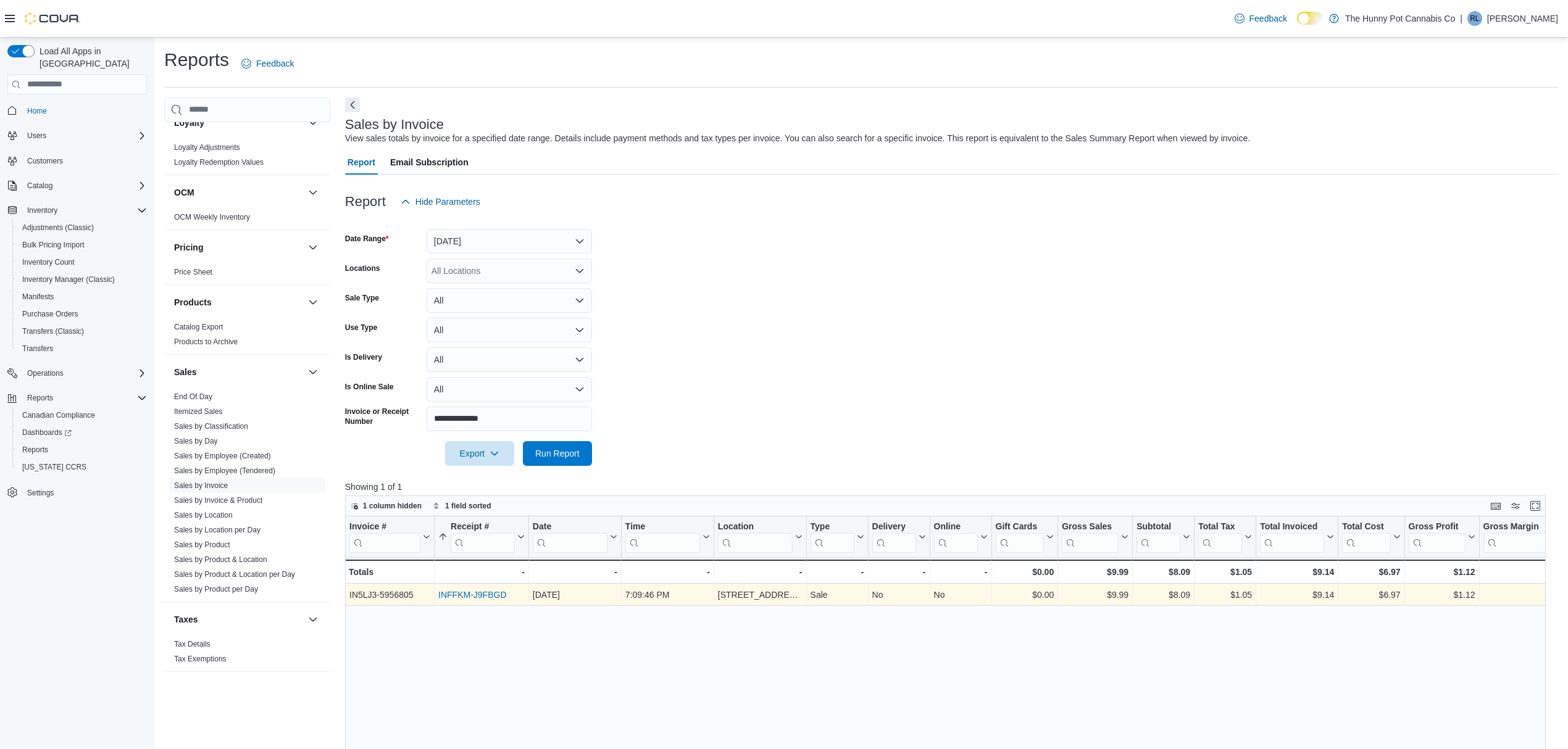
click at [494, 595] on link "INFFKM-J9FBGD" at bounding box center [472, 594] width 68 height 9
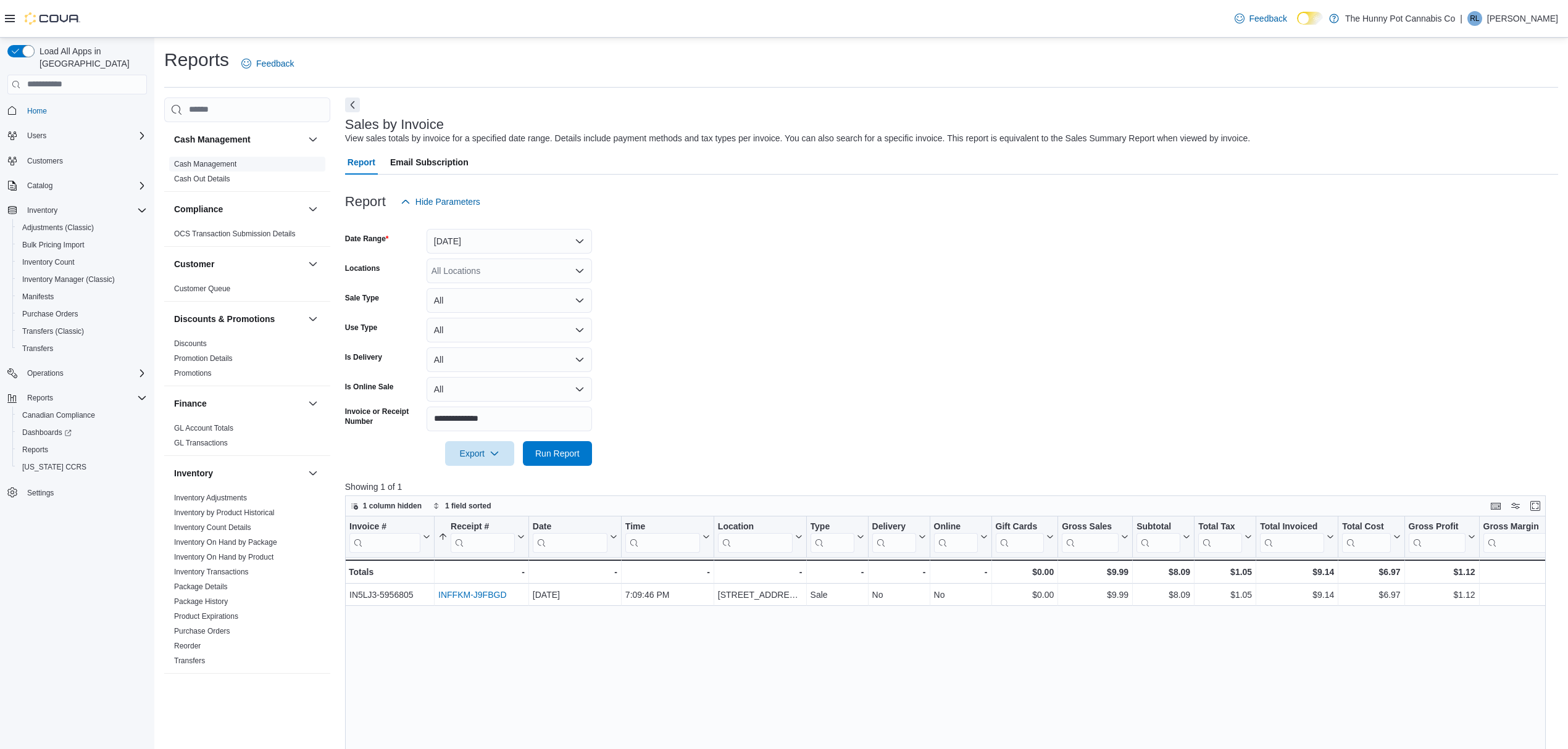
click at [223, 163] on link "Cash Management" at bounding box center [205, 164] width 63 height 9
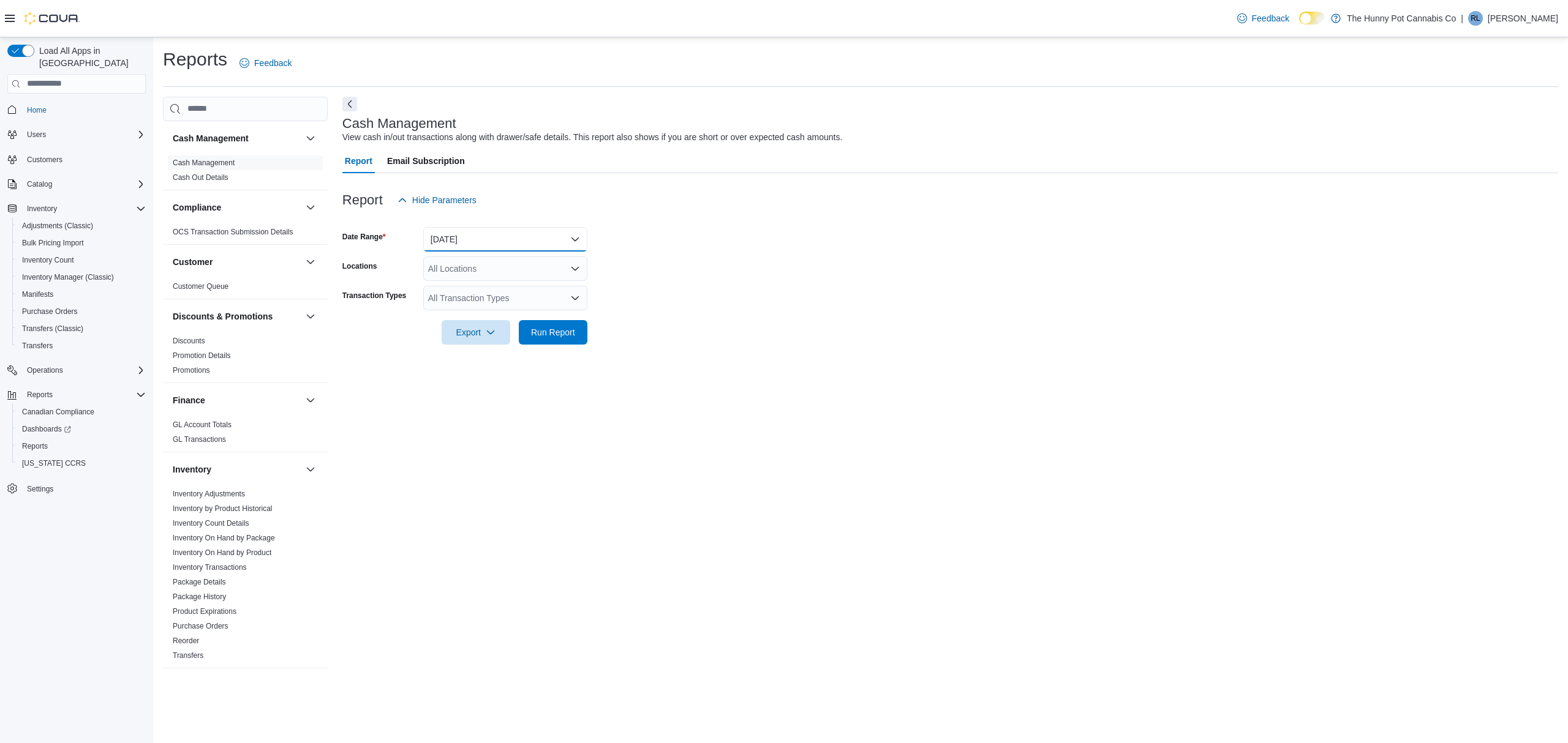
click at [476, 238] on button "Today" at bounding box center [505, 239] width 165 height 25
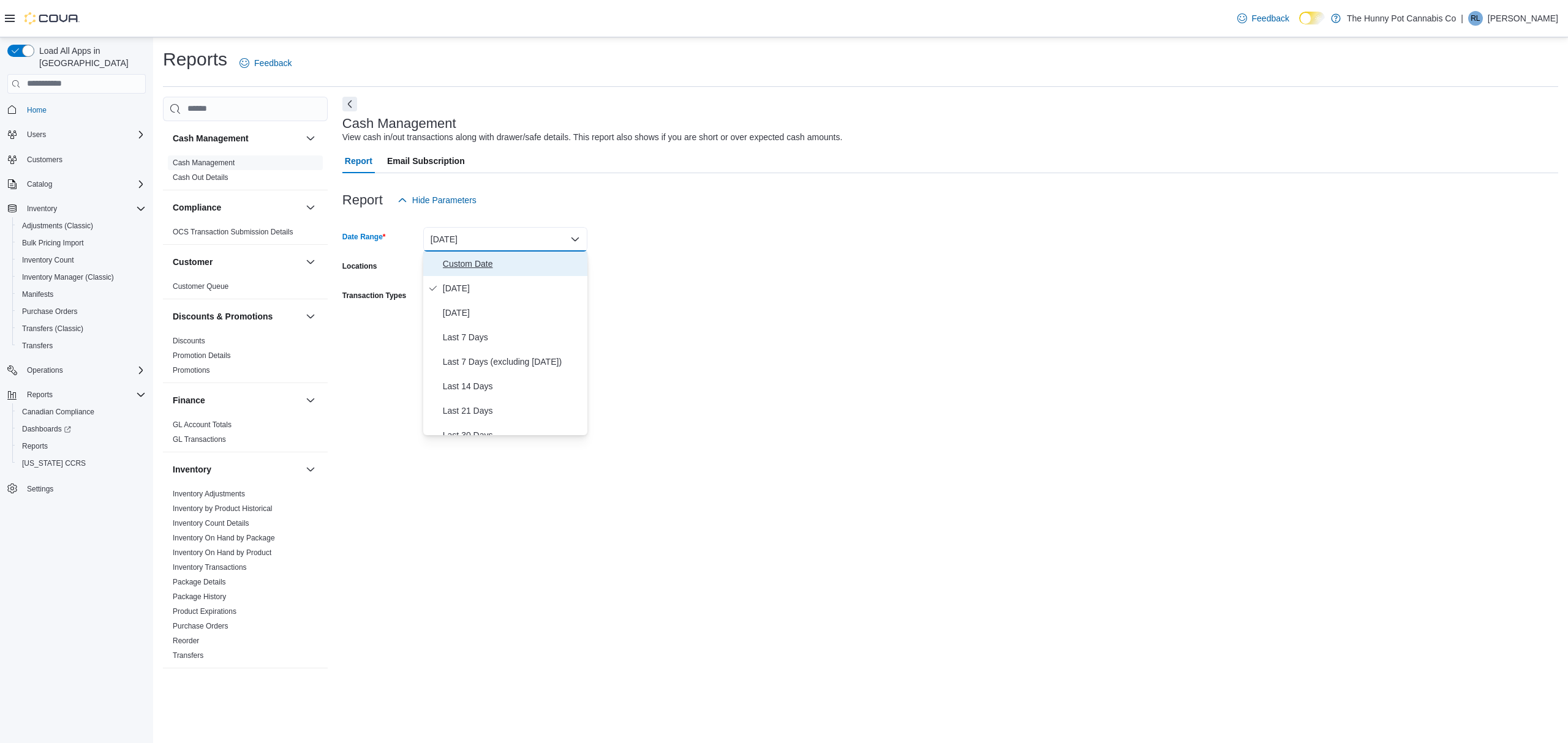
click at [483, 273] on button "Custom Date" at bounding box center [505, 263] width 165 height 25
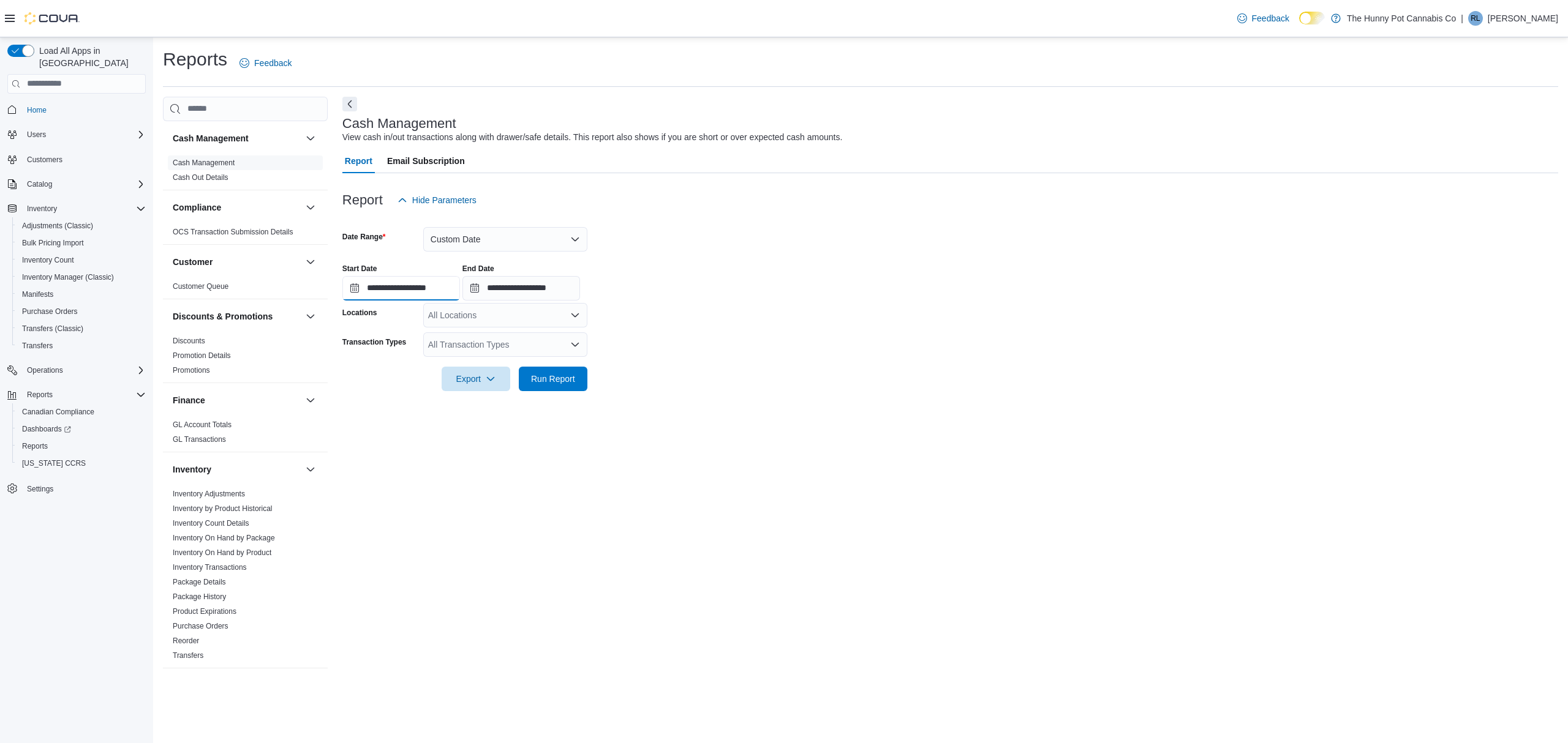
click at [401, 278] on input "**********" at bounding box center [402, 288] width 118 height 25
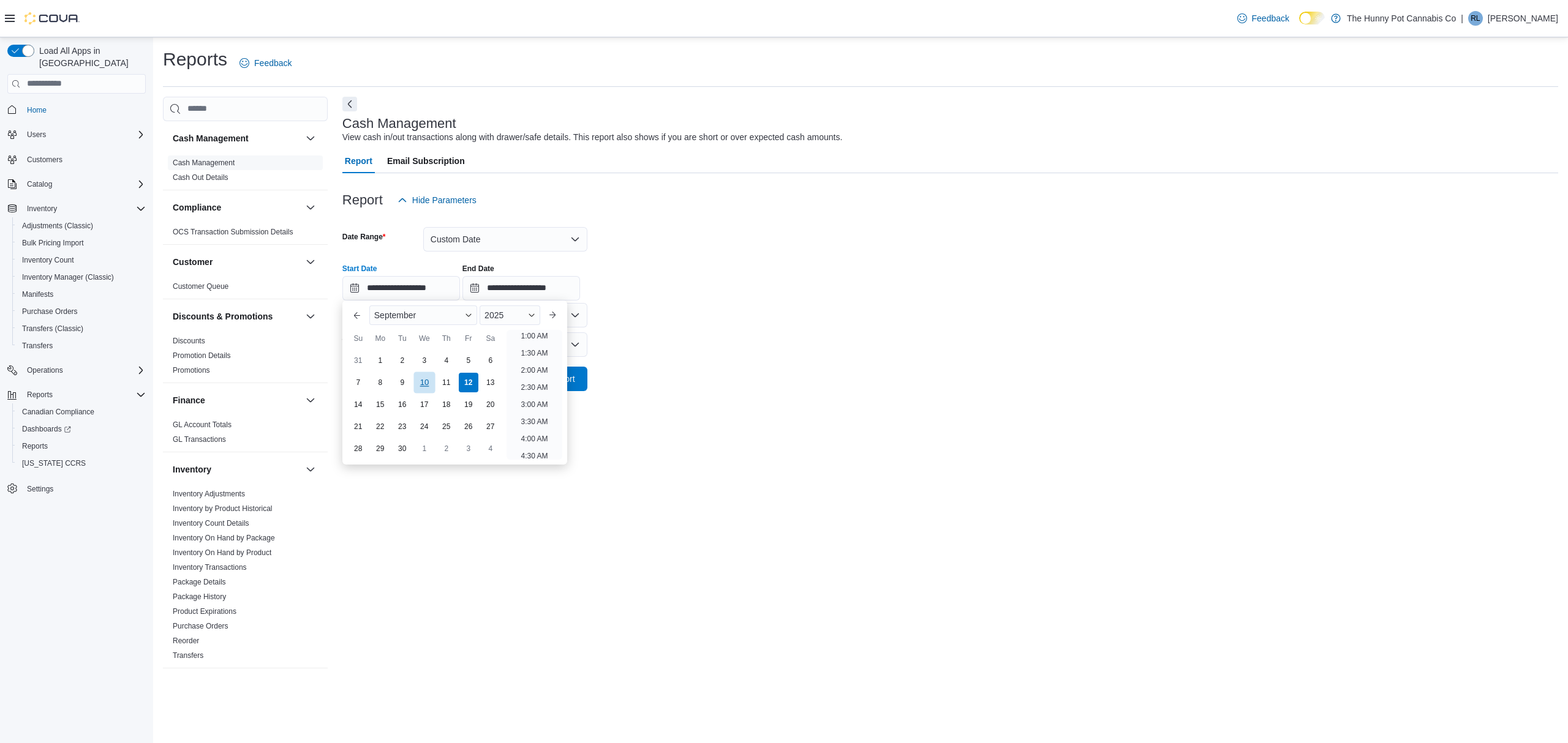
click at [427, 377] on div "10" at bounding box center [424, 382] width 21 height 21
type input "**********"
click at [427, 377] on div "10" at bounding box center [424, 382] width 21 height 21
click at [500, 283] on input "**********" at bounding box center [521, 288] width 118 height 25
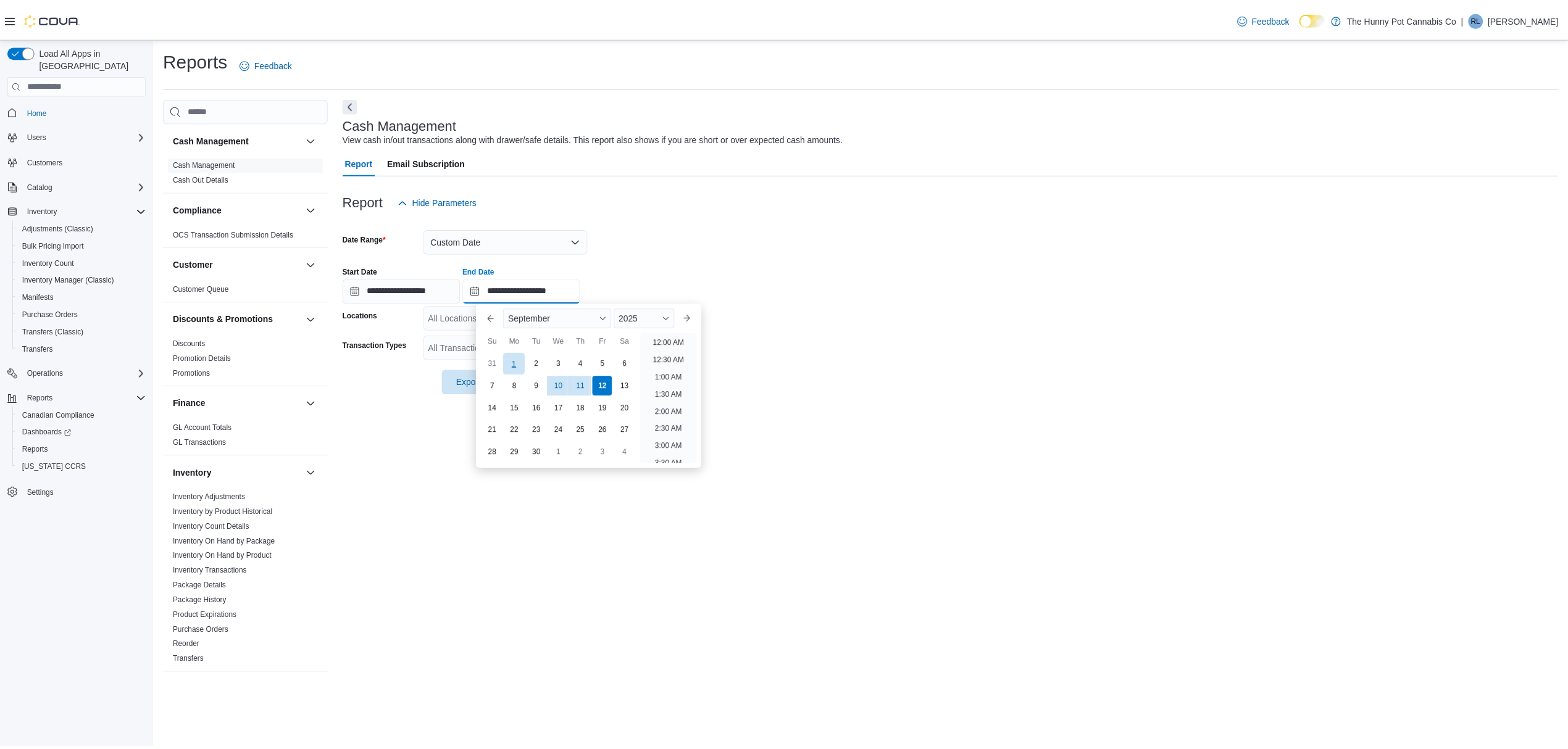
scroll to position [701, 0]
click at [558, 382] on div "10" at bounding box center [562, 385] width 21 height 21
type input "**********"
click at [400, 460] on div "**********" at bounding box center [958, 391] width 1225 height 587
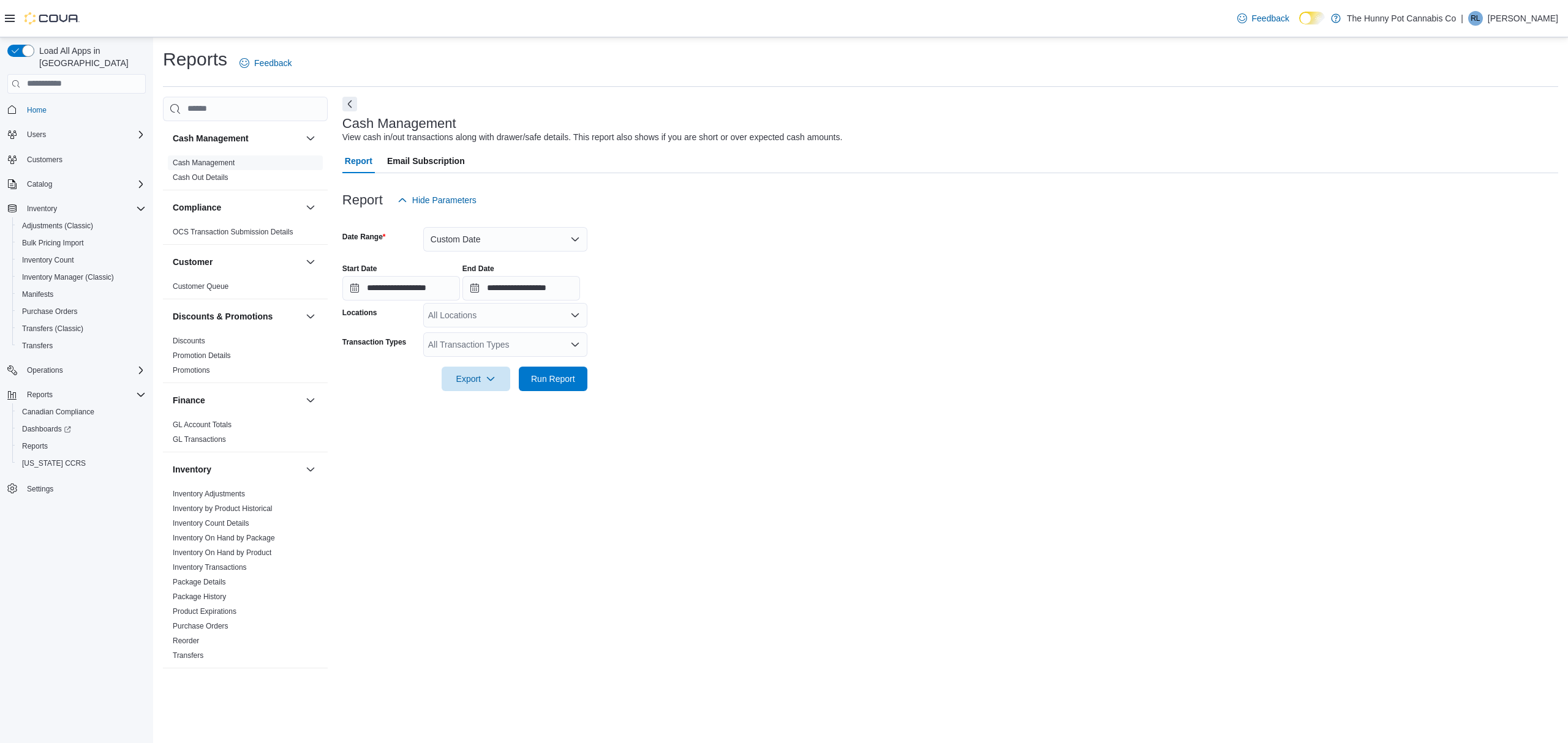
click at [471, 346] on div "All Transaction Types" at bounding box center [505, 344] width 165 height 25
click at [483, 316] on div "All Locations" at bounding box center [505, 315] width 165 height 25
type input "**"
click at [489, 337] on span "[STREET_ADDRESS][PERSON_NAME]" at bounding box center [540, 336] width 155 height 12
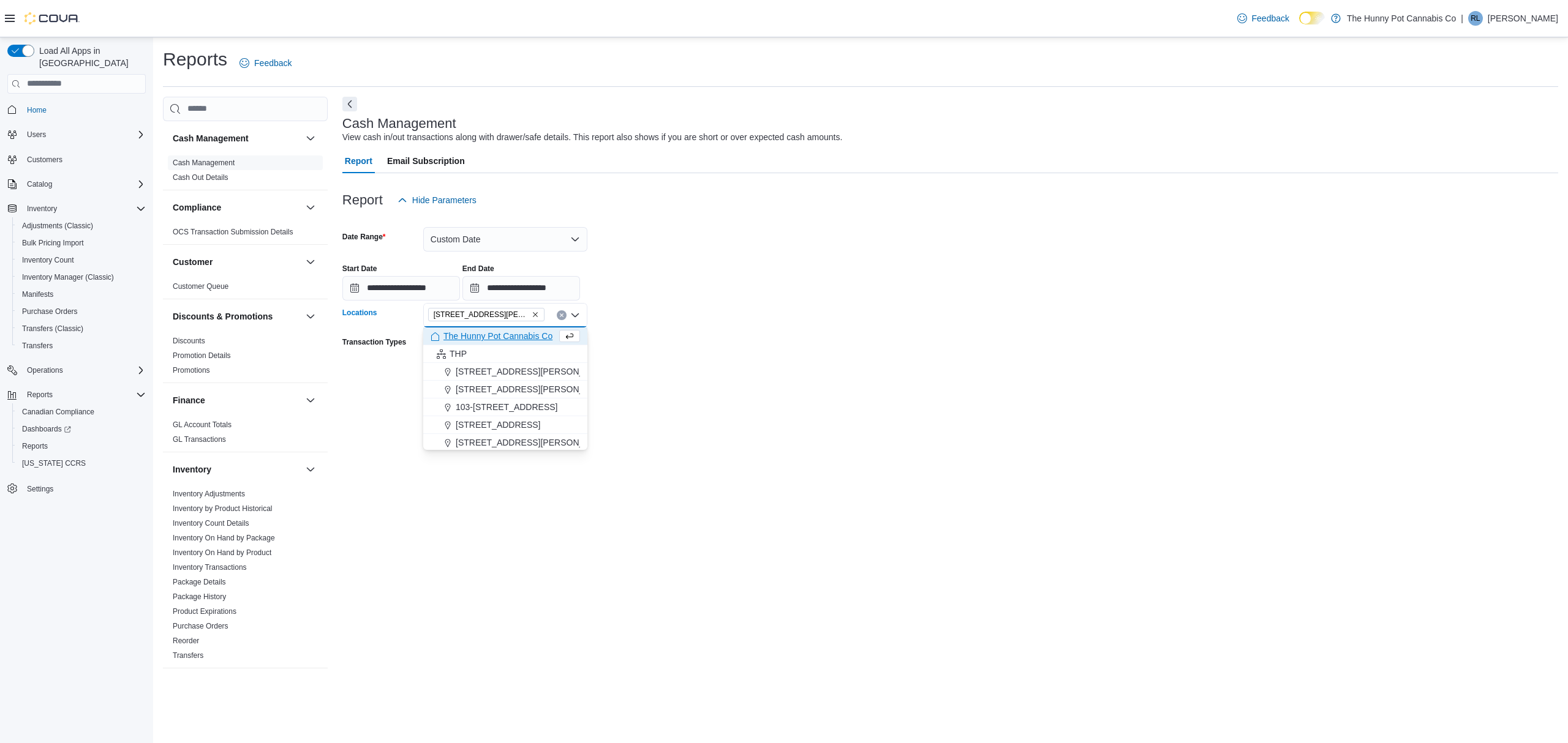
click at [796, 377] on form "**********" at bounding box center [951, 302] width 1216 height 179
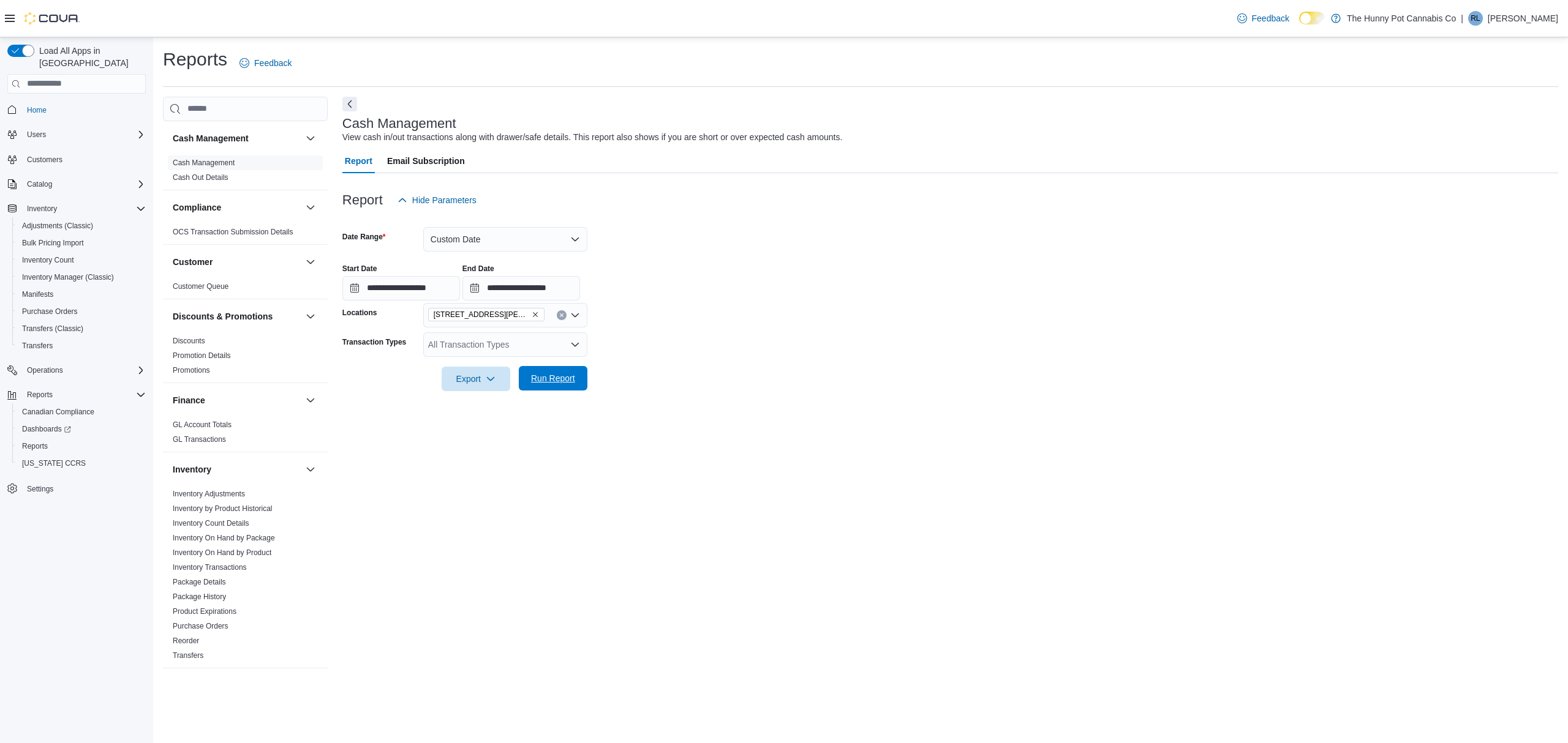
click at [552, 383] on span "Run Report" at bounding box center [553, 378] width 44 height 12
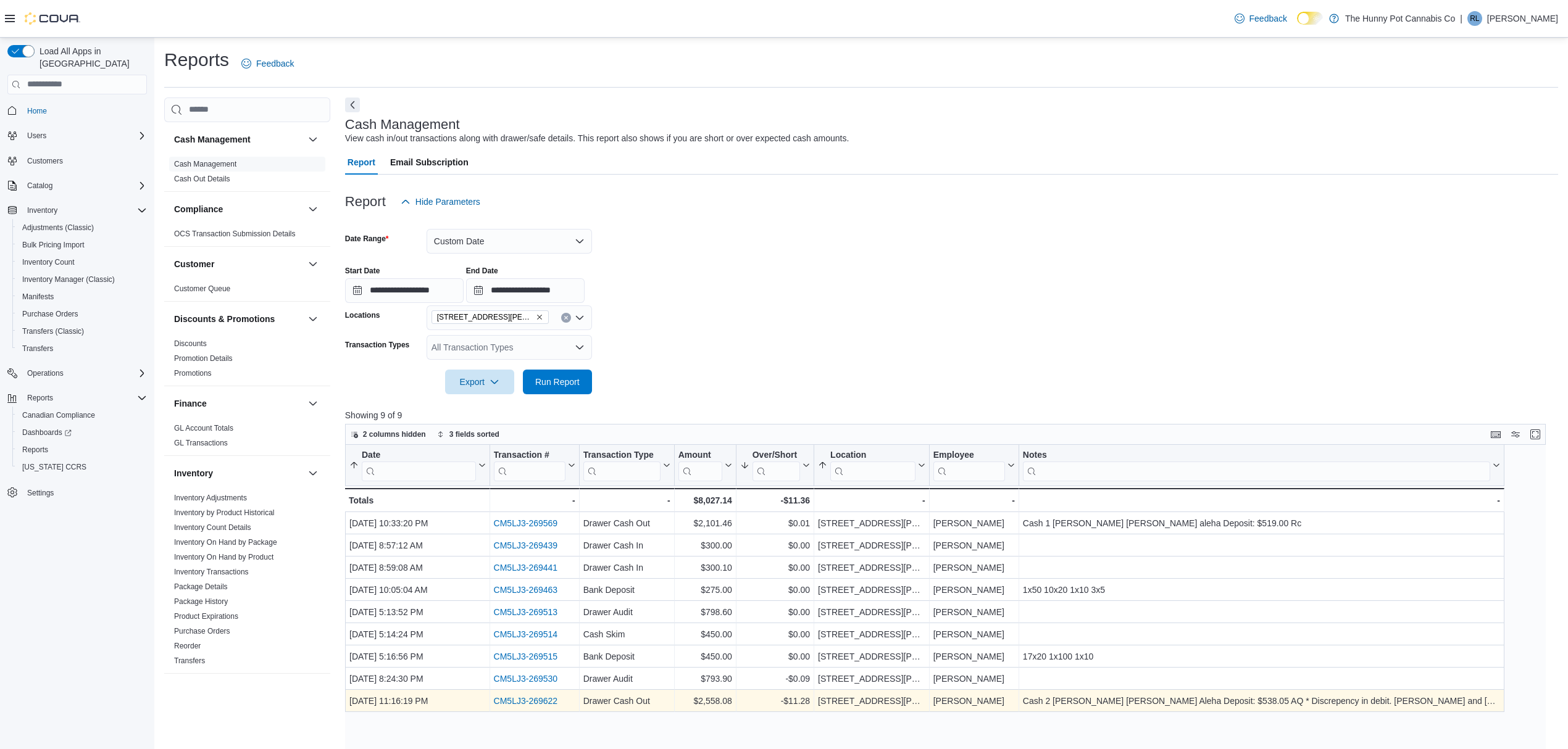
click at [531, 700] on link "CM5LJ3-269622" at bounding box center [525, 700] width 64 height 9
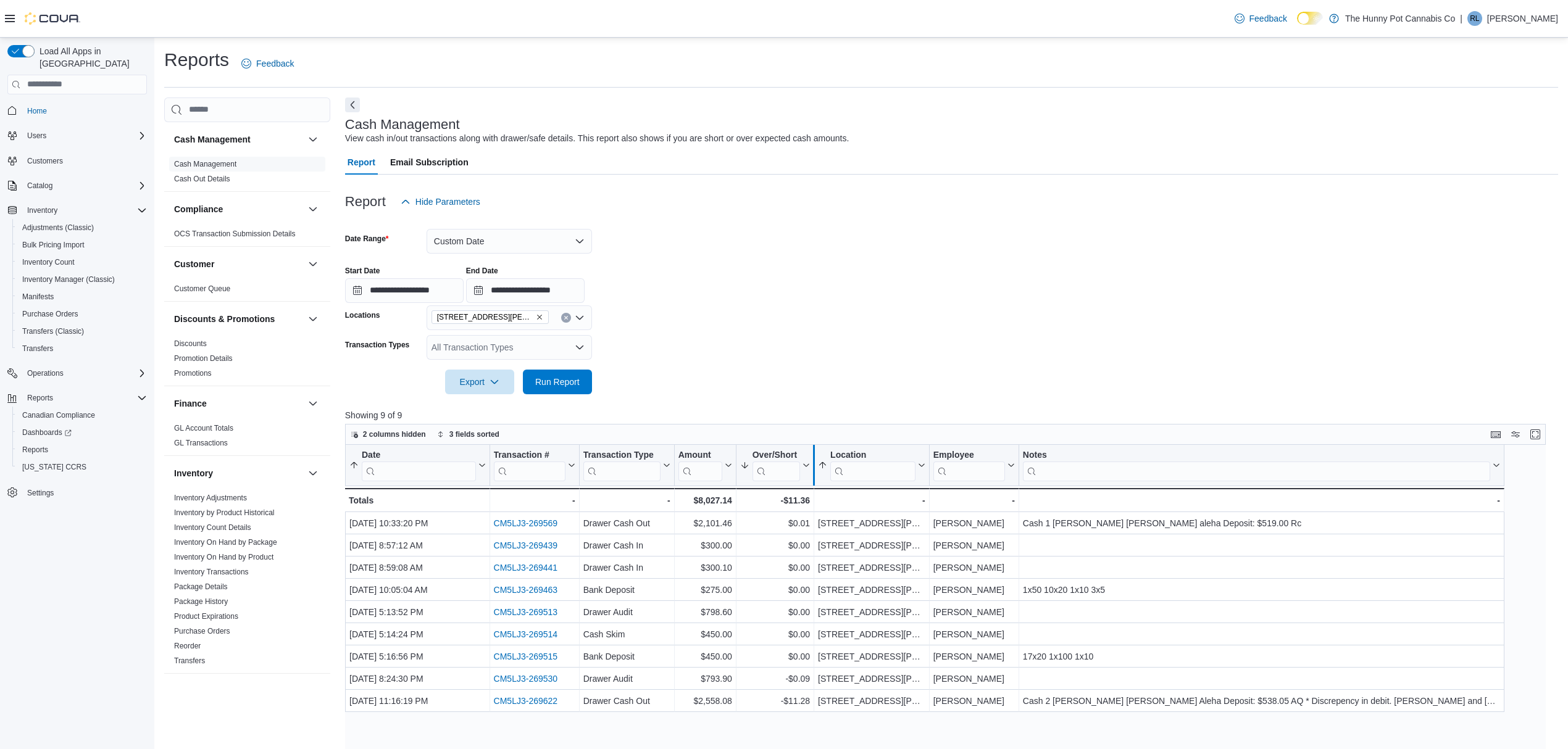
click at [811, 450] on div at bounding box center [813, 465] width 9 height 40
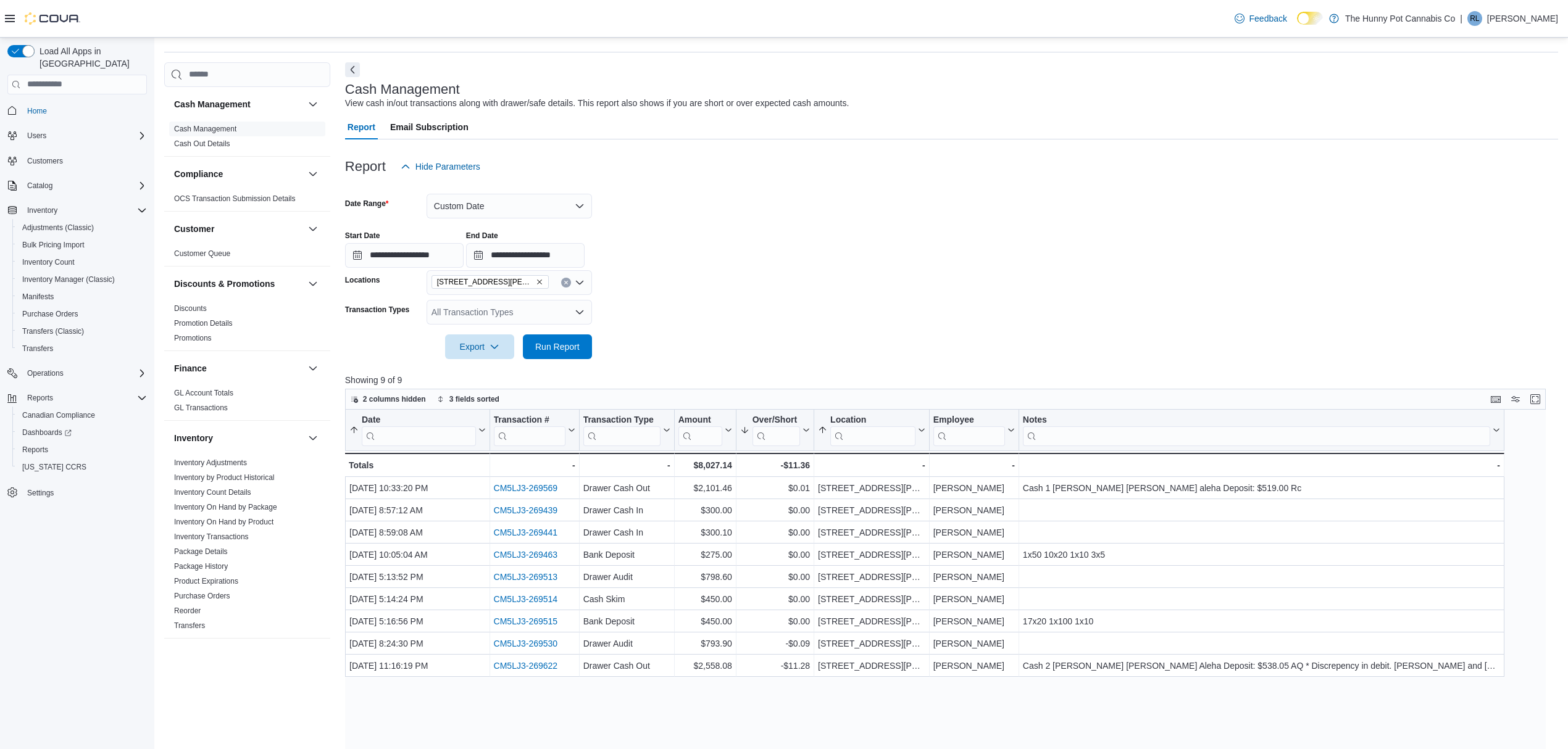
scroll to position [82, 0]
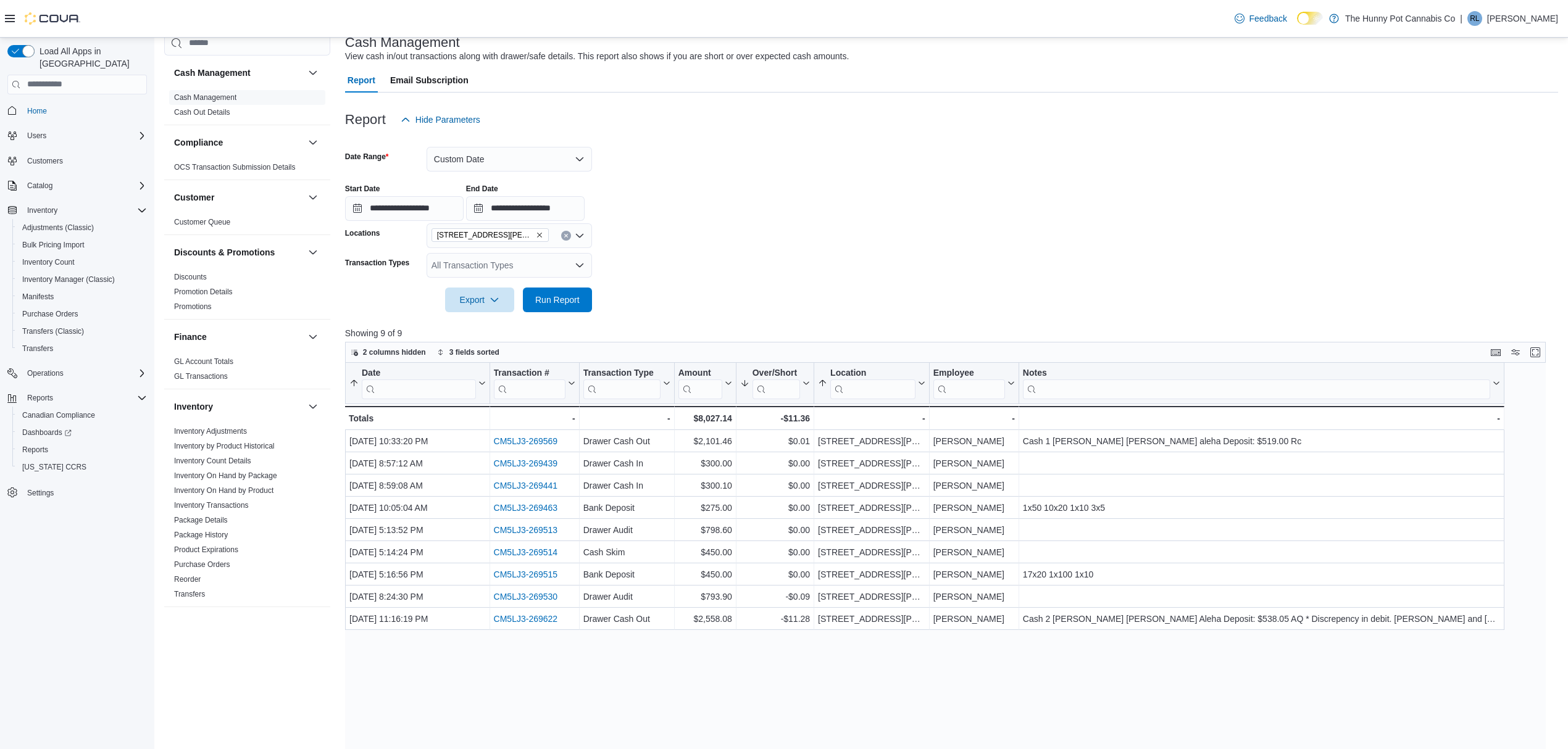
click at [996, 156] on form "**********" at bounding box center [952, 222] width 1213 height 180
click at [916, 265] on form "**********" at bounding box center [952, 222] width 1213 height 180
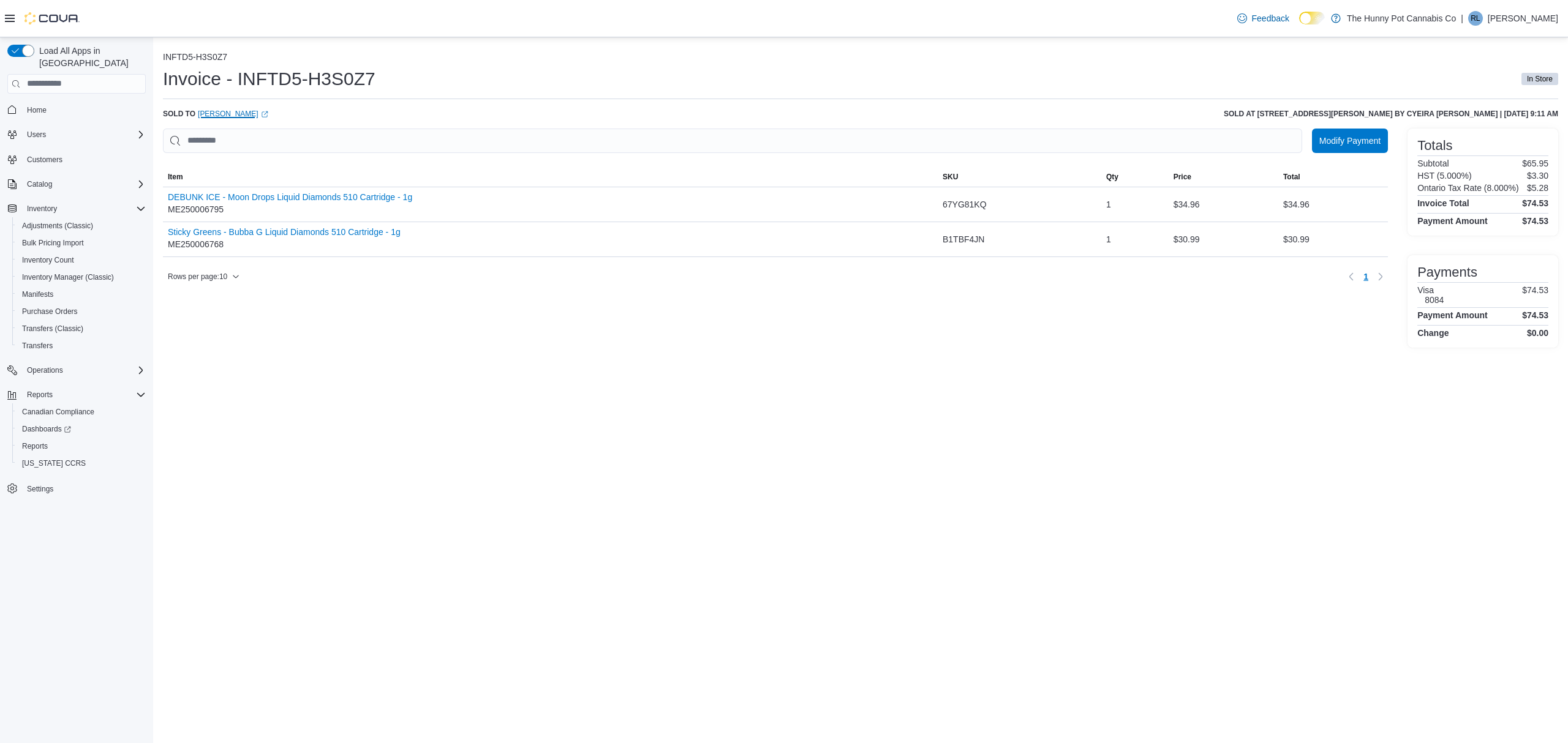
click at [236, 112] on link "Dimitri Micloud (opens in a new tab or window)" at bounding box center [233, 113] width 71 height 9
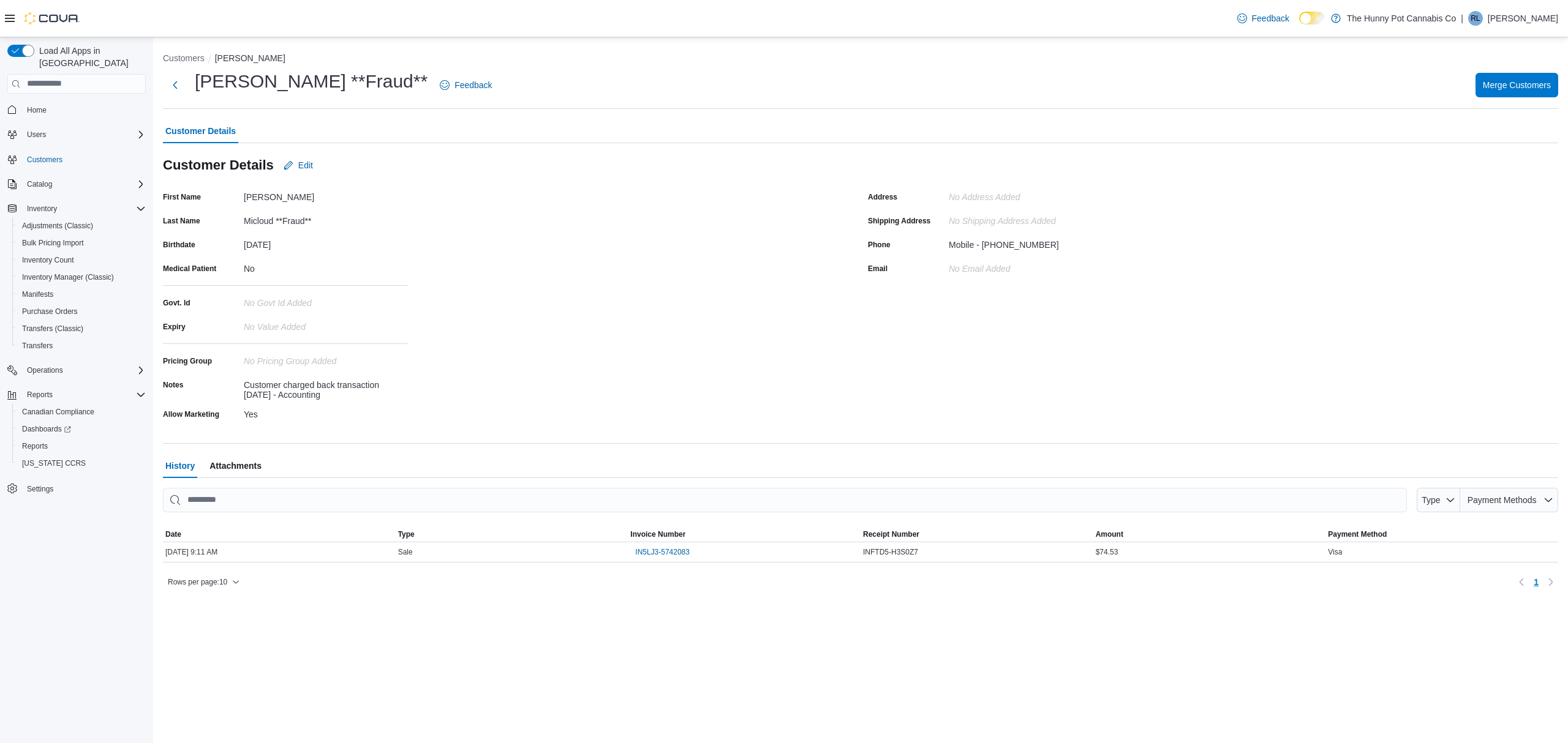
click at [1228, 281] on div "Address No Address added Shipping Address No Shipping Address added Phone Mobil…" at bounding box center [1213, 305] width 691 height 236
click at [61, 155] on span "Customers" at bounding box center [45, 159] width 36 height 9
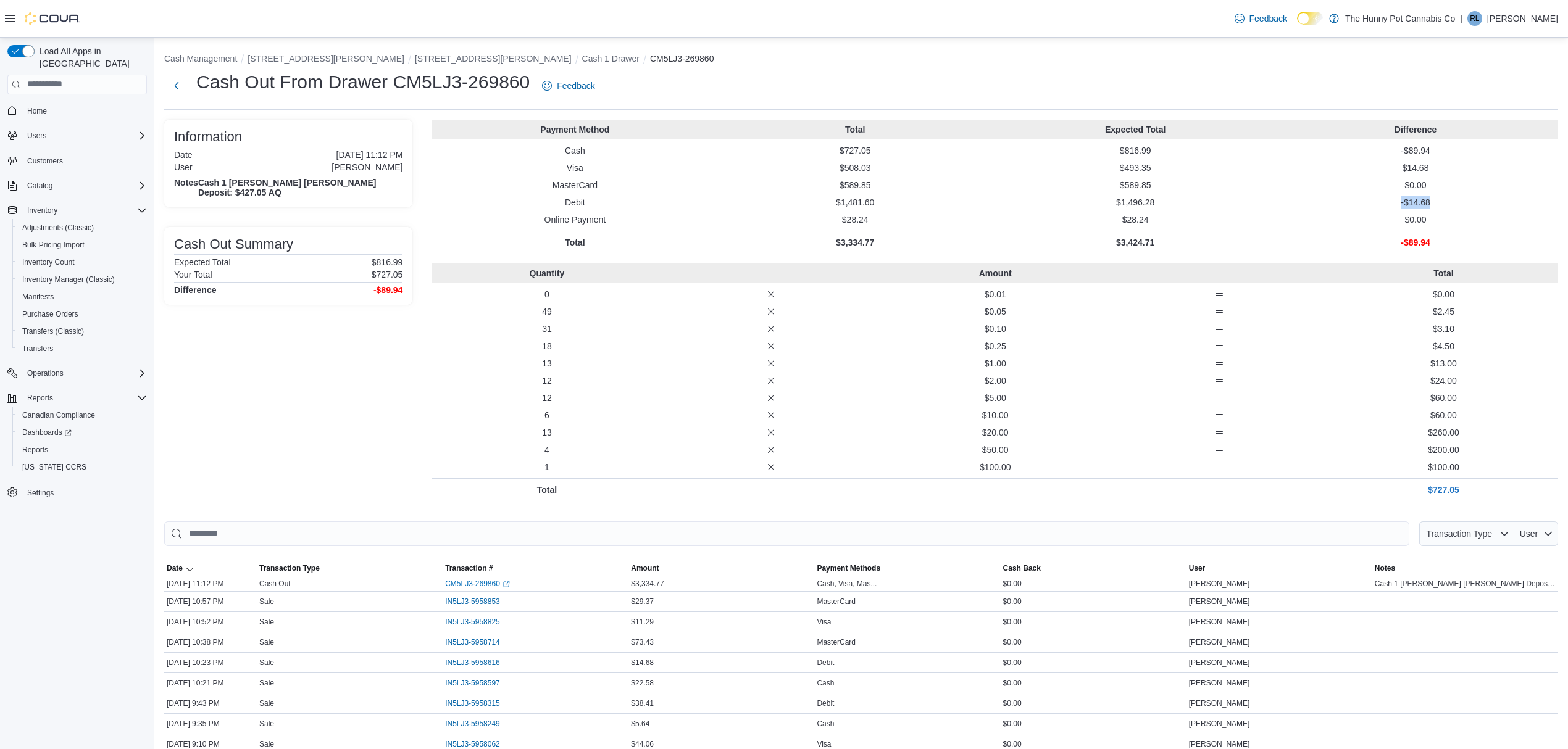
drag, startPoint x: 1441, startPoint y: 200, endPoint x: 1380, endPoint y: 196, distance: 61.1
click at [1380, 198] on p "-$14.68" at bounding box center [1415, 202] width 275 height 12
drag, startPoint x: 1437, startPoint y: 149, endPoint x: 1300, endPoint y: 149, distance: 137.0
click at [1300, 149] on p "-$89.94" at bounding box center [1415, 150] width 275 height 12
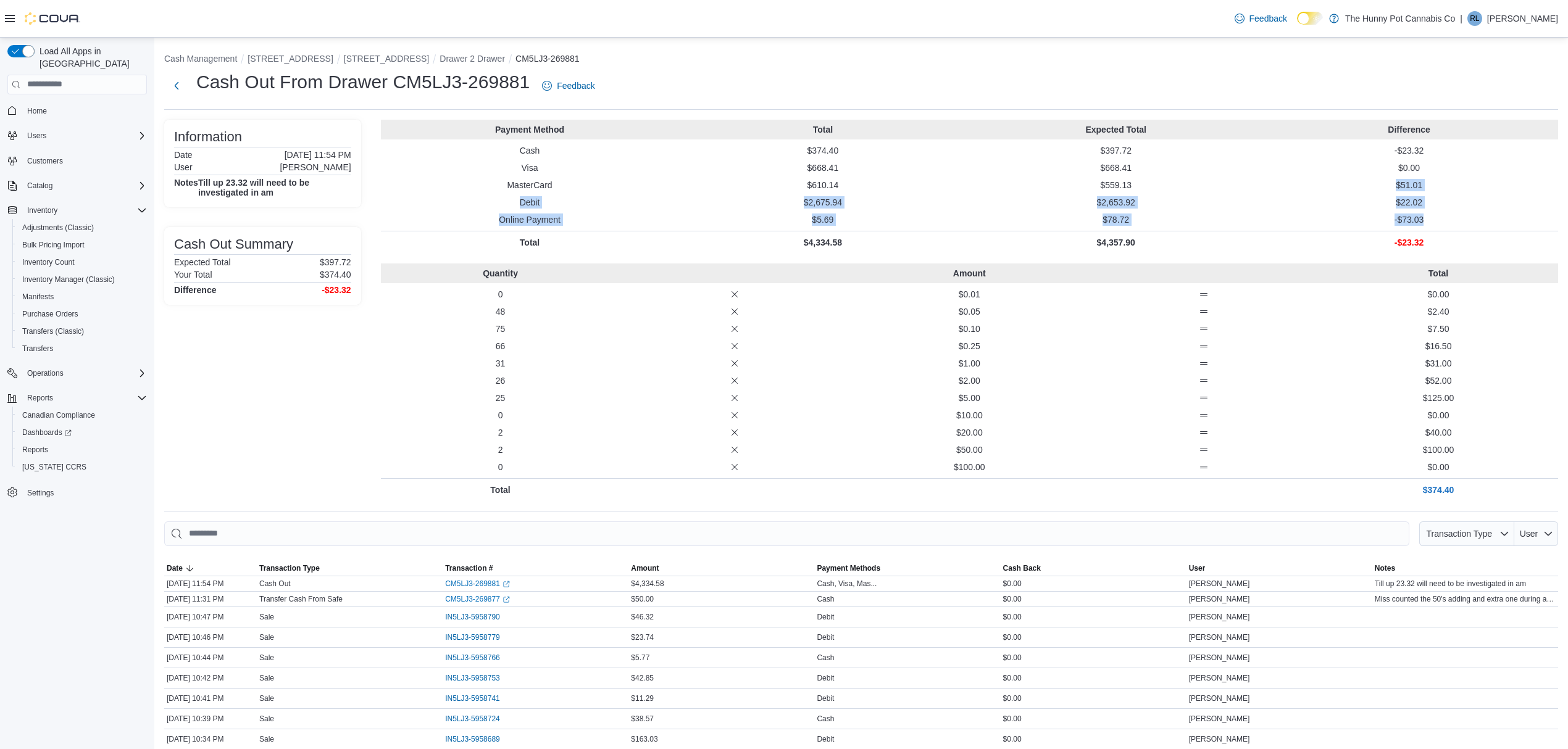
drag, startPoint x: 1437, startPoint y: 218, endPoint x: 1390, endPoint y: 183, distance: 58.6
click at [1390, 183] on div "Payment Method Total Expected Total Difference Cash $374.40 $397.72 -$23.32 Vis…" at bounding box center [969, 186] width 1177 height 134
click at [652, 174] on p "Visa" at bounding box center [530, 167] width 289 height 12
drag, startPoint x: 825, startPoint y: 198, endPoint x: 1455, endPoint y: 198, distance: 630.0
click at [1455, 198] on div "Debit $2,675.94 $2,653.92 $22.02" at bounding box center [969, 202] width 1177 height 12
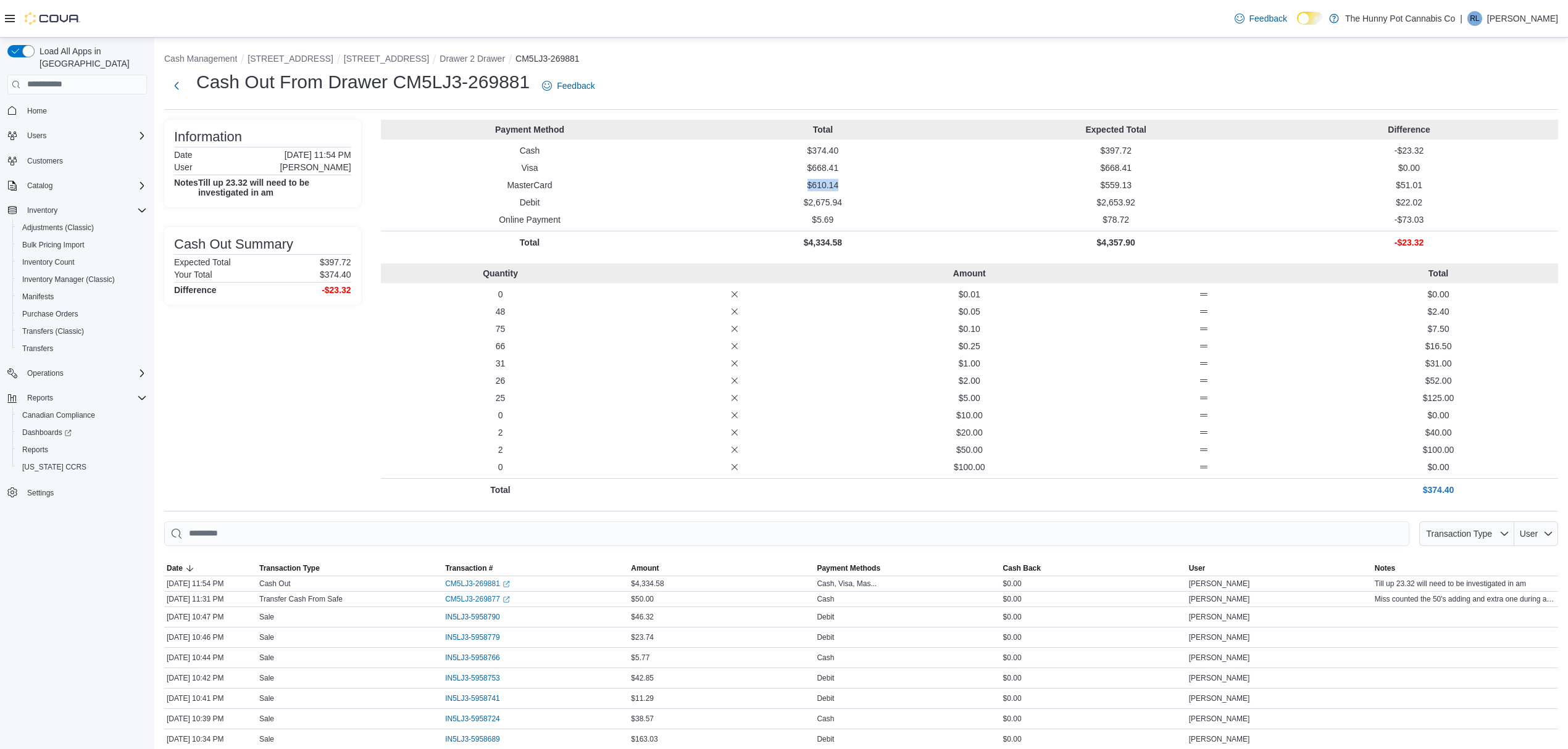
drag, startPoint x: 889, startPoint y: 187, endPoint x: 898, endPoint y: 192, distance: 10.3
click at [902, 190] on p "$610.14" at bounding box center [823, 185] width 289 height 12
click at [1132, 190] on p "$559.13" at bounding box center [1116, 185] width 289 height 12
drag, startPoint x: 1163, startPoint y: 189, endPoint x: 948, endPoint y: 209, distance: 215.9
click at [1070, 193] on div "Payment Method Total Expected Total Difference Cash $374.40 $397.72 -$23.32 Vis…" at bounding box center [969, 186] width 1177 height 134
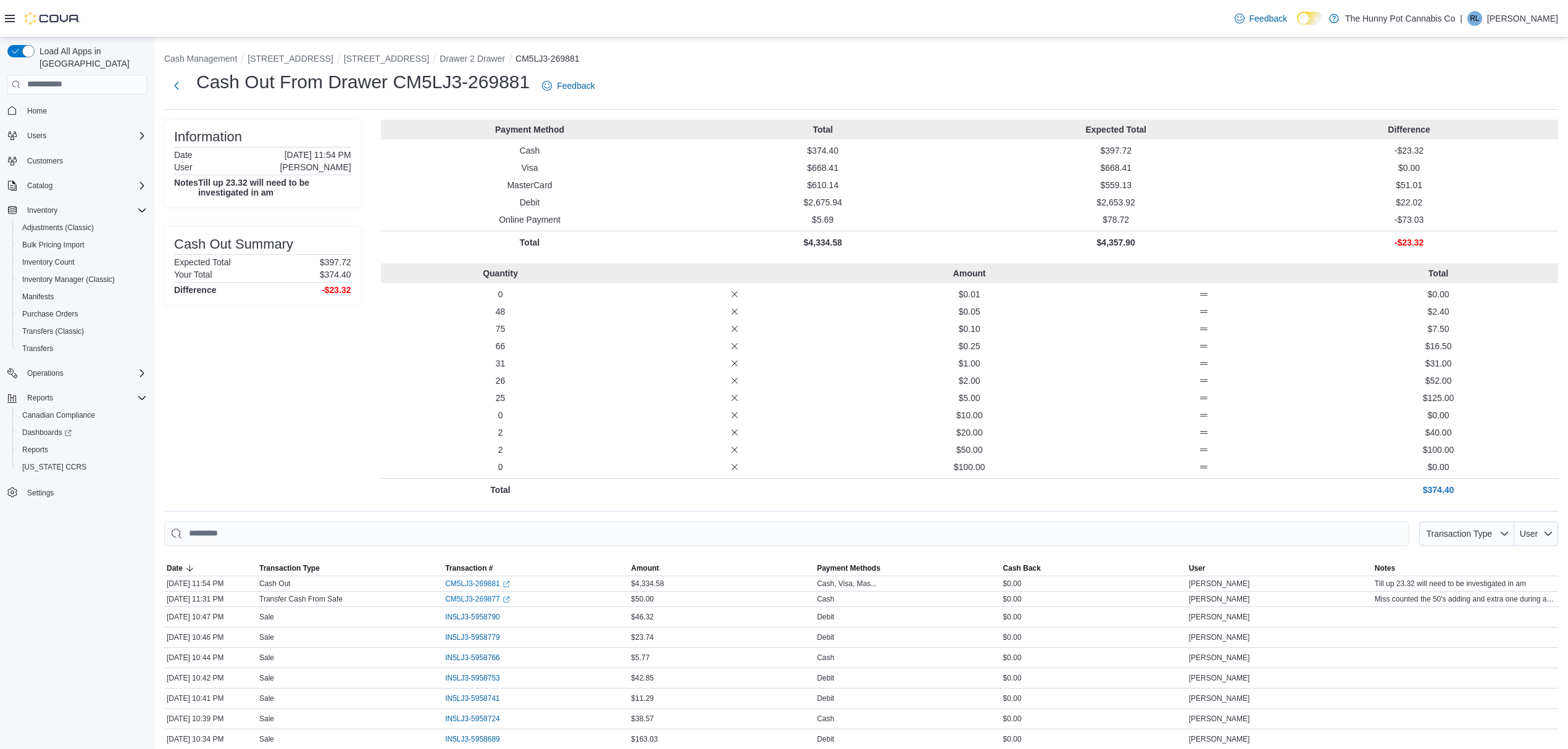
click at [875, 211] on div "Payment Method Total Expected Total Difference Cash $374.40 $397.72 -$23.32 Vis…" at bounding box center [969, 186] width 1177 height 134
click at [751, 32] on div "Feedback Dark Mode The Hunny Pot Cannabis Co | RL Rikki Lynch" at bounding box center [784, 19] width 1568 height 38
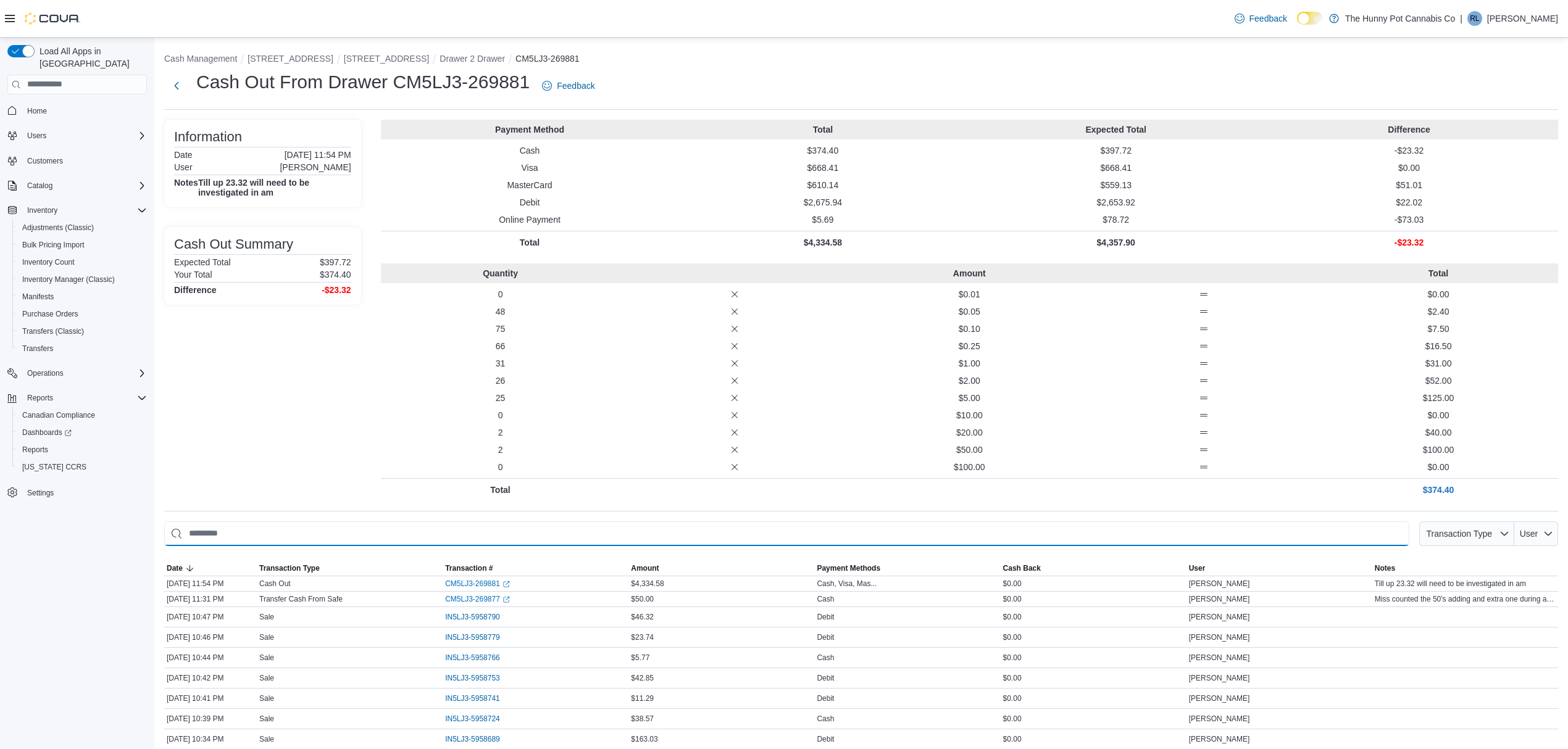
click at [415, 537] on input "This is a search bar. As you type, the results lower in the page will automatic…" at bounding box center [786, 533] width 1245 height 25
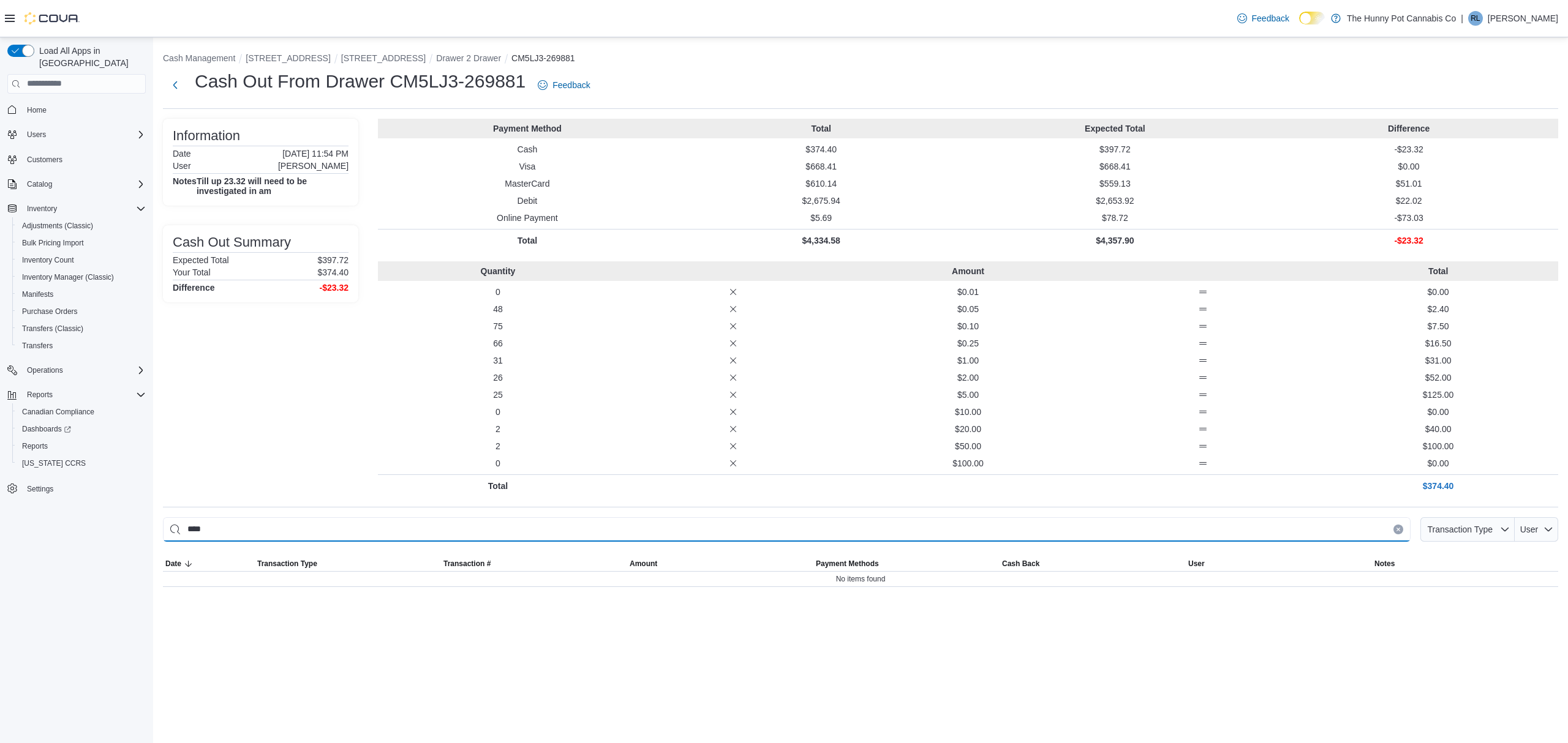
click at [419, 530] on input "****" at bounding box center [786, 529] width 1247 height 25
drag, startPoint x: 217, startPoint y: 532, endPoint x: 172, endPoint y: 530, distance: 45.0
click at [172, 530] on input "****" at bounding box center [786, 529] width 1247 height 25
paste input "This is a search bar. As you type, the results lower in the page will automatic…"
type input "****"
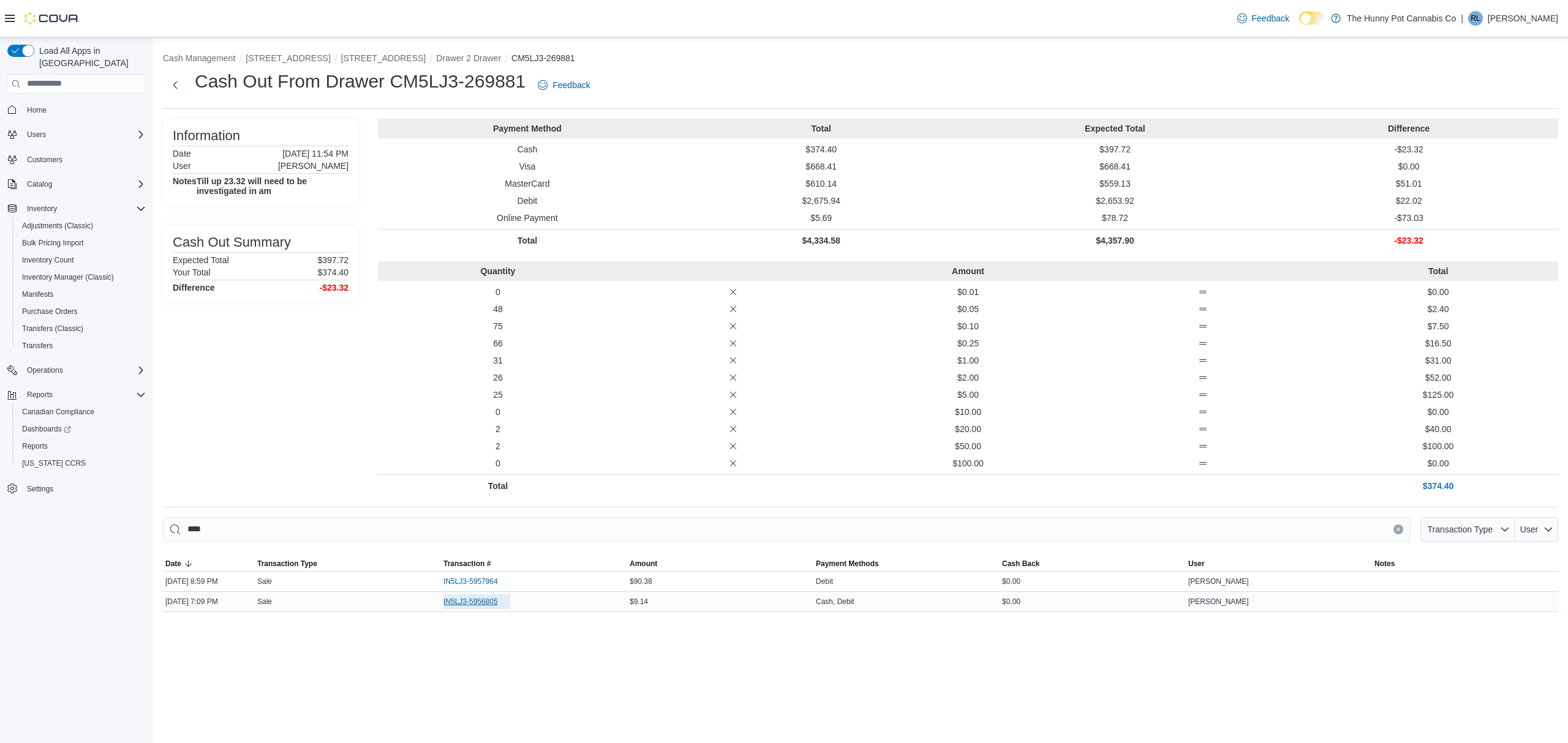
click at [473, 601] on span "IN5LJ3-5956805" at bounding box center [471, 601] width 55 height 9
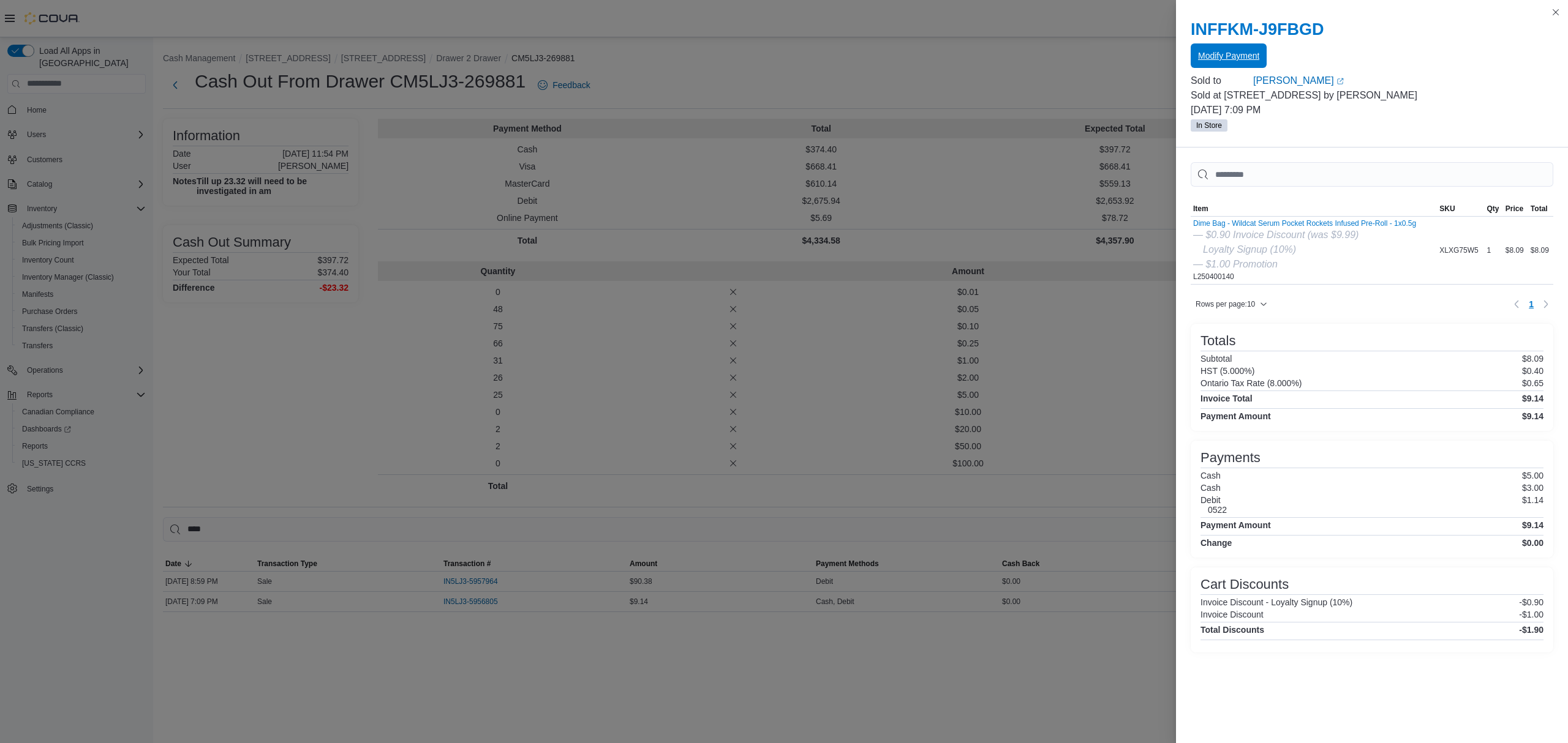
click at [1233, 53] on span "Modify Payment" at bounding box center [1229, 55] width 61 height 12
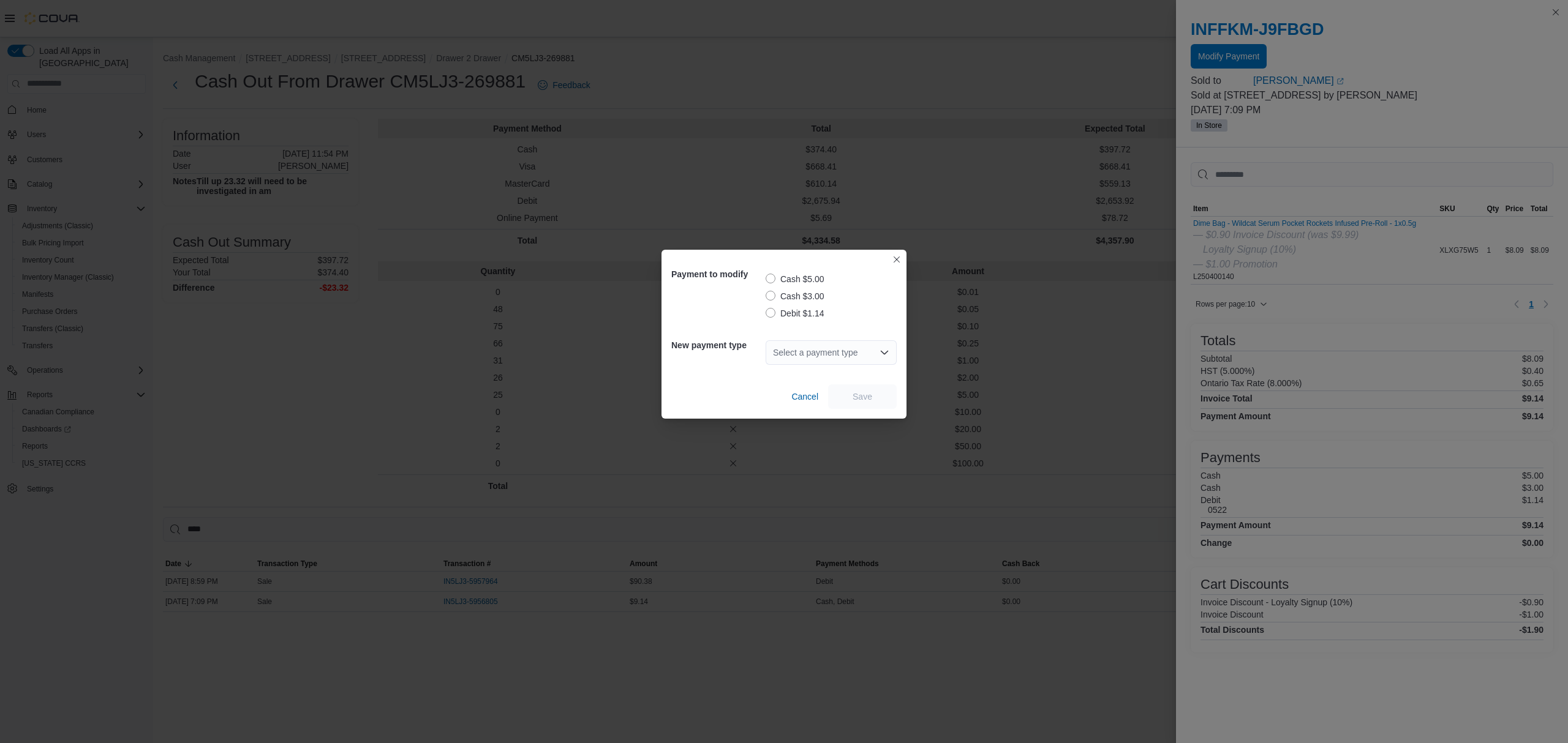
click at [767, 314] on label "Debit $1.14" at bounding box center [795, 313] width 59 height 14
click at [813, 353] on div "Select a payment type" at bounding box center [831, 352] width 131 height 25
click at [812, 426] on span "MasterCard" at bounding box center [838, 427] width 101 height 12
click at [720, 359] on div "New payment type MasterCard Combo box. Selected. MasterCard. Press Backspace to…" at bounding box center [784, 353] width 225 height 44
click at [875, 393] on span "Save" at bounding box center [862, 395] width 54 height 25
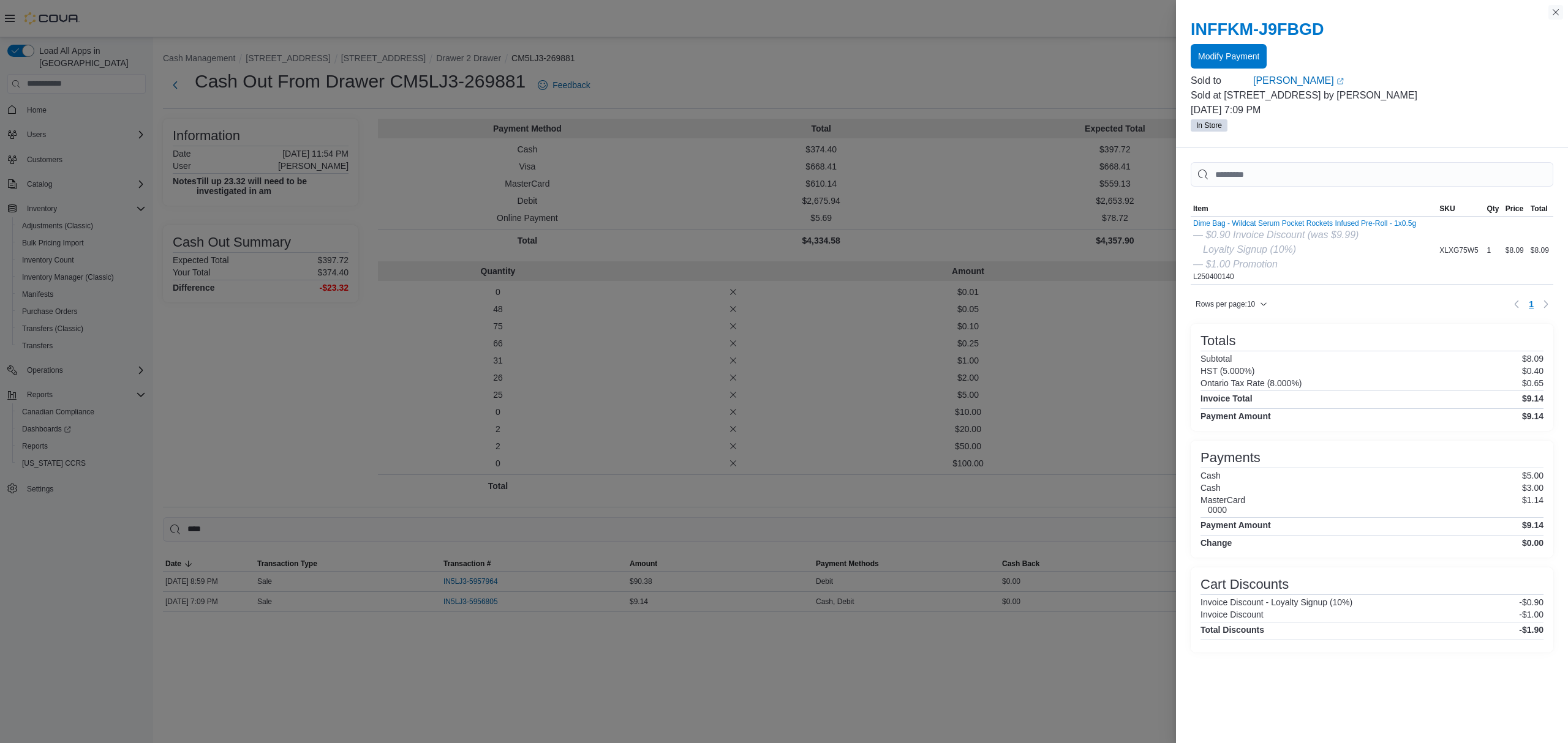
click at [1552, 13] on button "Close this dialog" at bounding box center [1555, 12] width 14 height 14
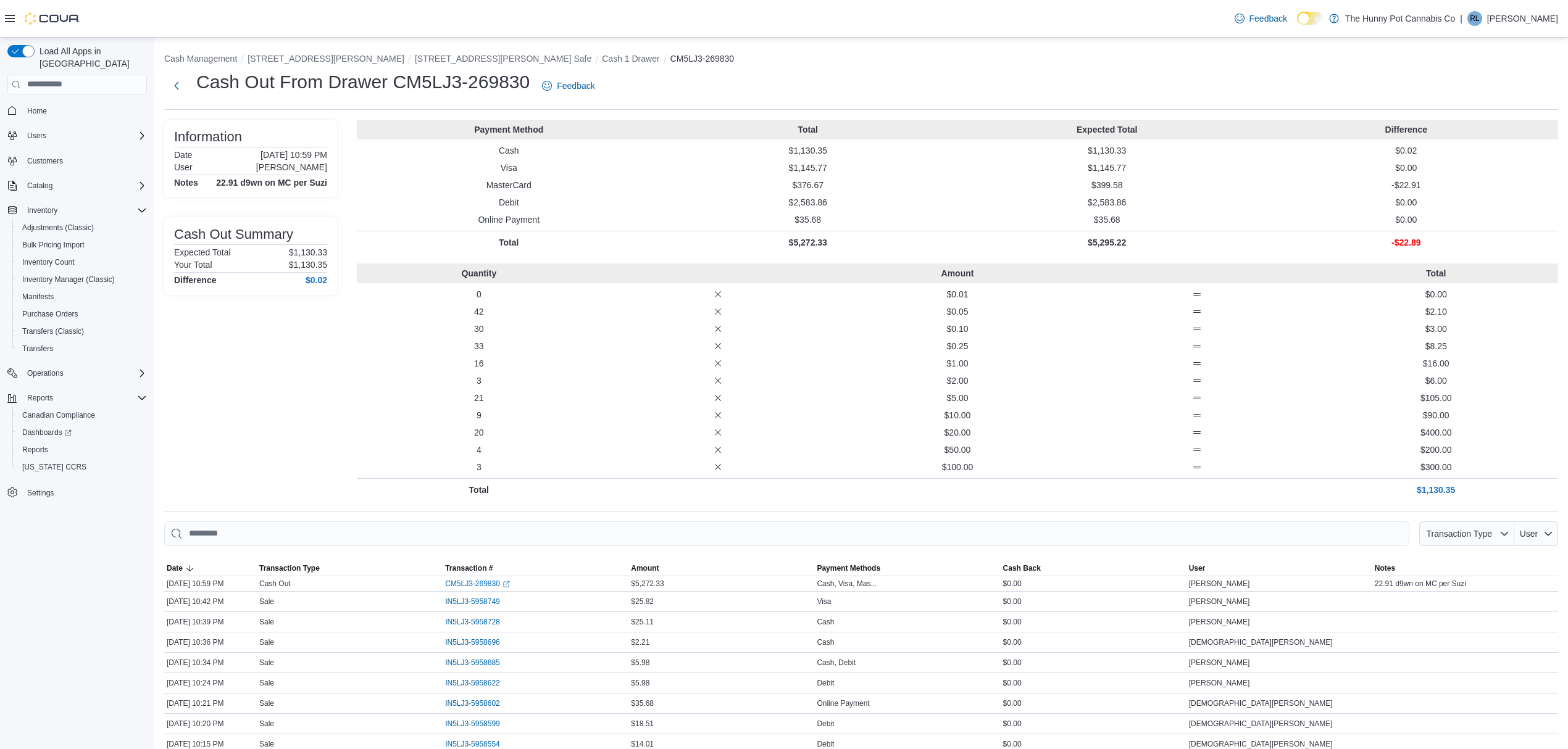
click at [1424, 186] on p "-$22.91" at bounding box center [1406, 185] width 295 height 12
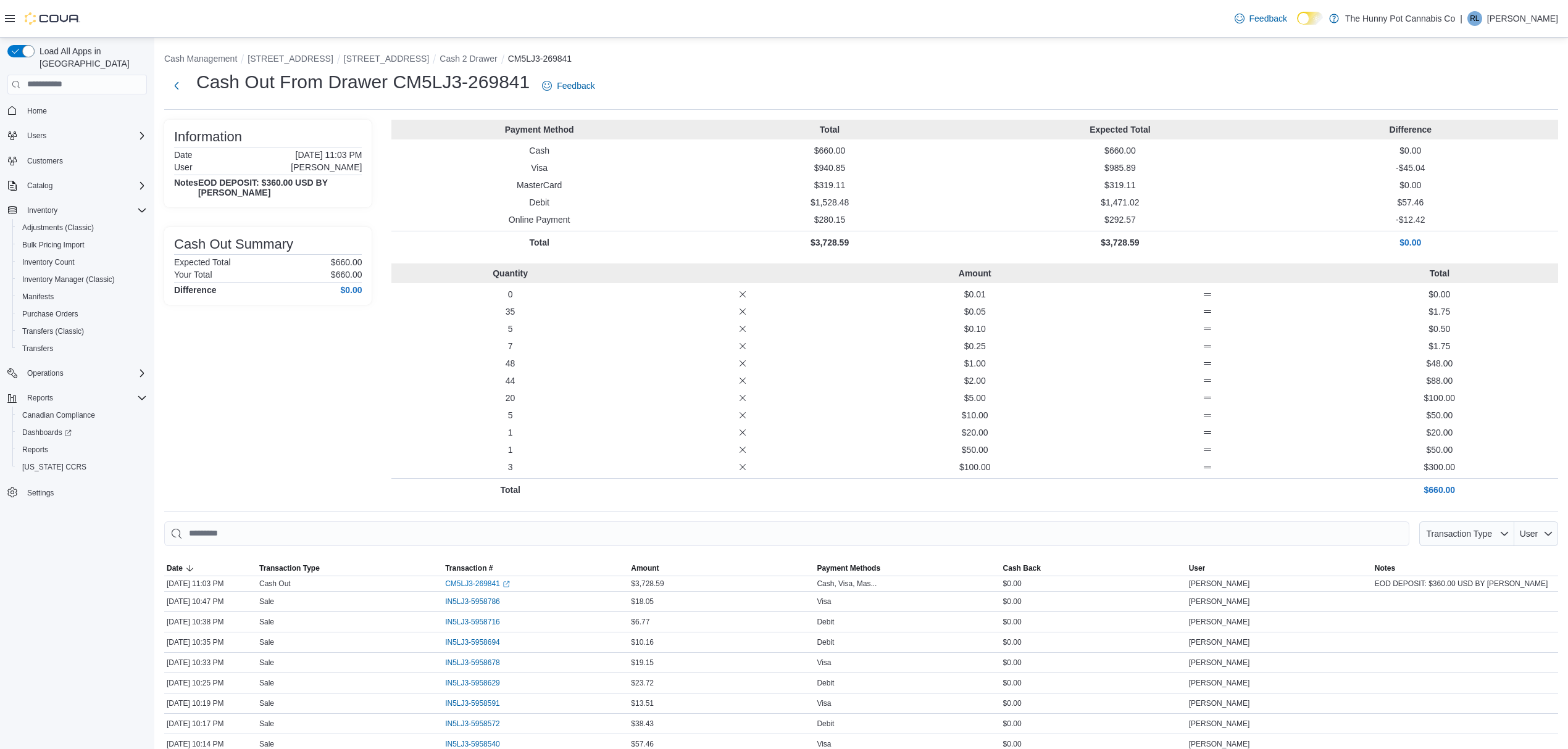
click at [1450, 196] on p "$57.46" at bounding box center [1411, 202] width 285 height 12
click at [1420, 212] on div "Payment Method Total Expected Total Difference Cash $660.00 $660.00 $0.00 Visa …" at bounding box center [974, 186] width 1167 height 134
drag, startPoint x: 1428, startPoint y: 201, endPoint x: 1408, endPoint y: 200, distance: 20.0
click at [1408, 200] on p "$57.46" at bounding box center [1411, 202] width 285 height 12
click at [1333, 186] on p "$0.00" at bounding box center [1411, 185] width 285 height 12
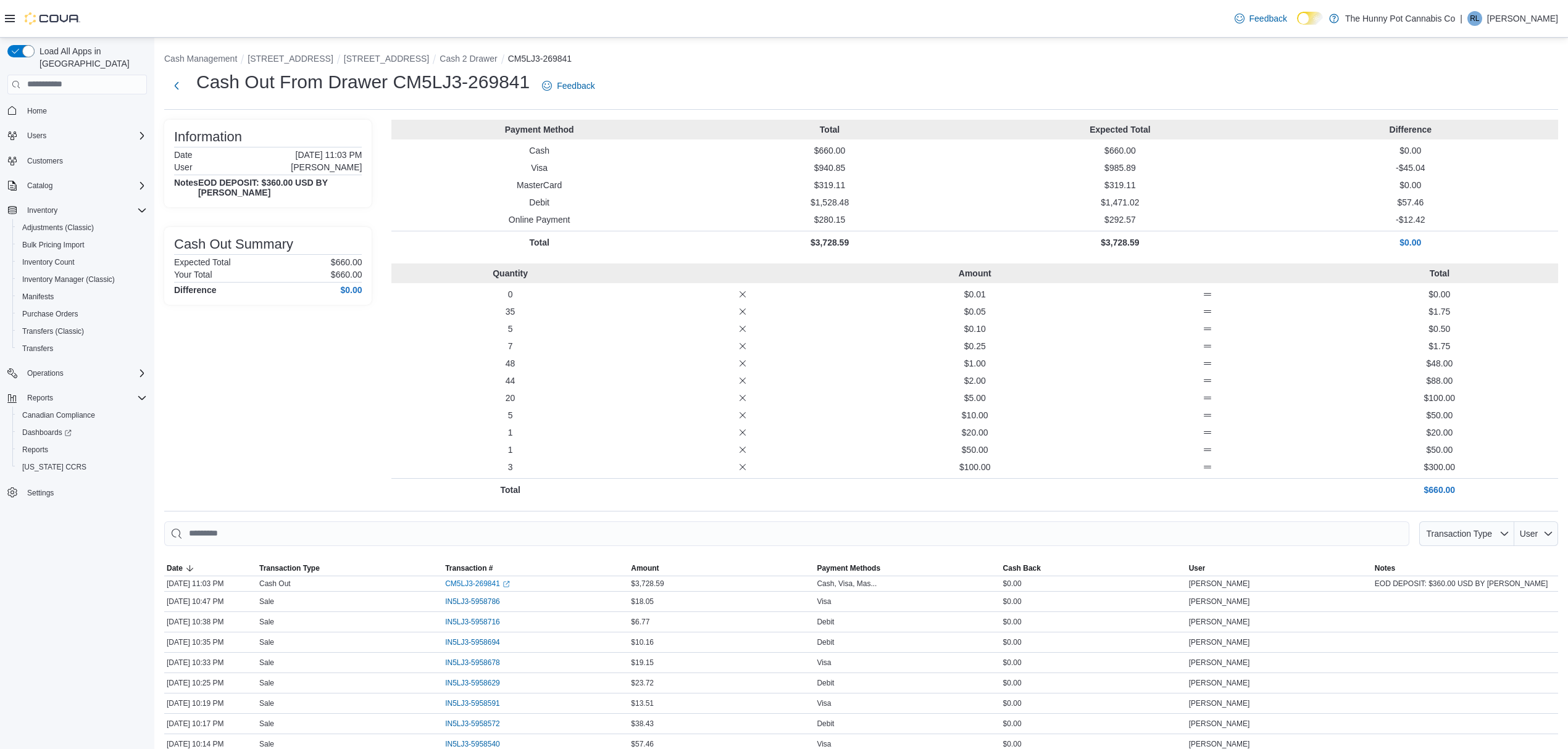
click at [536, 361] on p "48" at bounding box center [509, 363] width 227 height 12
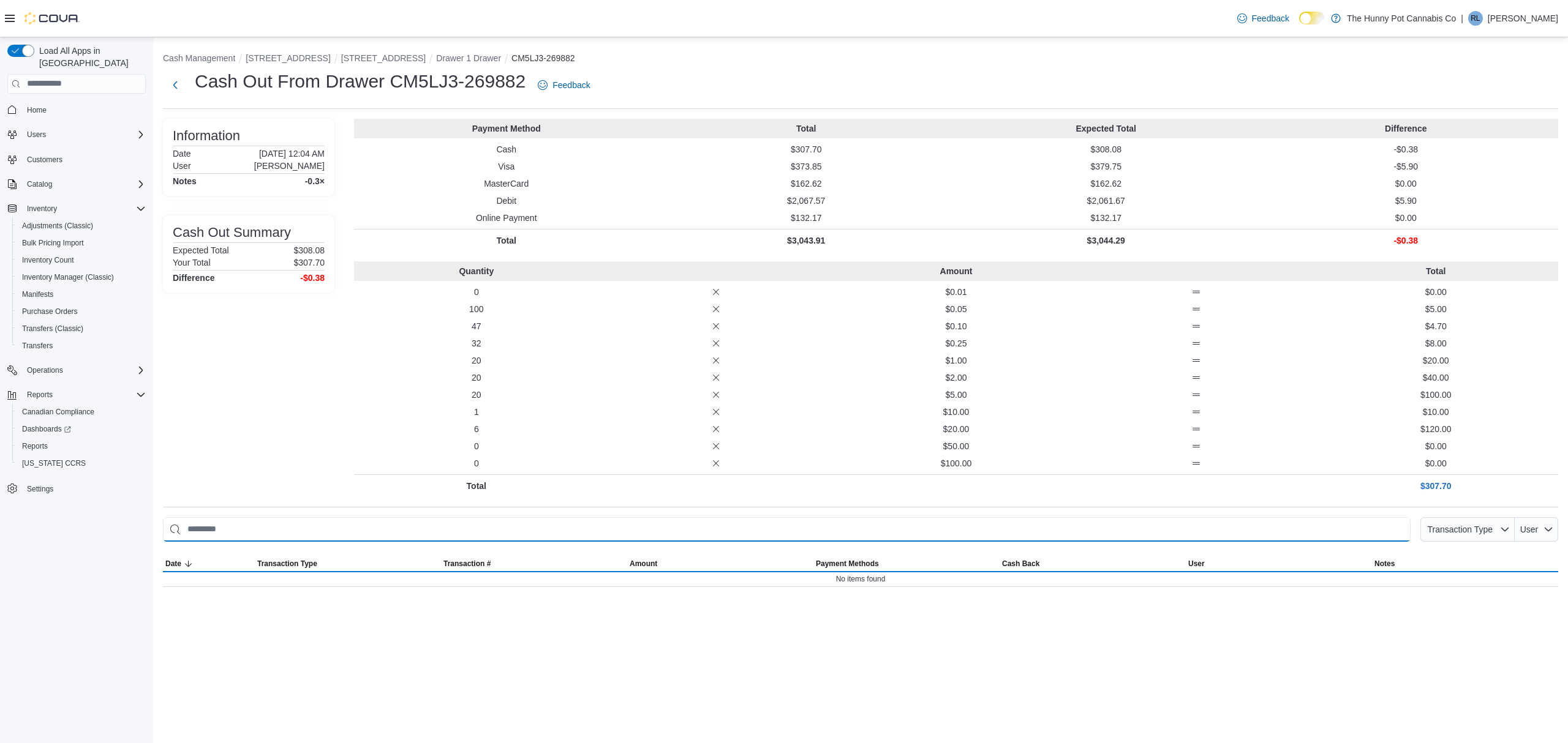
click at [458, 521] on input "This is a search bar. As you type, the results lower in the page will automatic…" at bounding box center [786, 529] width 1247 height 25
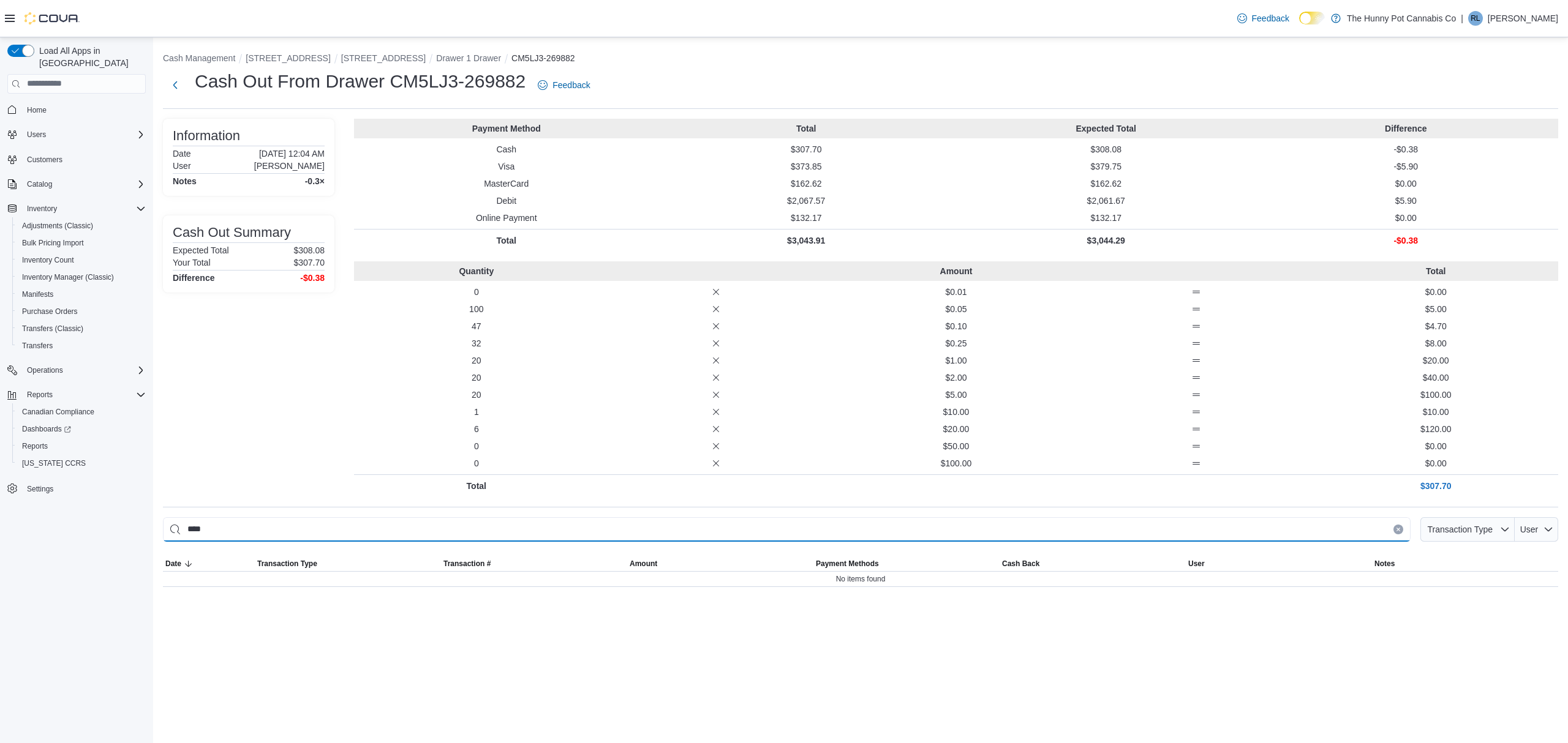
type input "****"
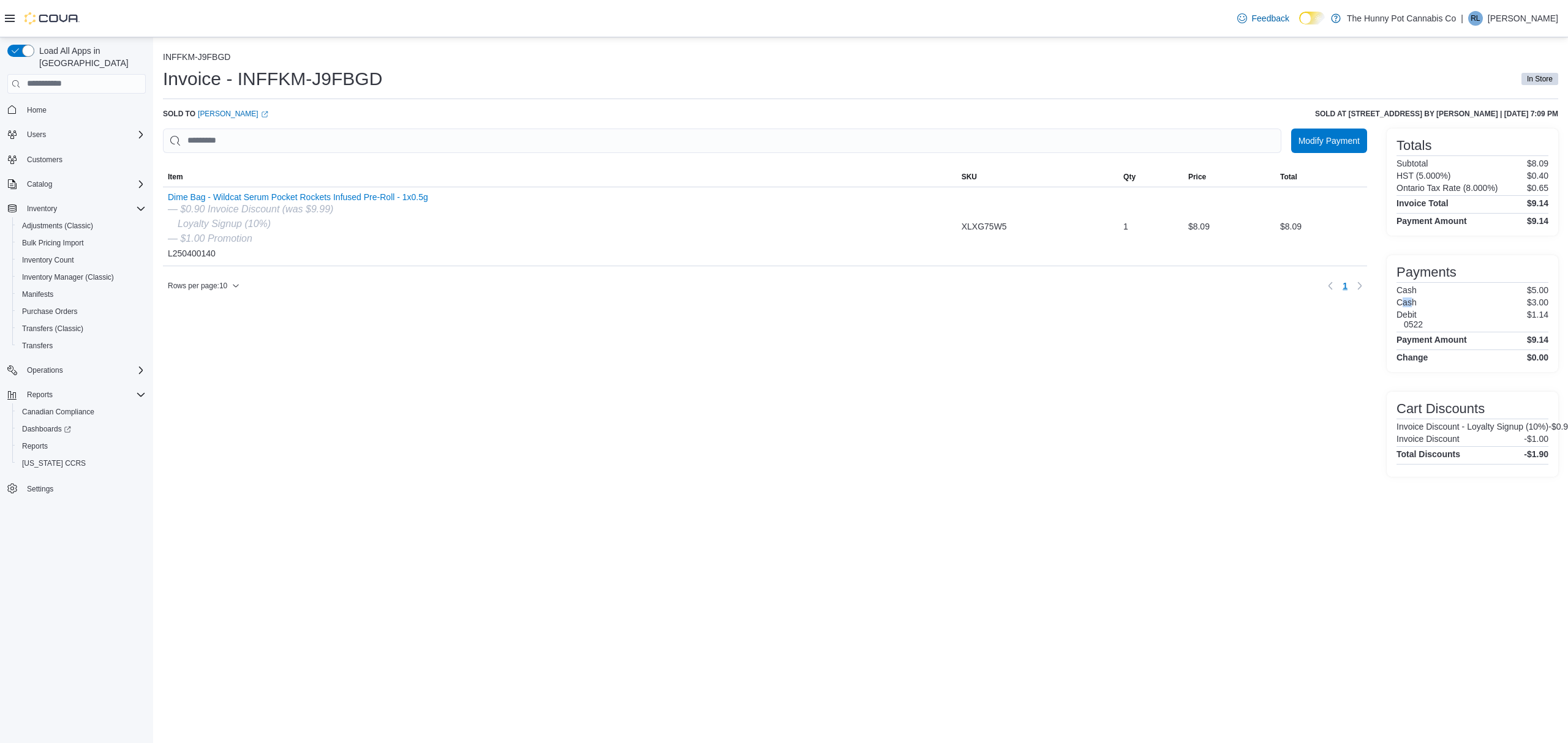
drag, startPoint x: 1404, startPoint y: 297, endPoint x: 1438, endPoint y: 299, distance: 34.1
click at [1421, 297] on div "Payments Cash $5.00 Cash $3.00 Debit 0522 $1.14 Payment Amount $9.14 Change $0.…" at bounding box center [1473, 314] width 152 height 97
drag, startPoint x: 1406, startPoint y: 312, endPoint x: 1424, endPoint y: 316, distance: 18.4
click at [1420, 314] on h6 "Debit" at bounding box center [1409, 314] width 26 height 9
click at [1548, 338] on div "Payments Cash $5.00 Cash $3.00 Debit 0522 $1.14 Payment Amount $9.14 Change $0.…" at bounding box center [1473, 314] width 171 height 117
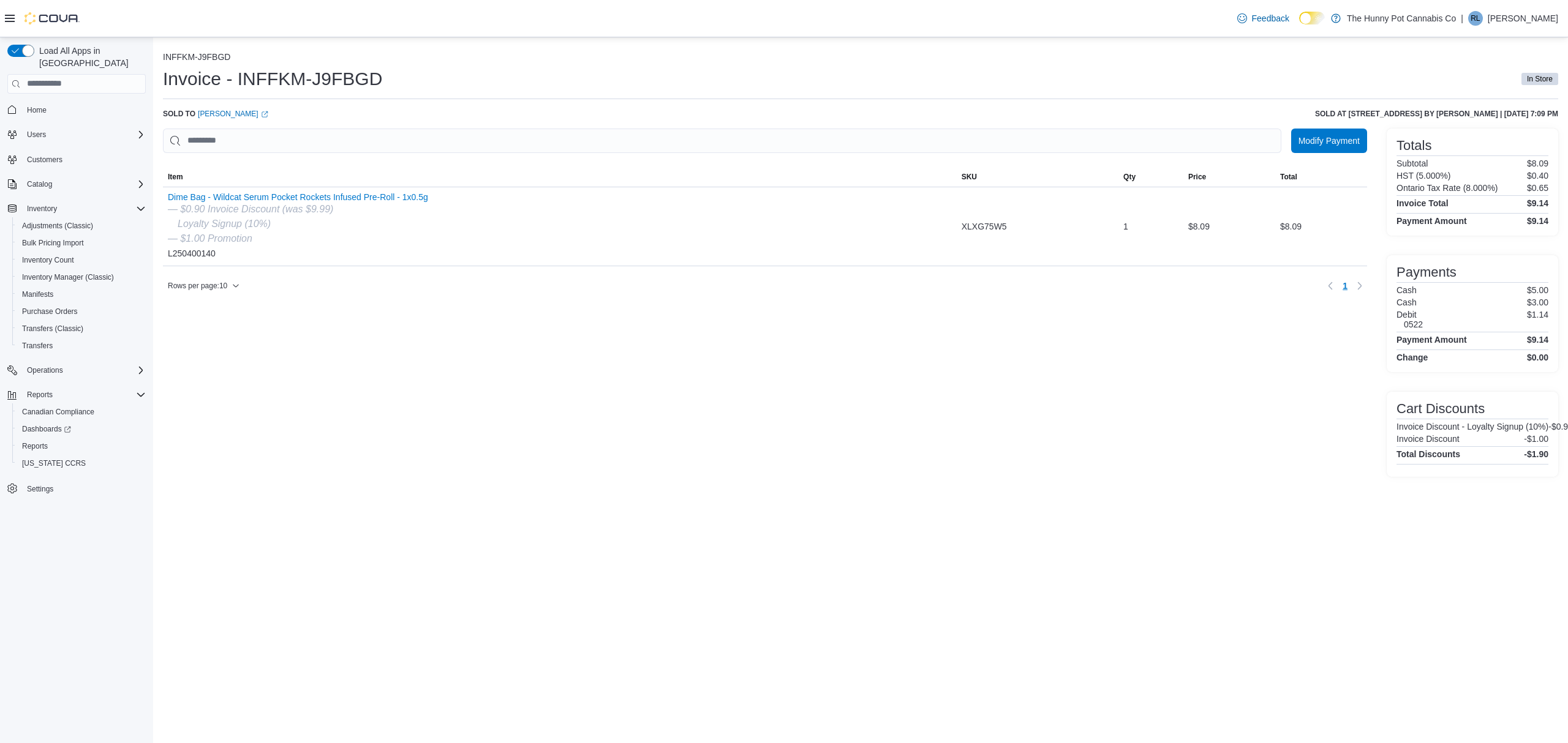
click at [1548, 338] on div "Payments Cash $5.00 Cash $3.00 Debit 0522 $1.14 Payment Amount $9.14 Change $0.…" at bounding box center [1473, 314] width 171 height 117
click at [1544, 337] on h4 "$9.14" at bounding box center [1537, 339] width 21 height 9
copy h4 "9.14"
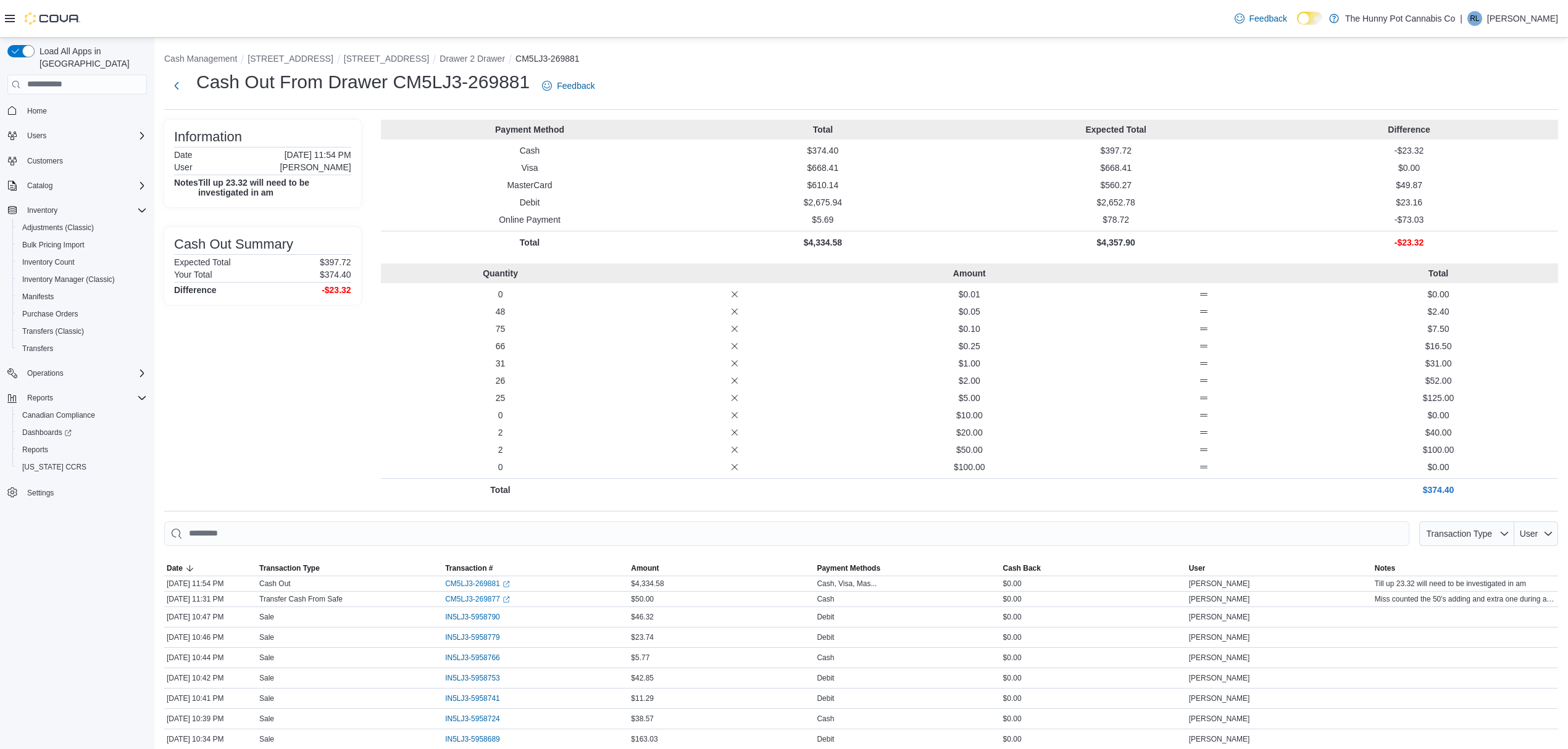
click at [1466, 206] on p "$23.16" at bounding box center [1409, 202] width 289 height 12
drag, startPoint x: 1436, startPoint y: 206, endPoint x: 1304, endPoint y: 194, distance: 132.5
click at [1323, 198] on p "$23.16" at bounding box center [1409, 202] width 289 height 12
click at [1282, 190] on p "$49.87" at bounding box center [1409, 185] width 289 height 12
click at [306, 567] on span "Transaction Type" at bounding box center [290, 568] width 60 height 9
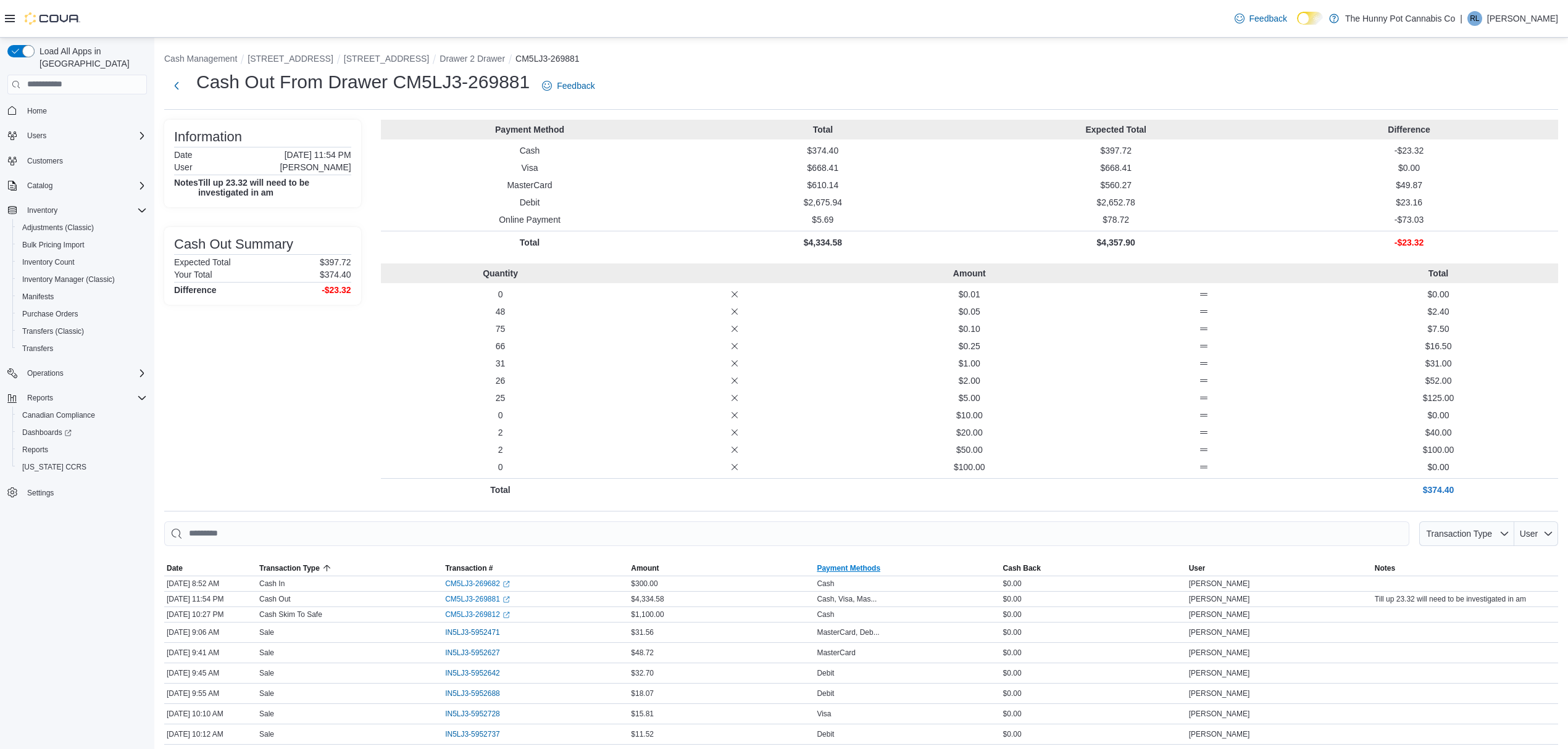
click at [848, 567] on span "Payment Methods" at bounding box center [848, 568] width 64 height 9
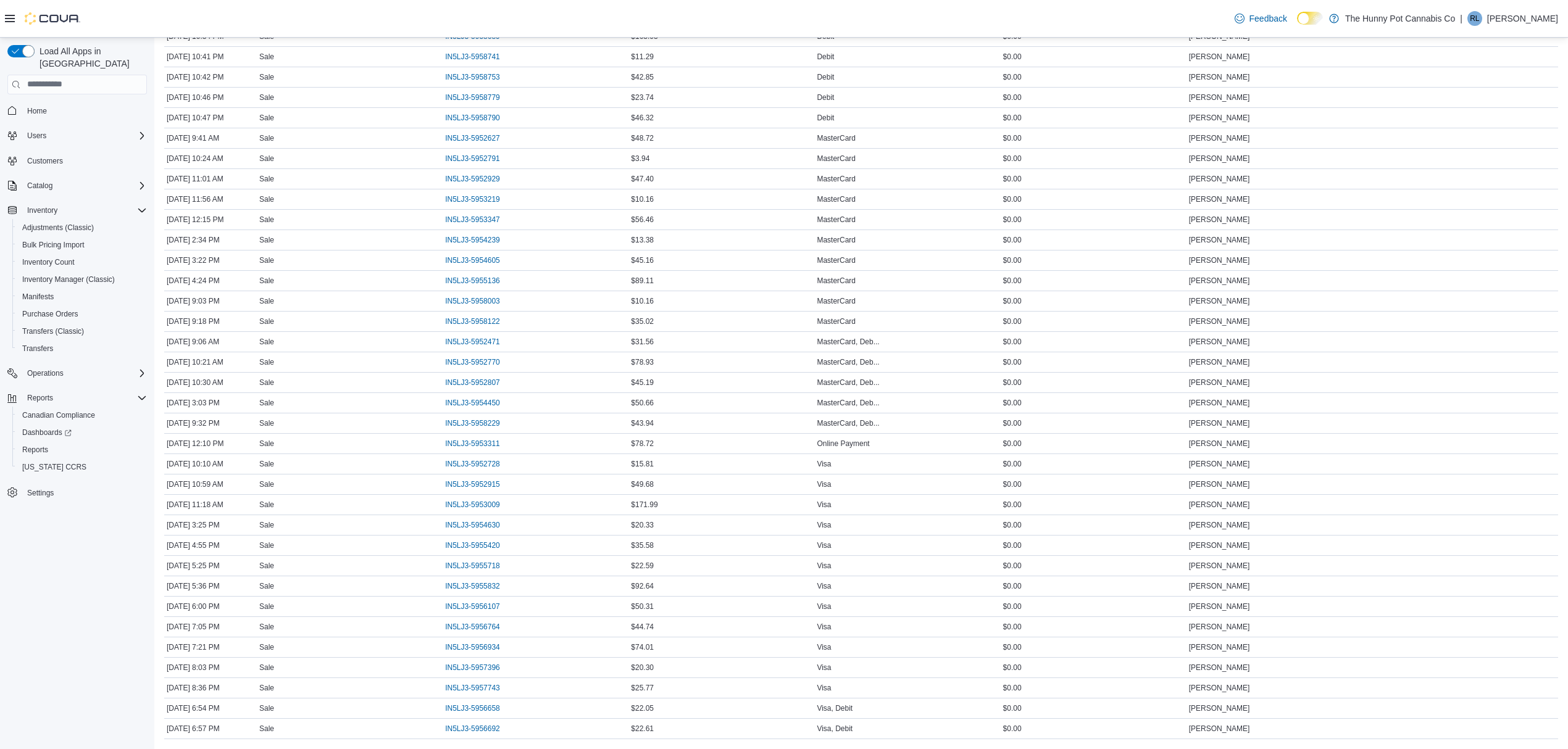
scroll to position [2738, 0]
drag, startPoint x: 963, startPoint y: 447, endPoint x: 631, endPoint y: 440, distance: 332.1
click at [631, 440] on tr "Date Sep 11, 2025 12:10 PM Transaction Type Sale Transaction # IN5LJ3-5953311 A…" at bounding box center [861, 443] width 1394 height 21
click at [650, 440] on span "$78.72" at bounding box center [642, 443] width 23 height 9
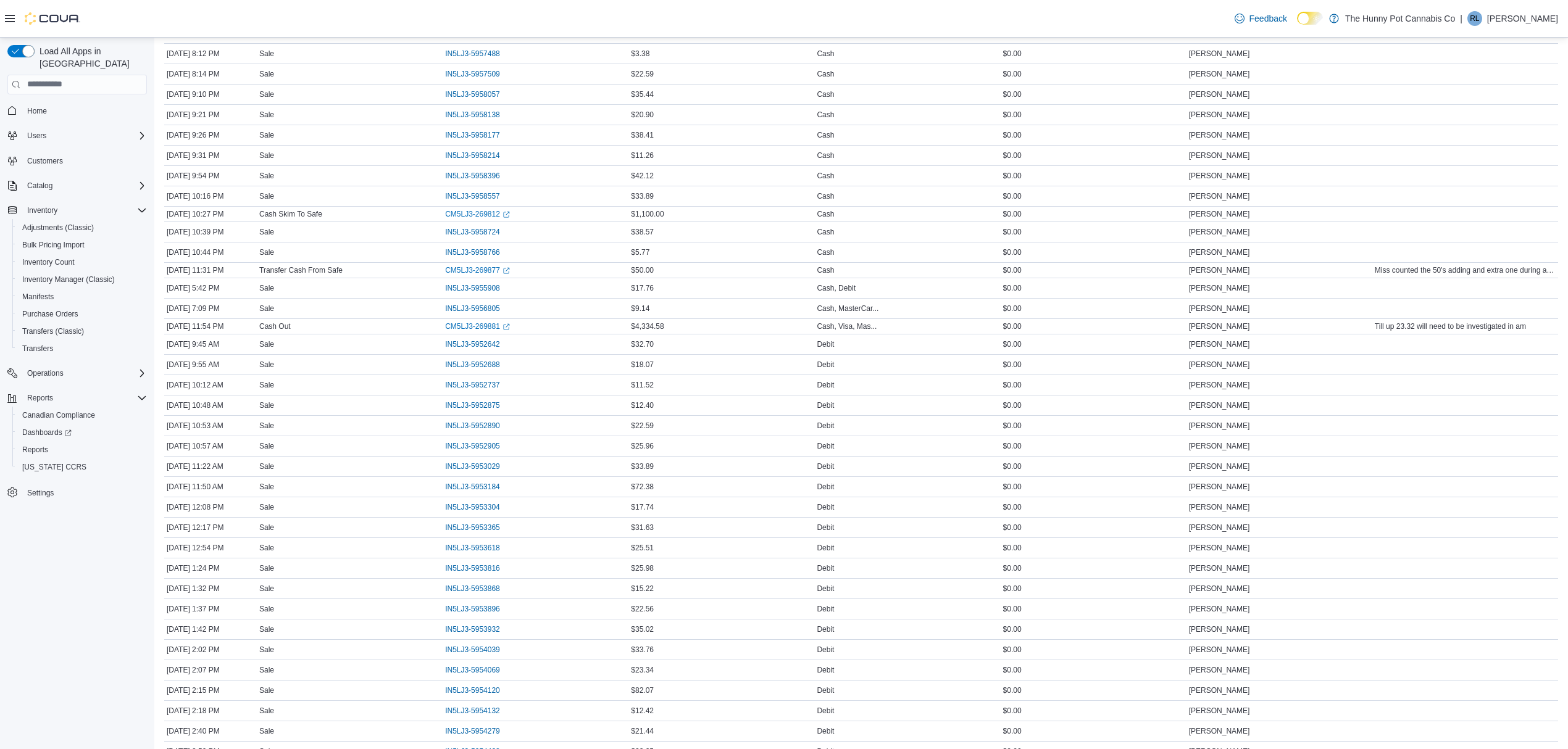
scroll to position [0, 0]
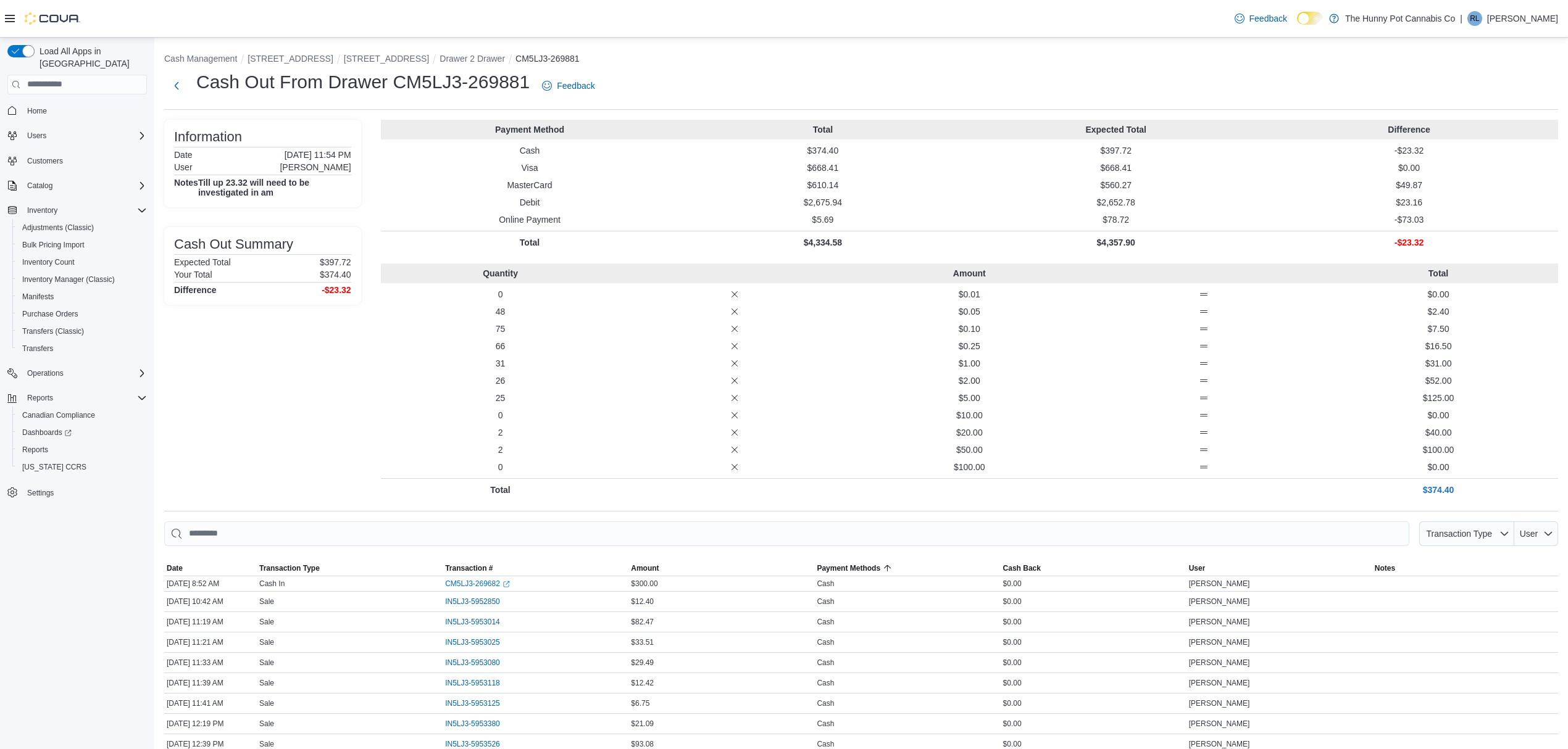
click at [1425, 216] on p "-$73.03" at bounding box center [1409, 220] width 289 height 12
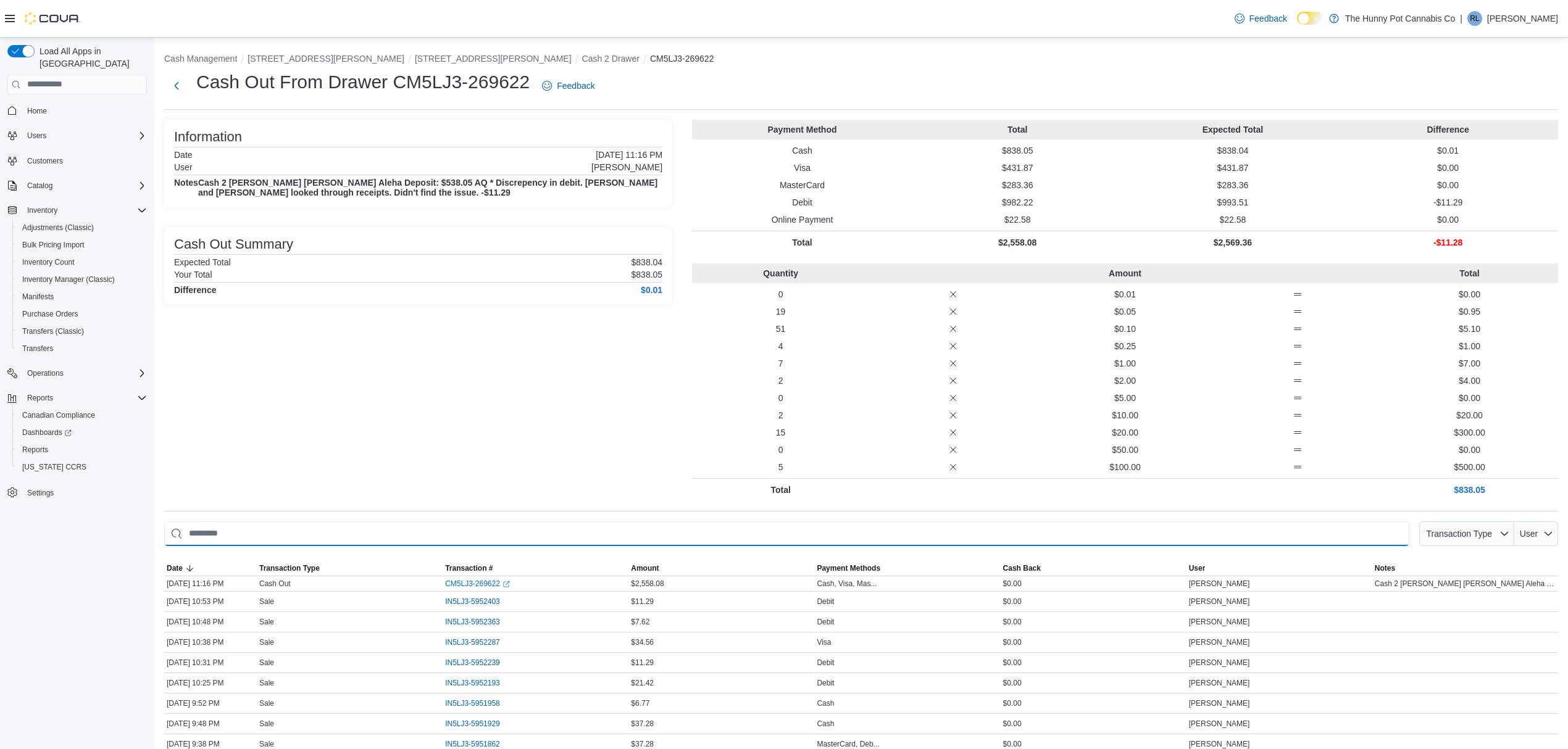
click at [341, 533] on input "This is a search bar. As you type, the results lower in the page will automatic…" at bounding box center [786, 533] width 1245 height 25
paste input "**********"
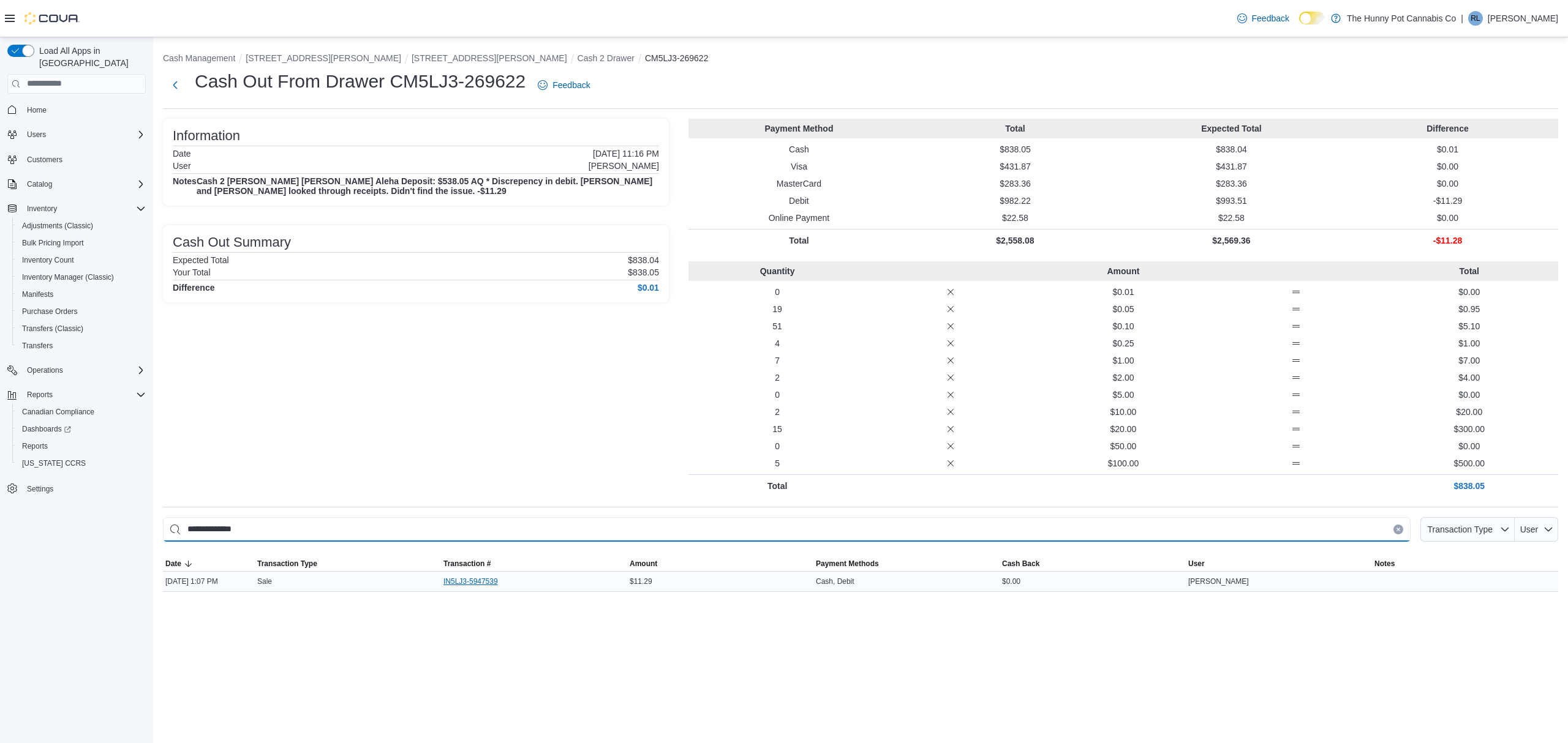
type input "**********"
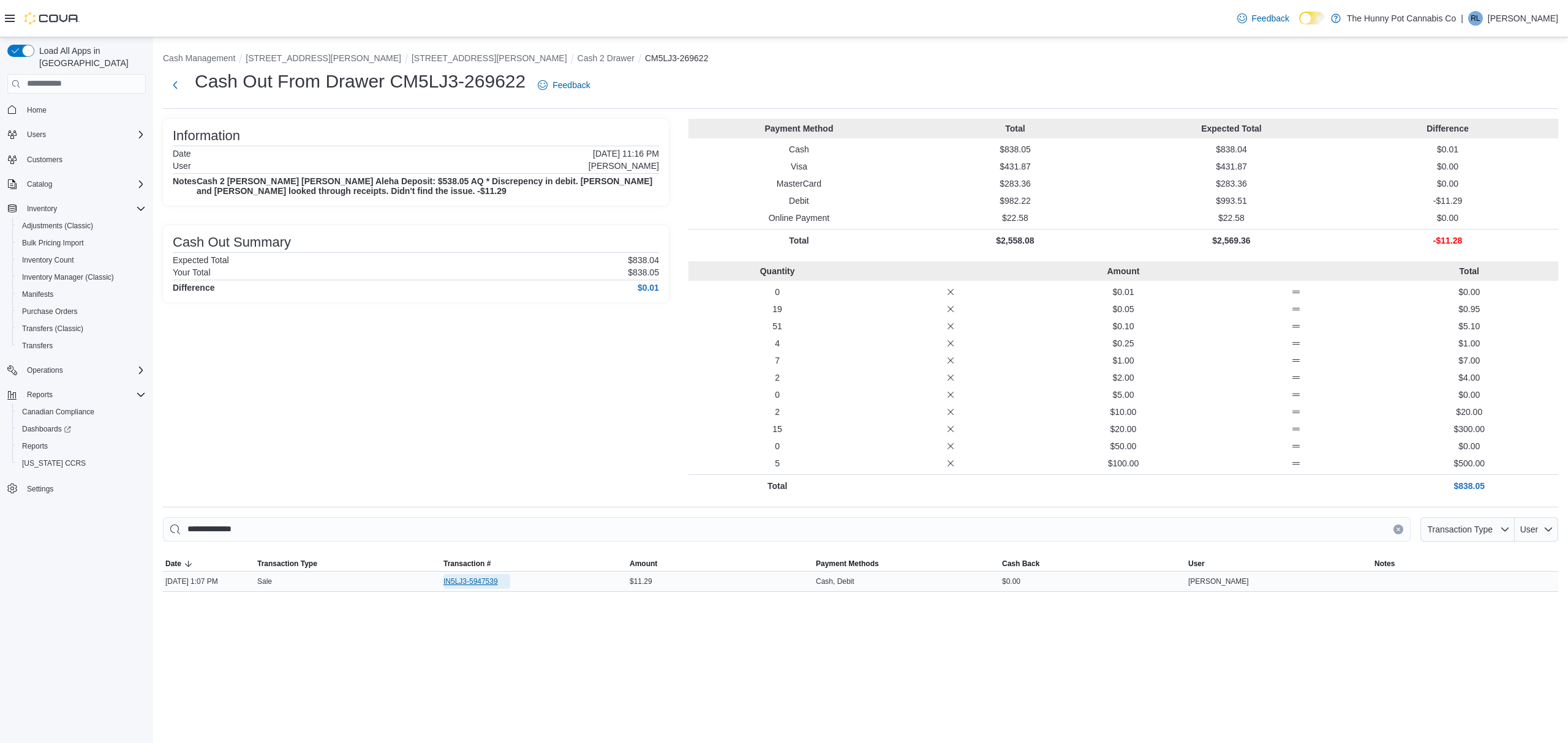
click at [475, 585] on span "IN5LJ3-5947539" at bounding box center [471, 581] width 55 height 9
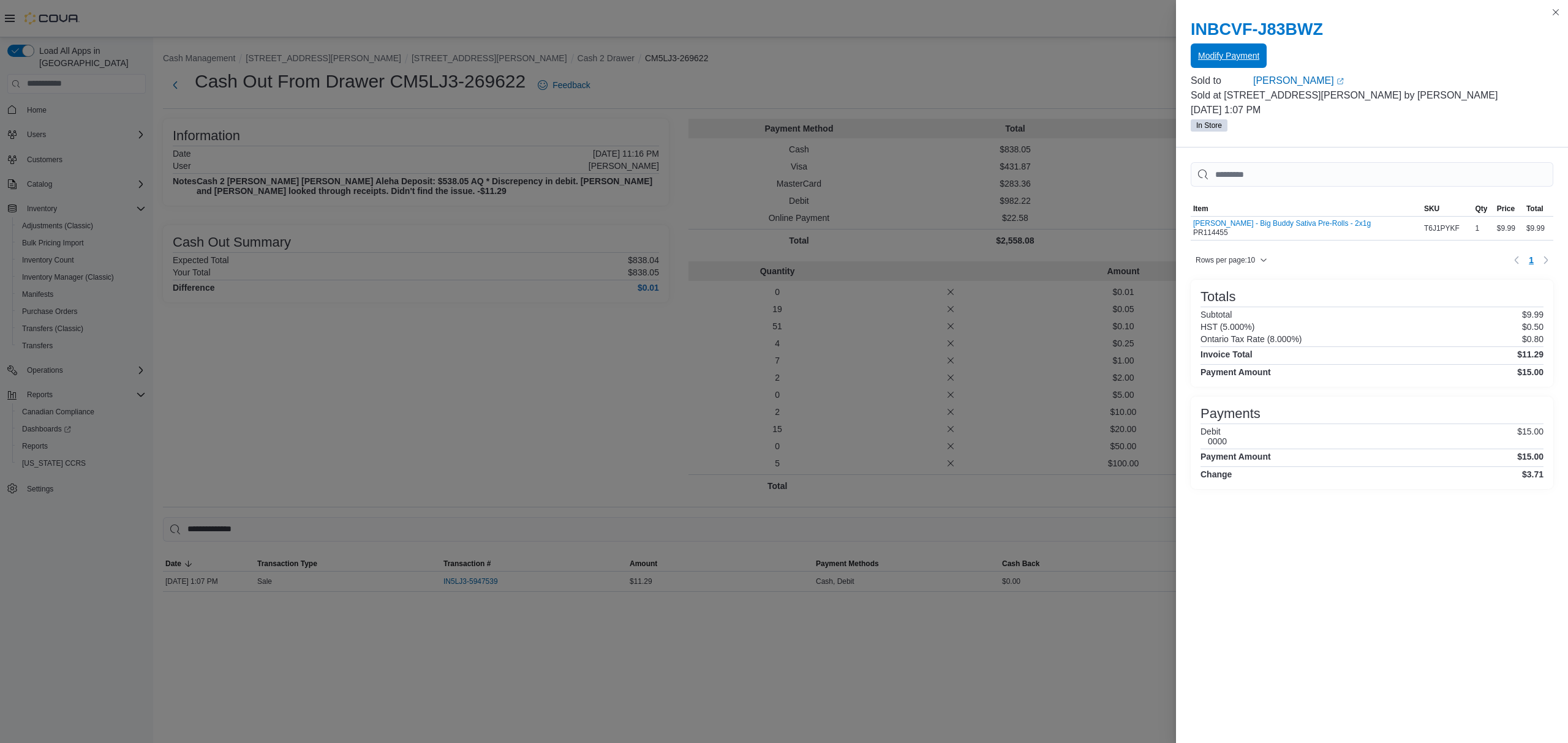
click at [1234, 58] on span "Modify Payment" at bounding box center [1229, 55] width 61 height 12
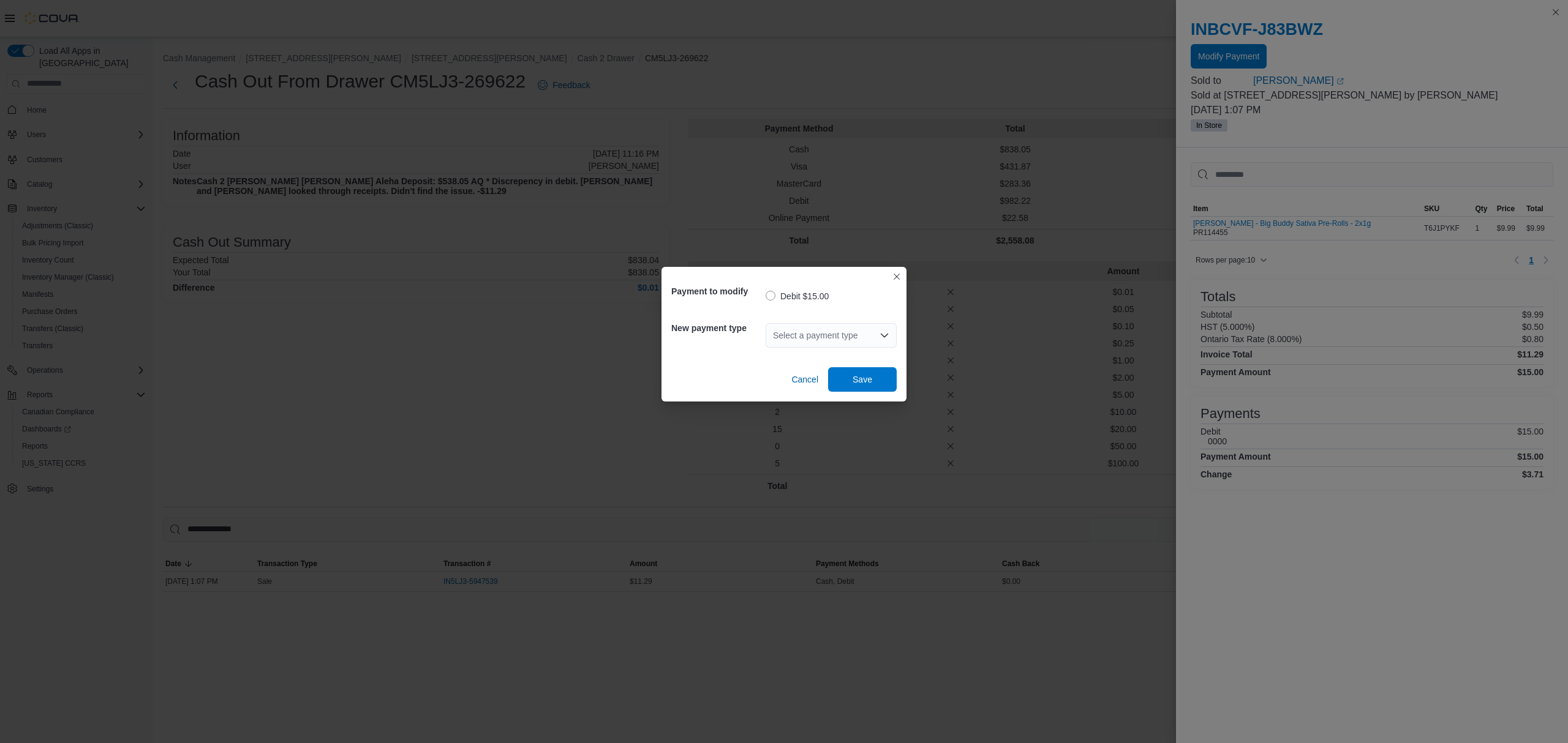
click at [787, 339] on div "Select a payment type" at bounding box center [831, 335] width 131 height 25
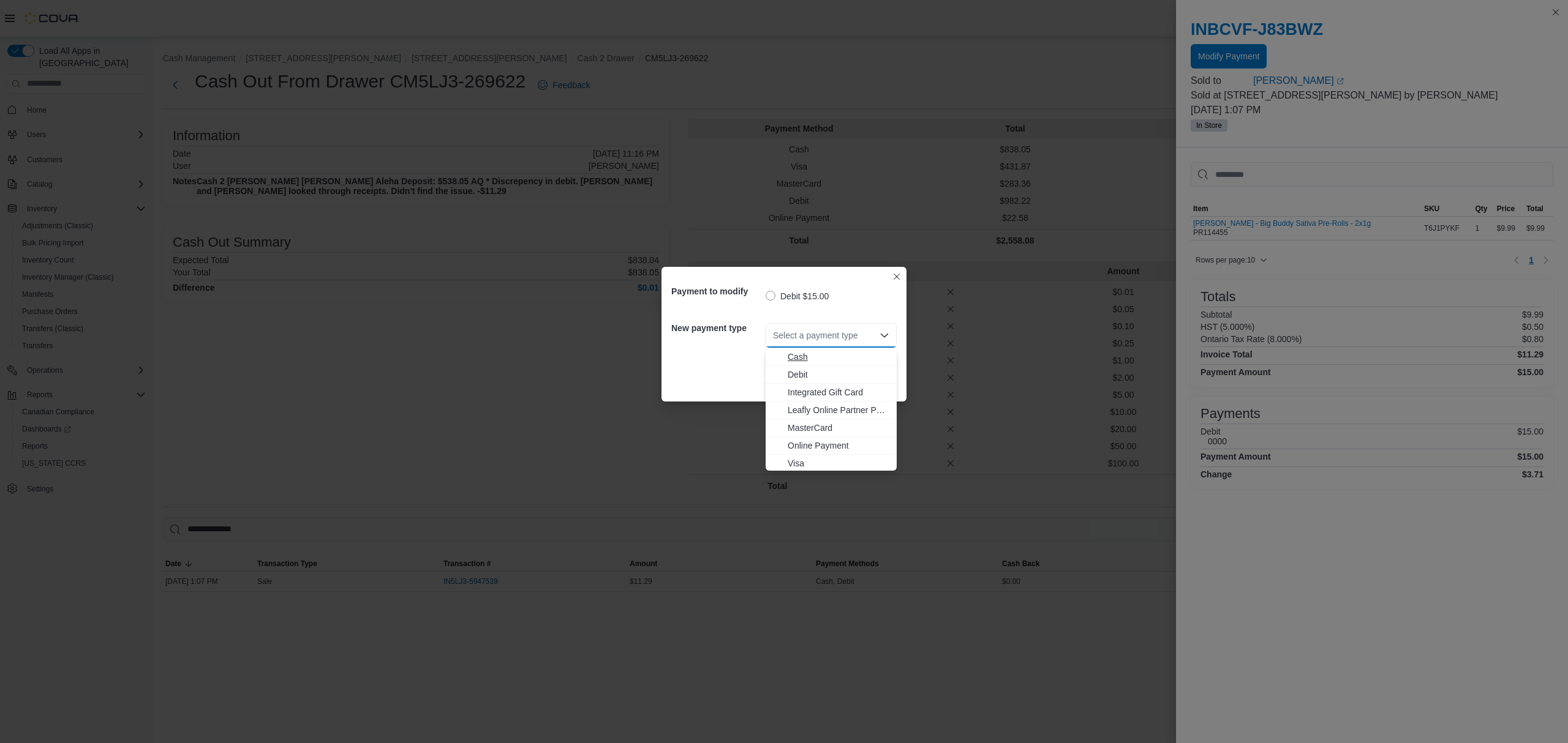
click at [788, 356] on span "Cash" at bounding box center [838, 357] width 101 height 12
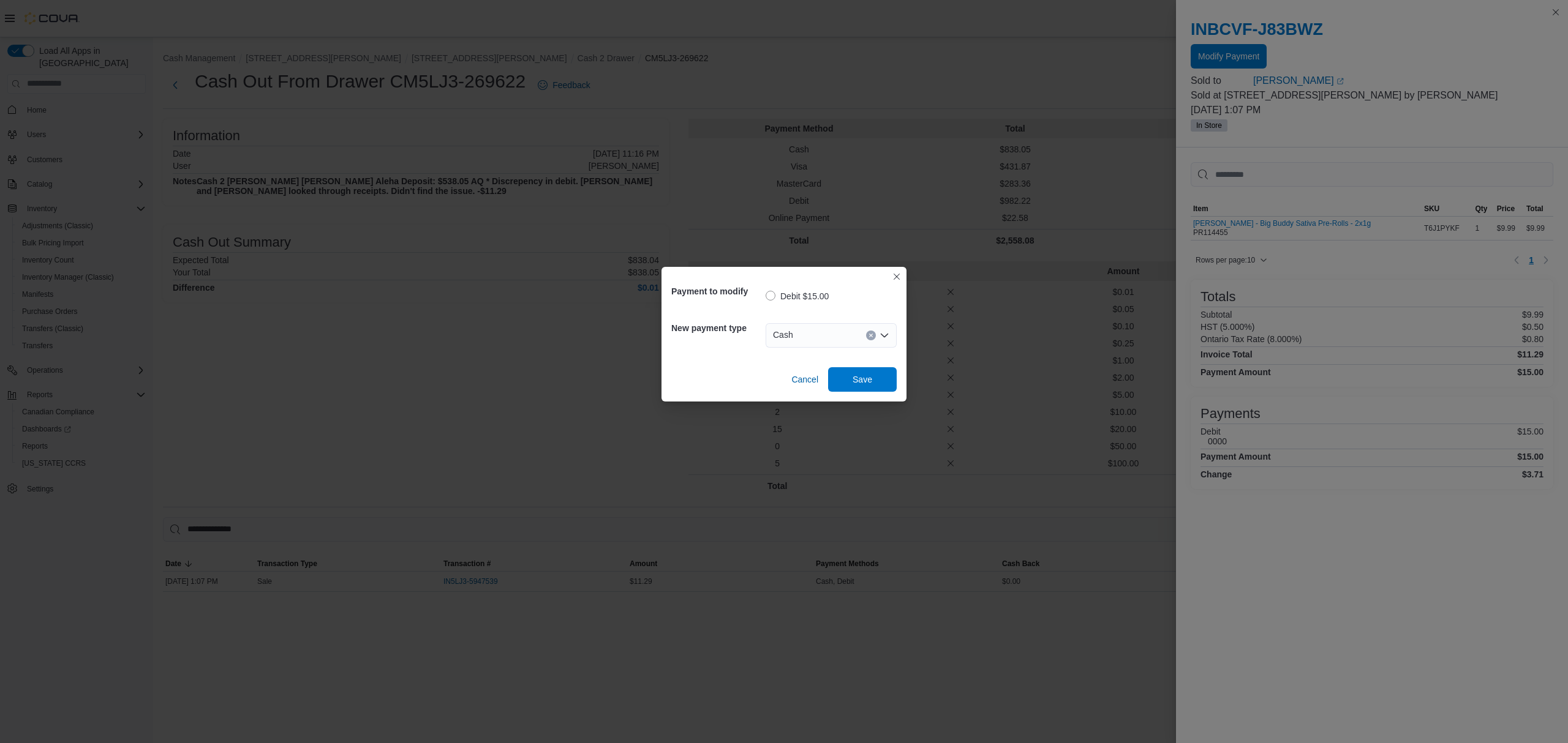
click at [749, 360] on div "Cancel Save" at bounding box center [784, 375] width 225 height 34
click at [853, 376] on span "Save" at bounding box center [862, 379] width 20 height 12
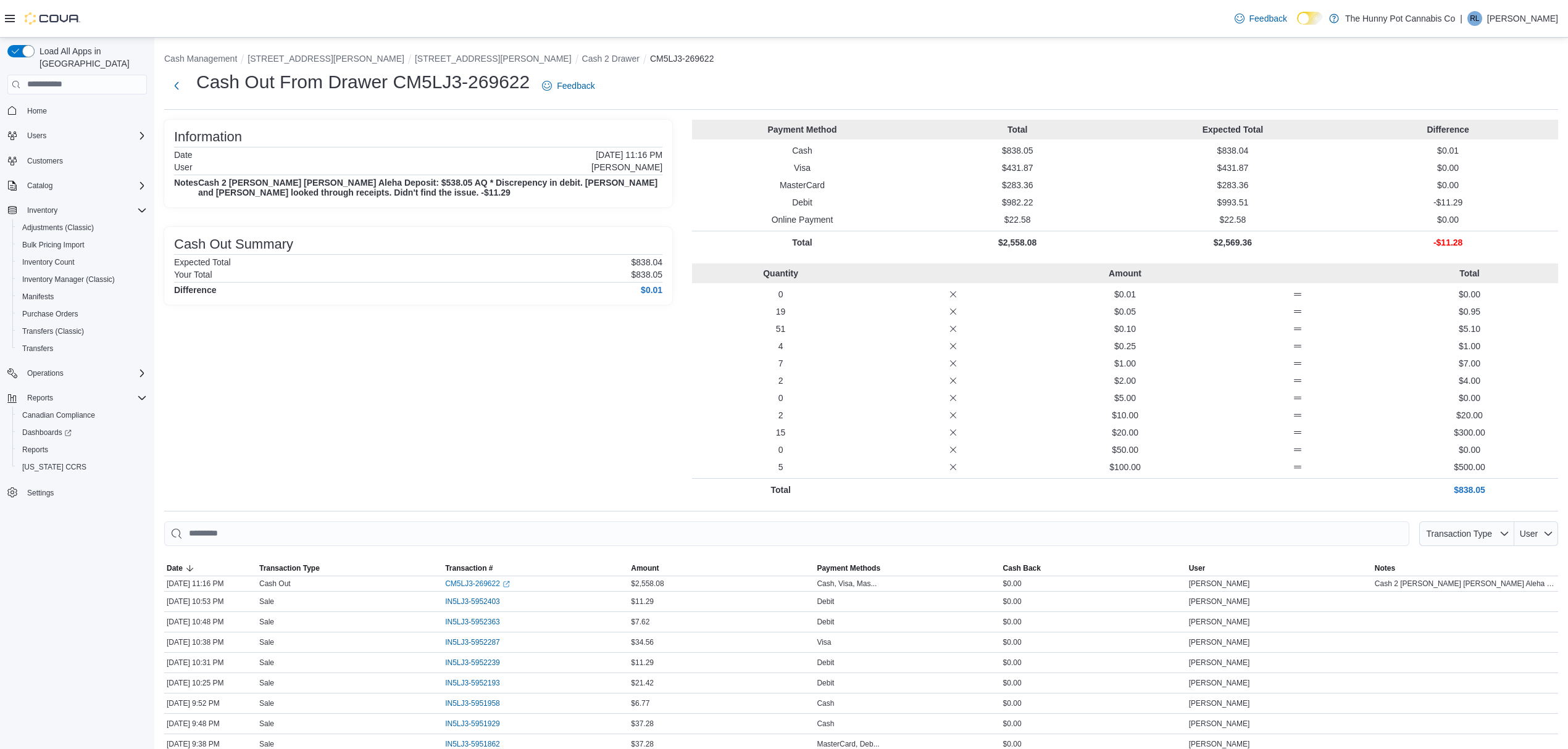
click at [411, 396] on div "Information Date [DATE] 11:16 PM User [PERSON_NAME] Notes Cash 2 [PERSON_NAME] …" at bounding box center [418, 310] width 508 height 381
click at [446, 330] on div "Information Date [DATE] 11:16 PM User [PERSON_NAME] Notes Cash 2 [PERSON_NAME] …" at bounding box center [418, 310] width 508 height 381
click at [305, 323] on div "Information Date [DATE] 11:16 PM User [PERSON_NAME] Notes Cash 2 [PERSON_NAME] …" at bounding box center [418, 310] width 508 height 381
